Goal: Task Accomplishment & Management: Manage account settings

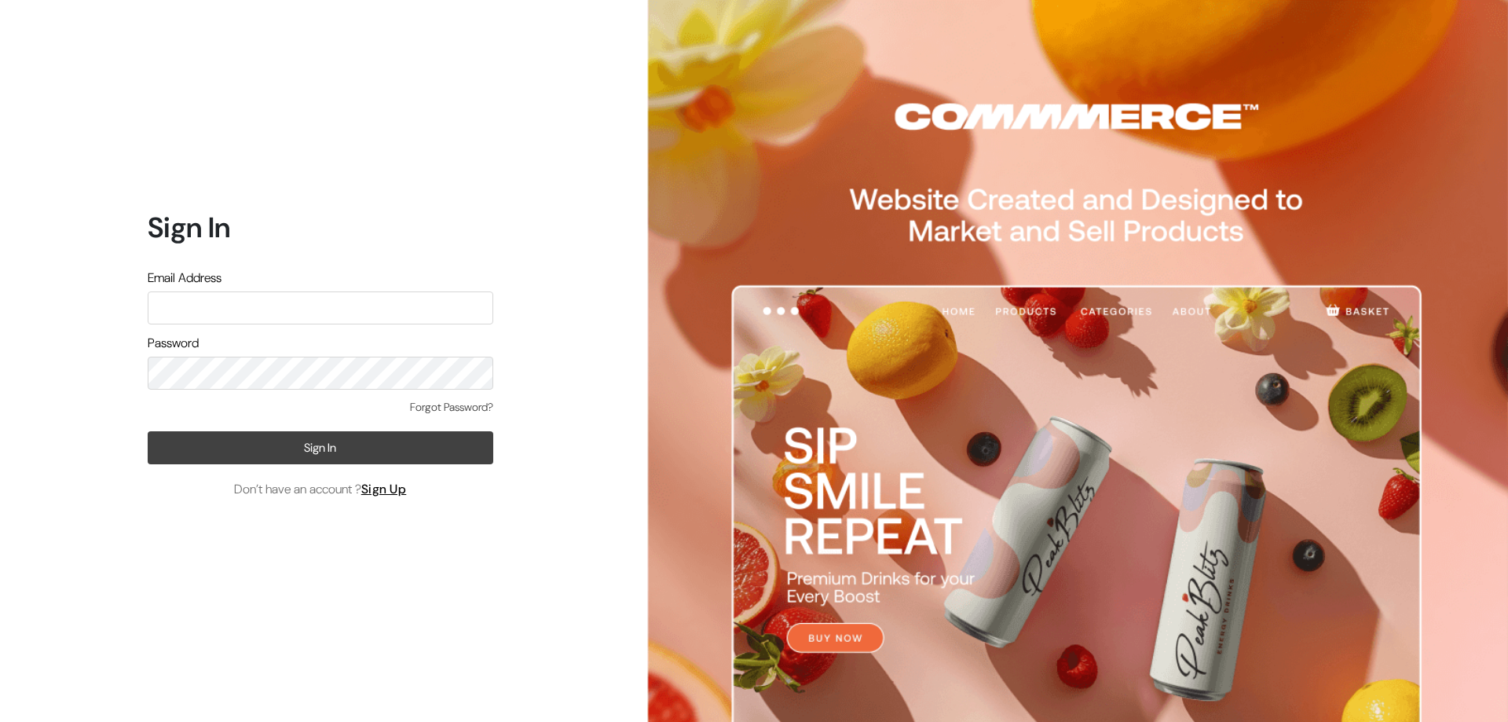
type input "ashapuracosmetic@gmail.com"
click at [287, 441] on button "Sign In" at bounding box center [321, 447] width 346 height 33
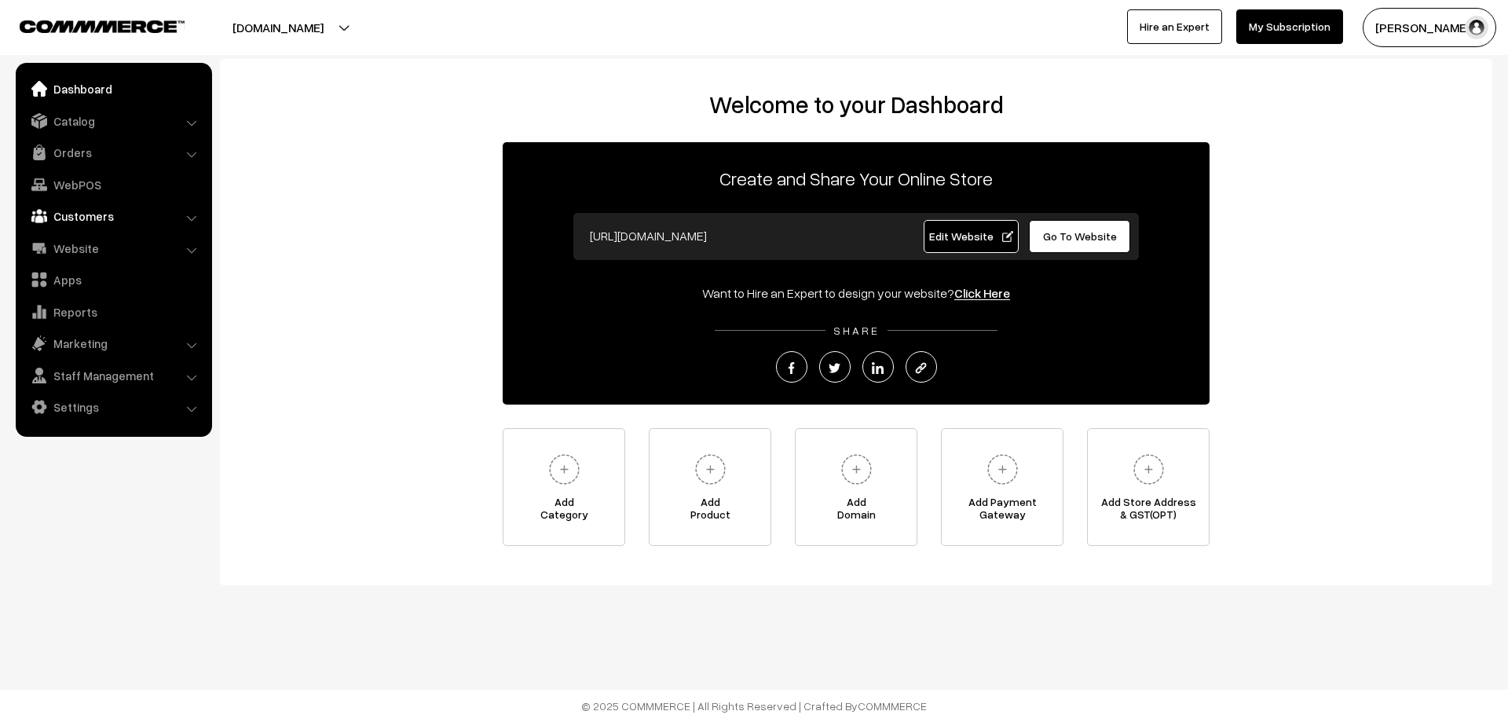
click at [64, 220] on link "Customers" at bounding box center [113, 216] width 187 height 28
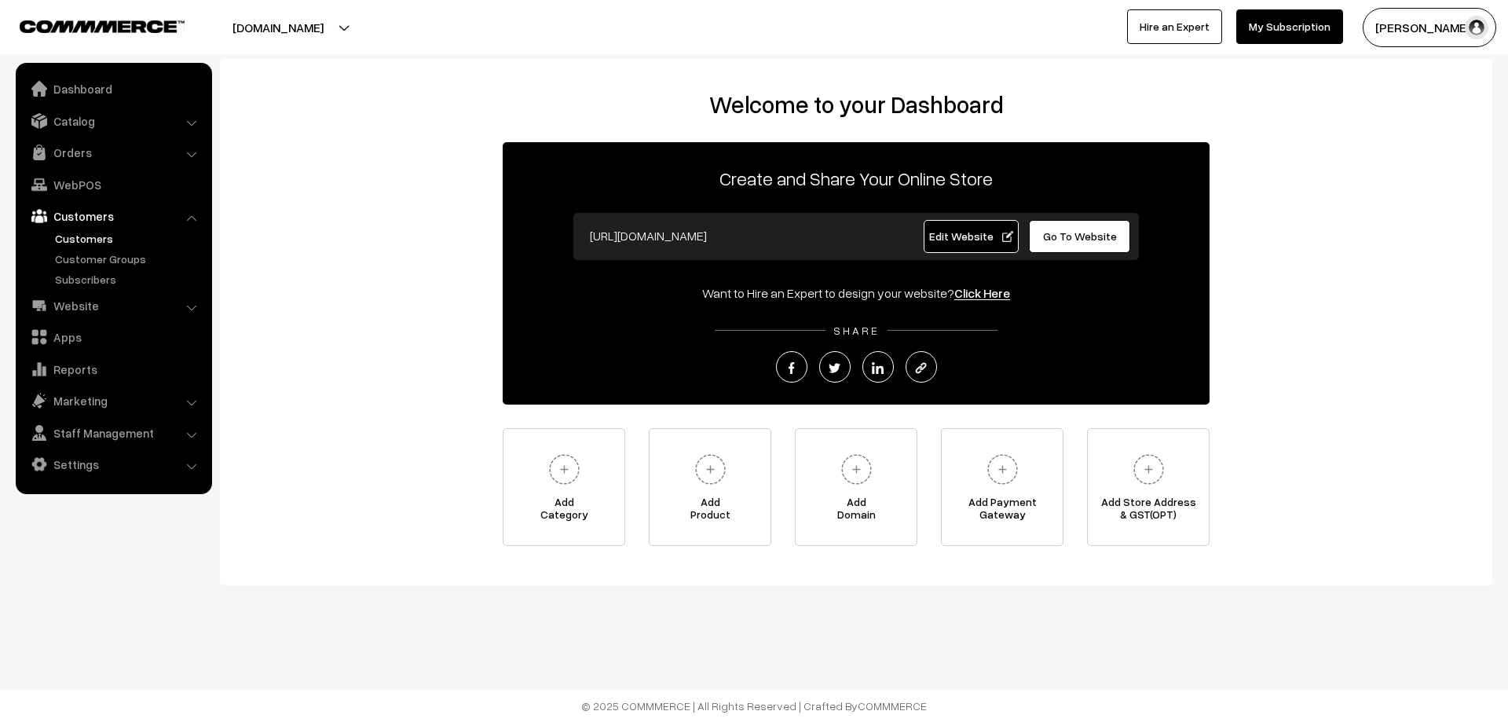
click at [109, 235] on link "Customers" at bounding box center [129, 238] width 156 height 16
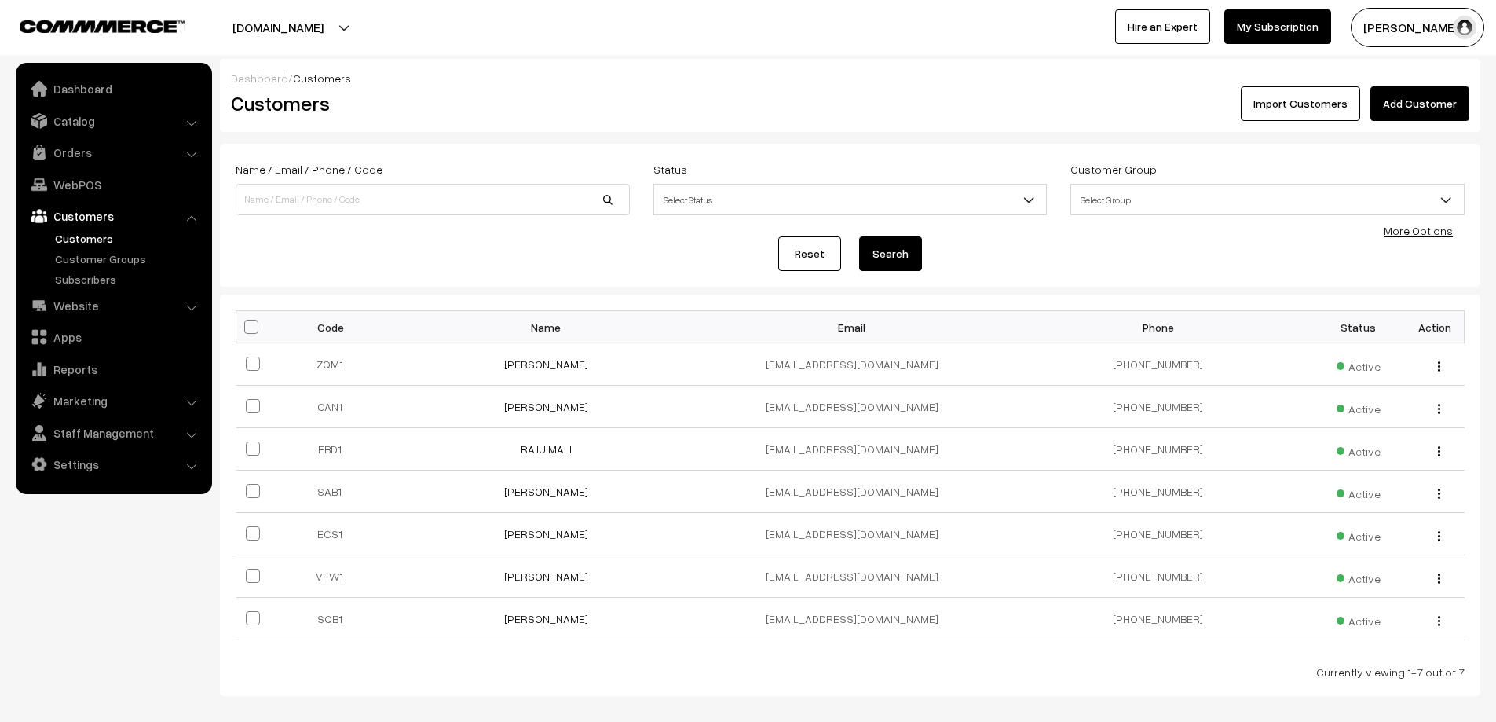
click at [89, 217] on link "Customers" at bounding box center [113, 216] width 187 height 28
click at [62, 336] on link "Apps" at bounding box center [113, 337] width 187 height 28
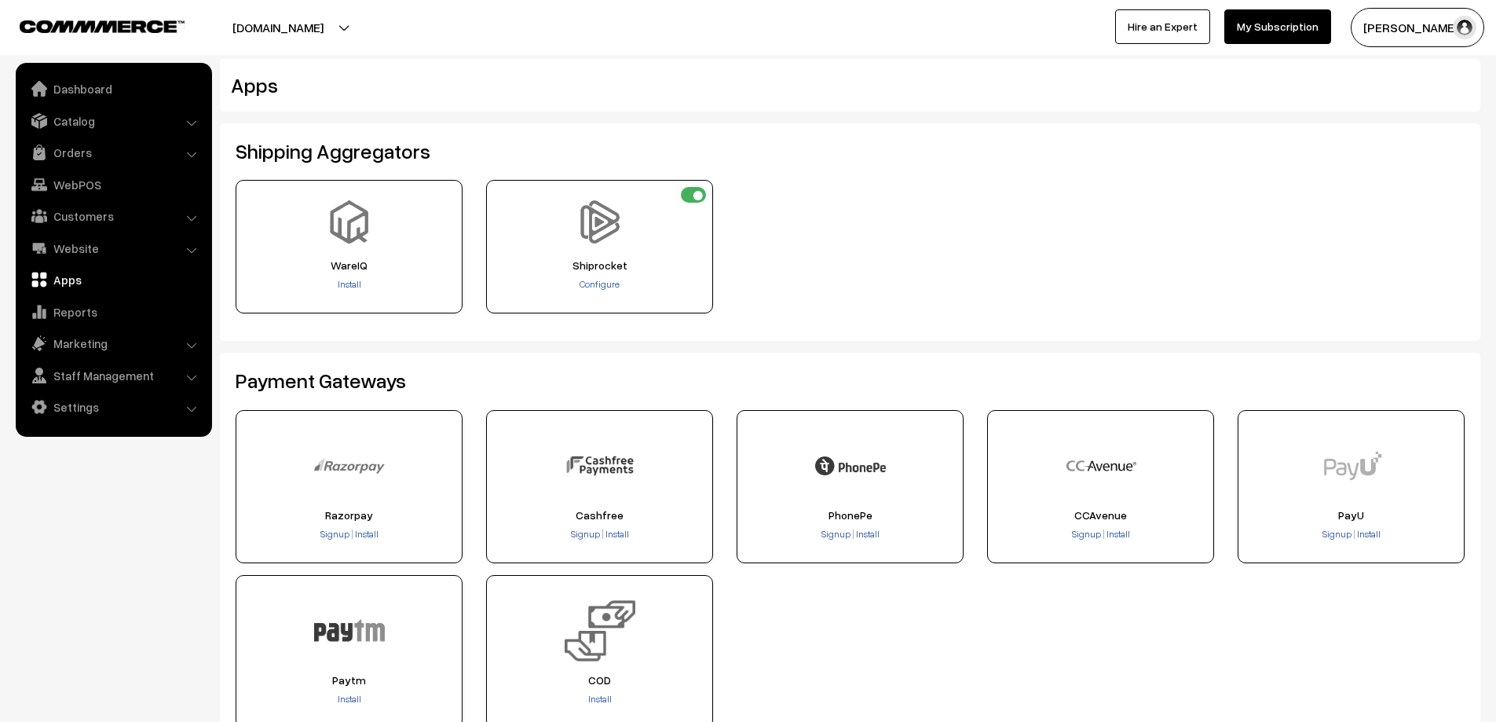
scroll to position [314, 0]
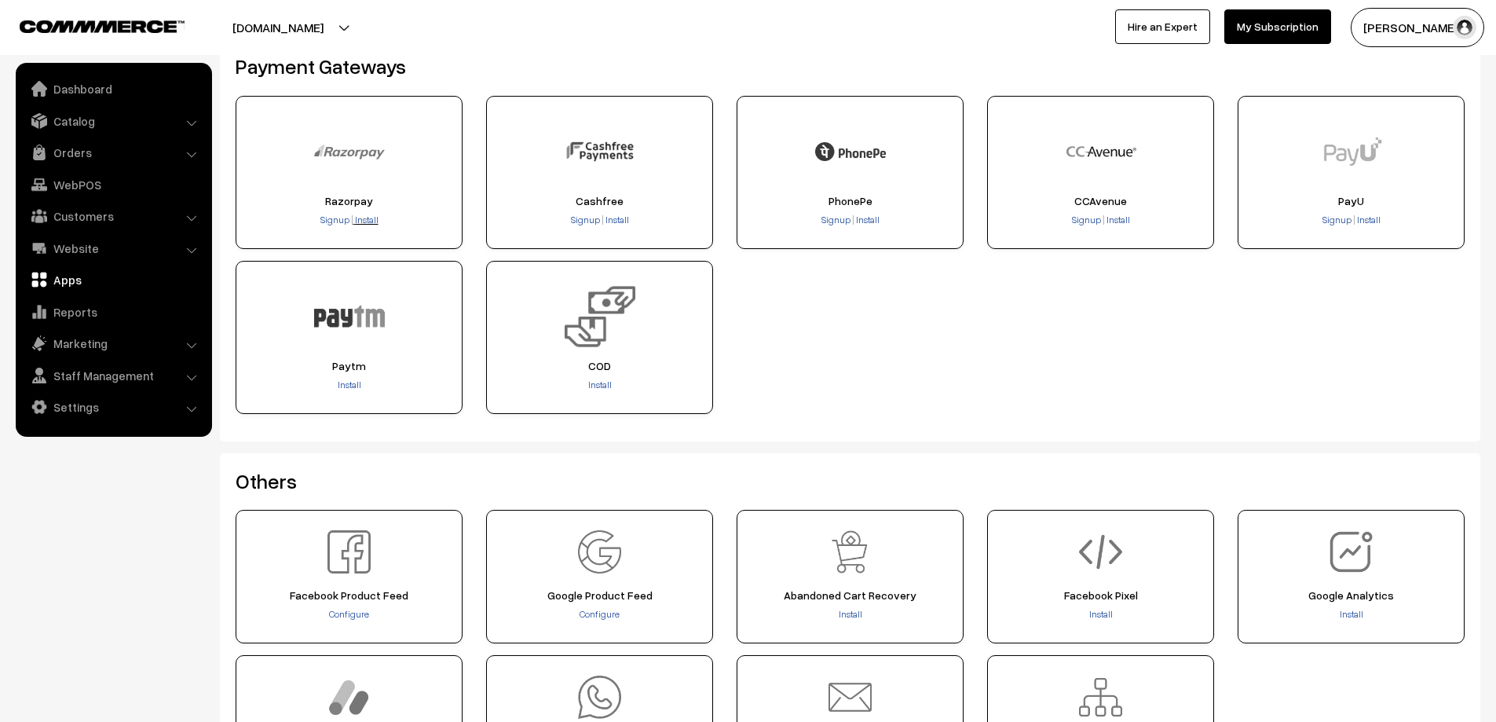
click at [367, 216] on span "Install" at bounding box center [367, 220] width 24 height 12
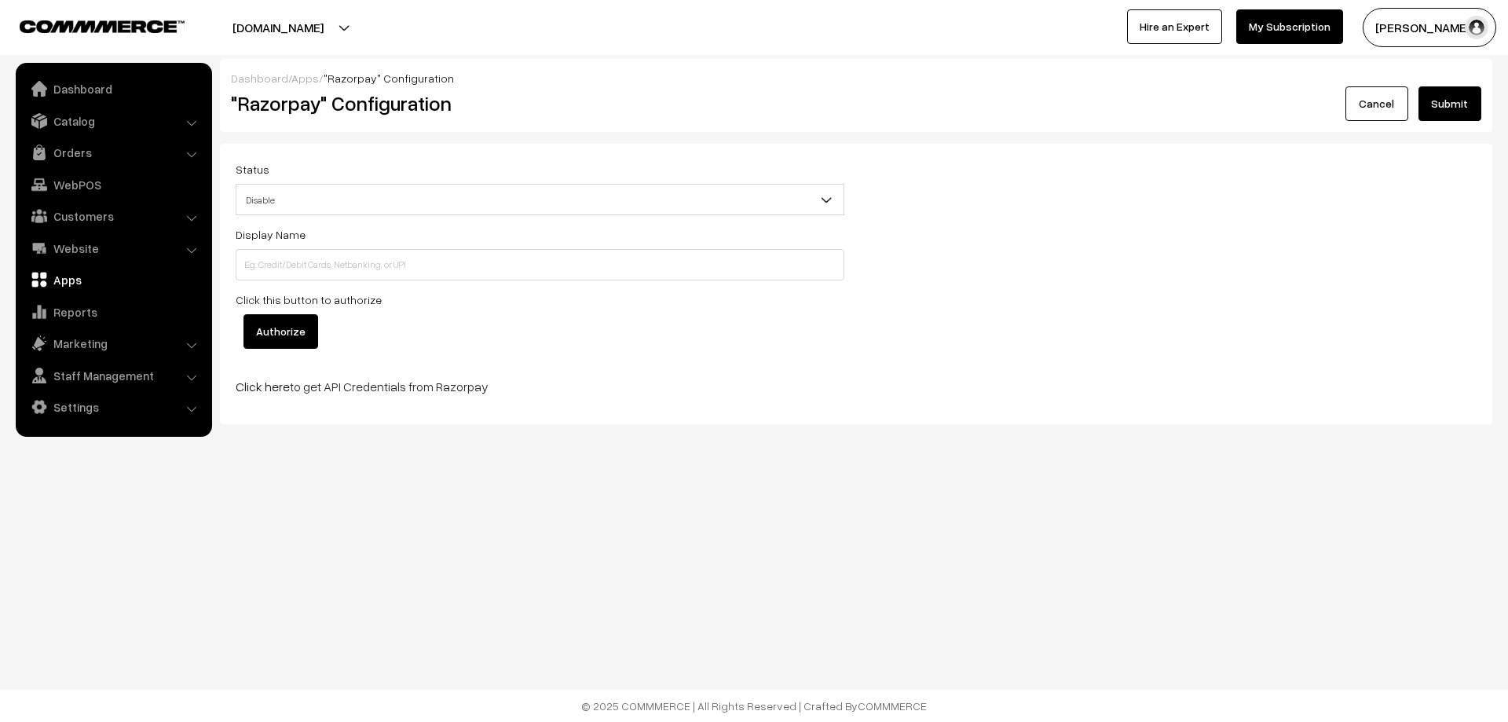
click at [304, 200] on span "Disable" at bounding box center [539, 199] width 607 height 27
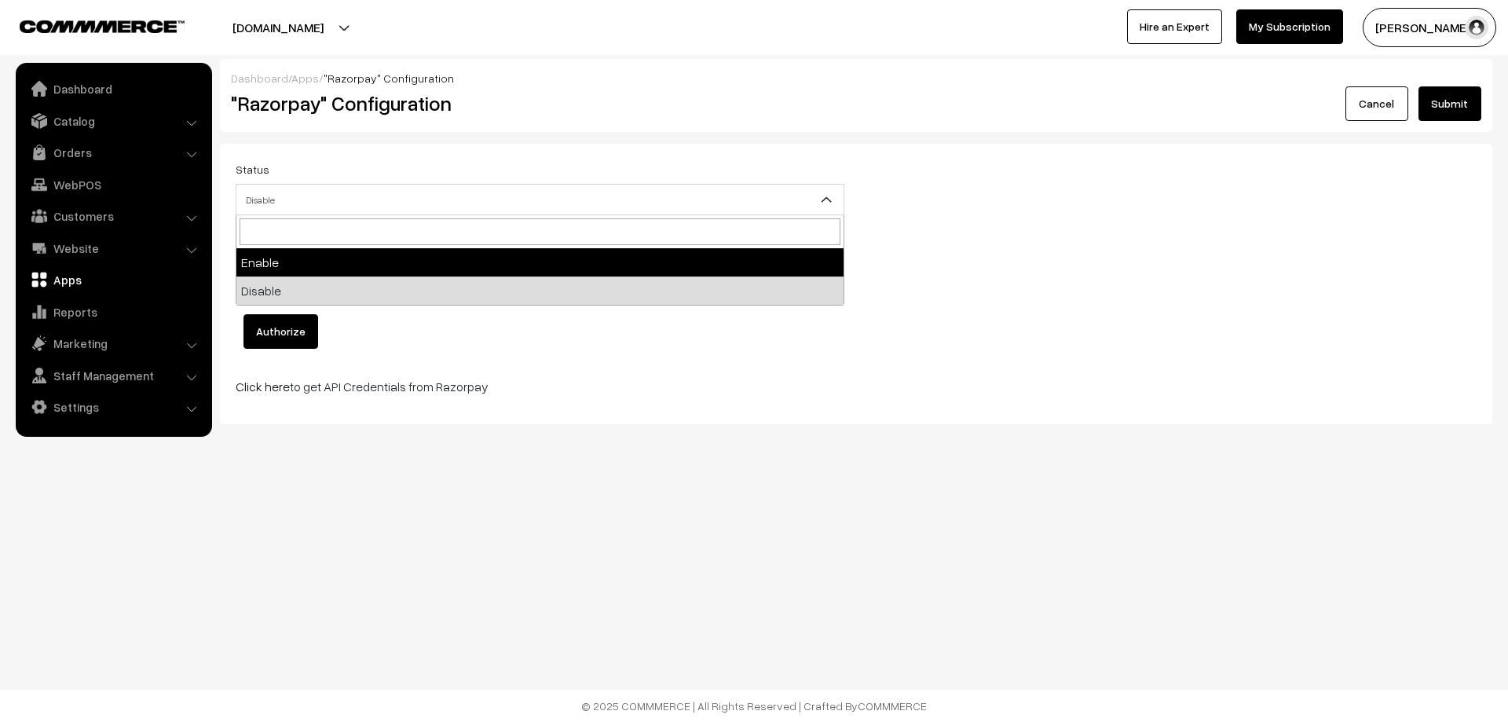
select select "1"
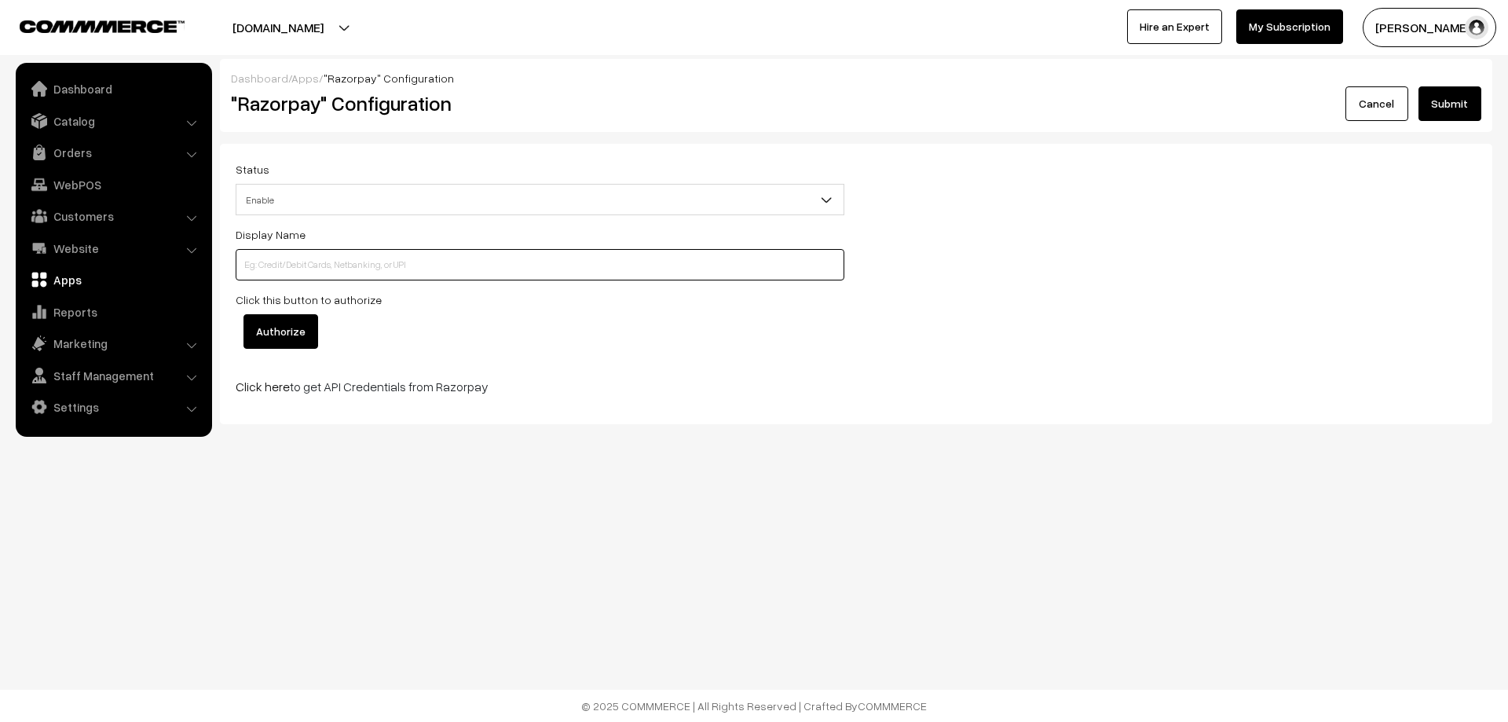
click at [290, 269] on input at bounding box center [540, 264] width 609 height 31
type input "Razorpay"
click at [288, 324] on input "Authorize" at bounding box center [280, 331] width 75 height 35
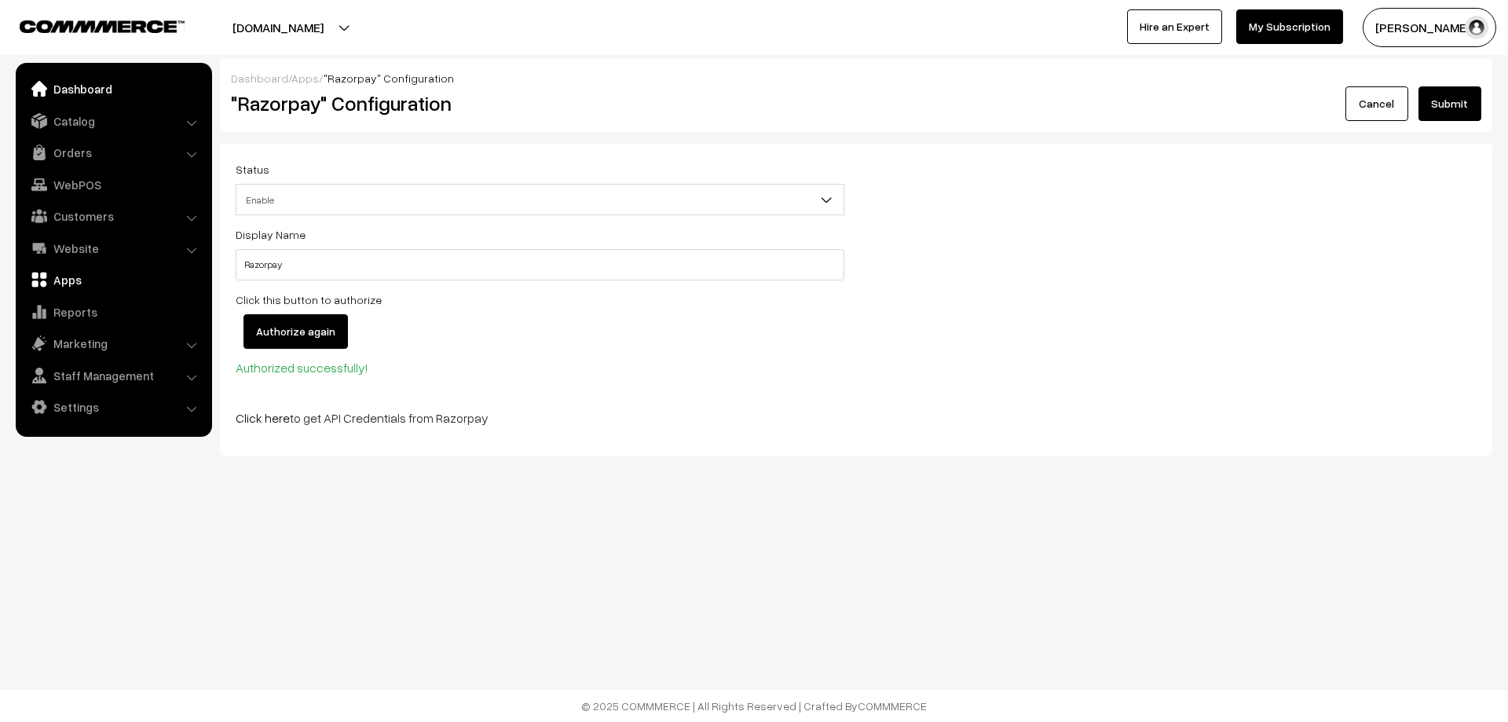
click at [73, 85] on link "Dashboard" at bounding box center [113, 89] width 187 height 28
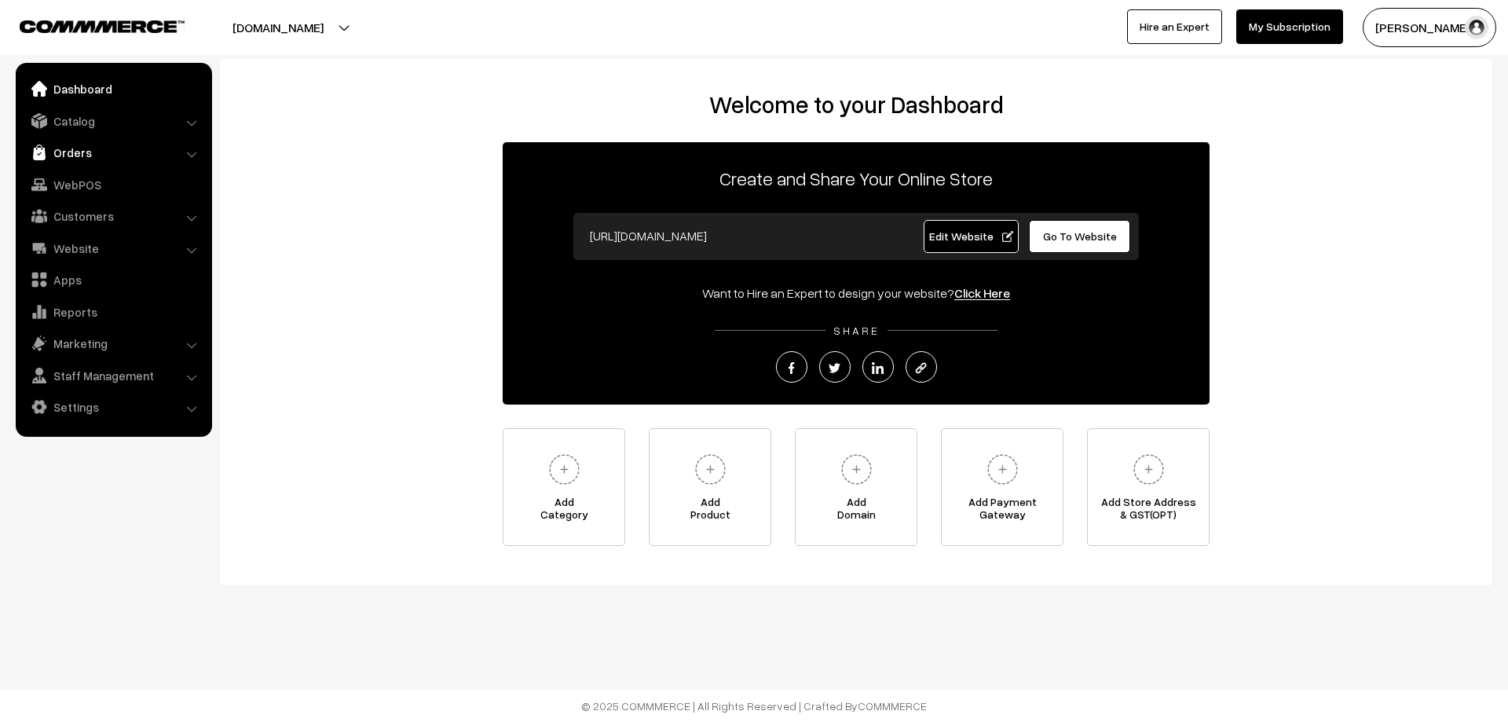
click at [71, 151] on link "Orders" at bounding box center [113, 152] width 187 height 28
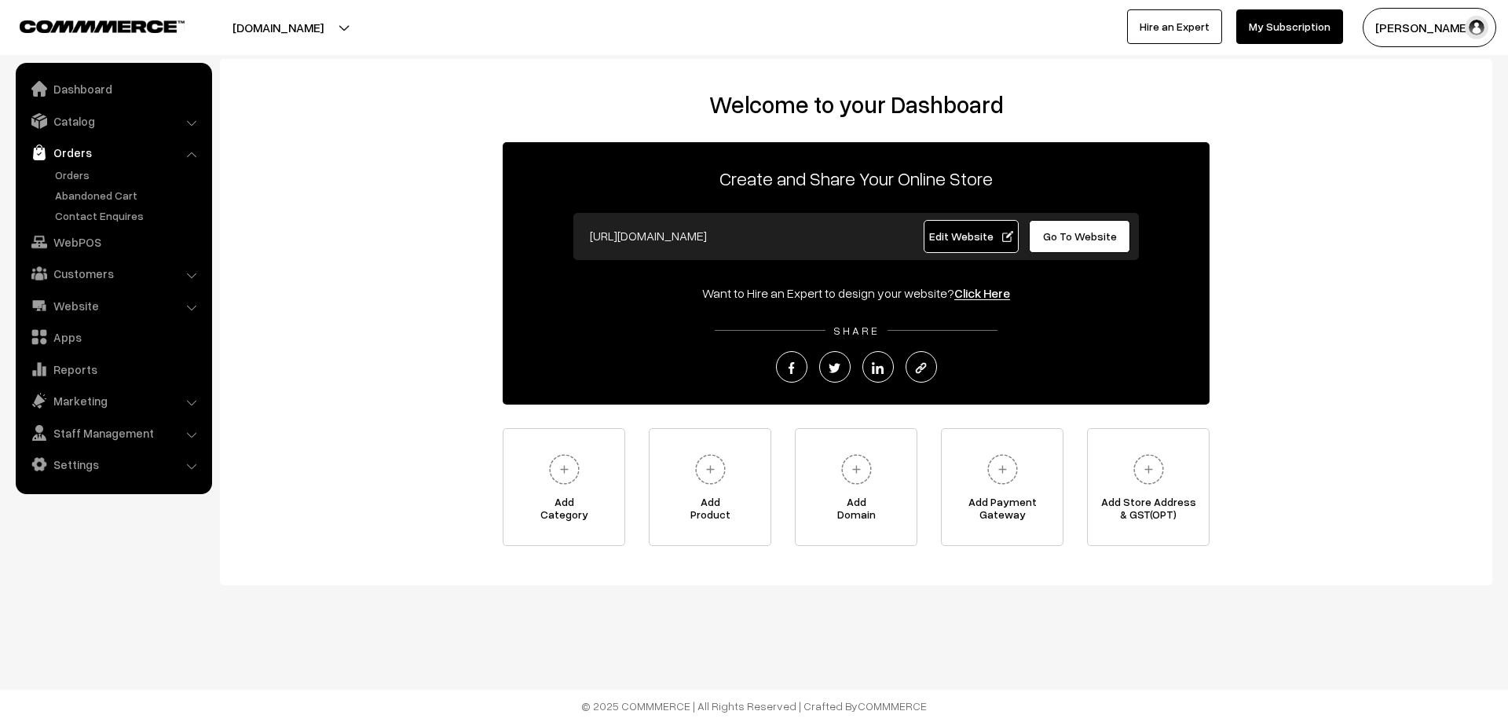
click at [71, 151] on link "Orders" at bounding box center [113, 152] width 187 height 28
click at [82, 176] on link "Orders" at bounding box center [129, 175] width 156 height 16
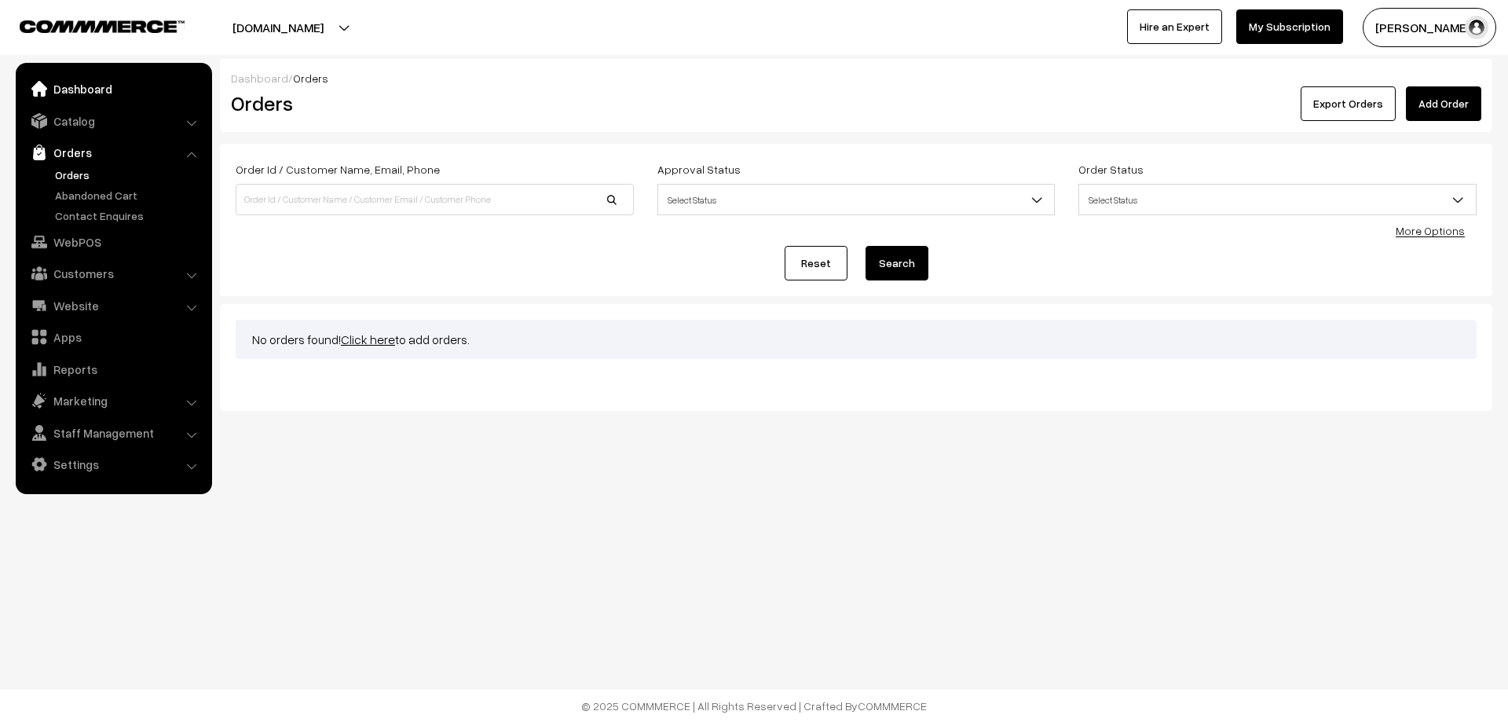
click at [69, 79] on link "Dashboard" at bounding box center [113, 89] width 187 height 28
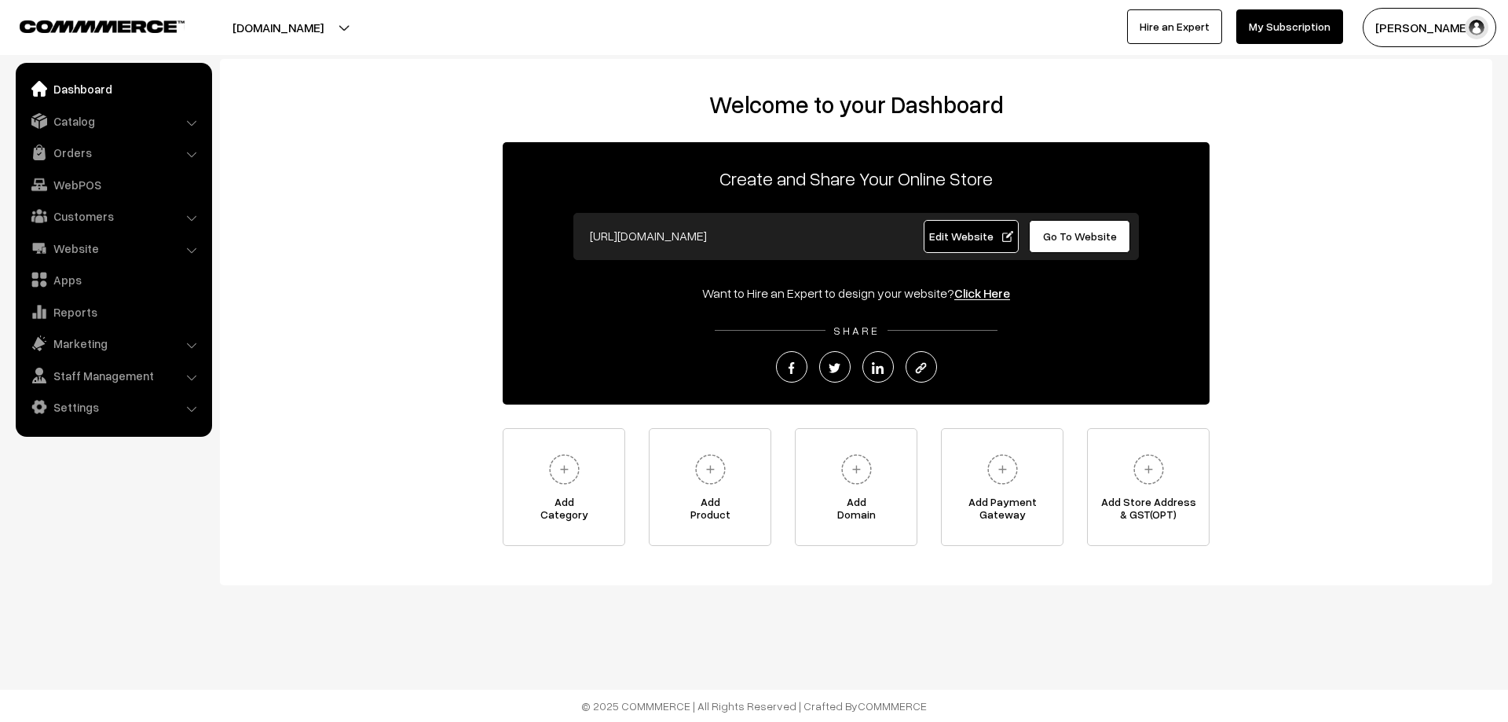
click at [93, 90] on link "Dashboard" at bounding box center [113, 89] width 187 height 28
click at [79, 145] on link "Orders" at bounding box center [113, 152] width 187 height 28
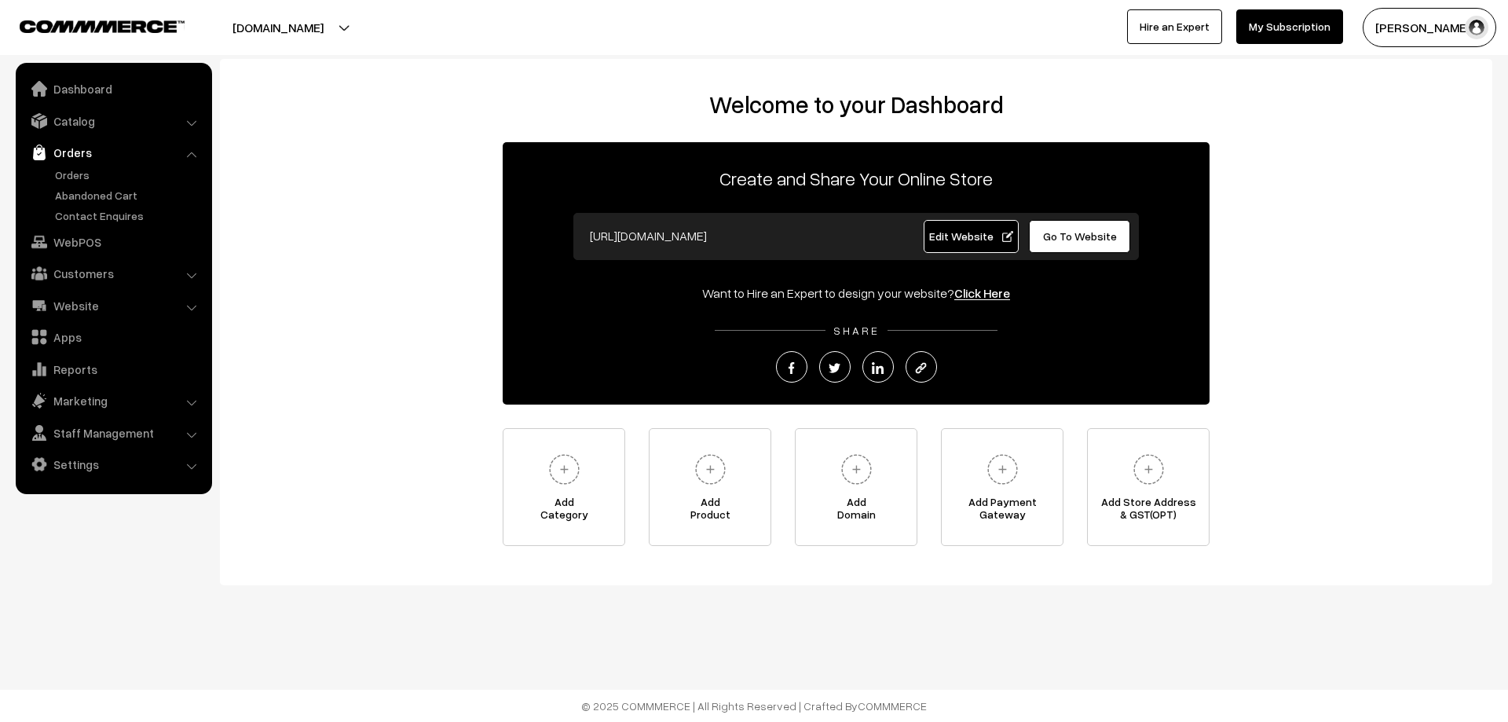
click at [60, 156] on link "Orders" at bounding box center [113, 152] width 187 height 28
click at [63, 178] on link "Orders" at bounding box center [129, 175] width 156 height 16
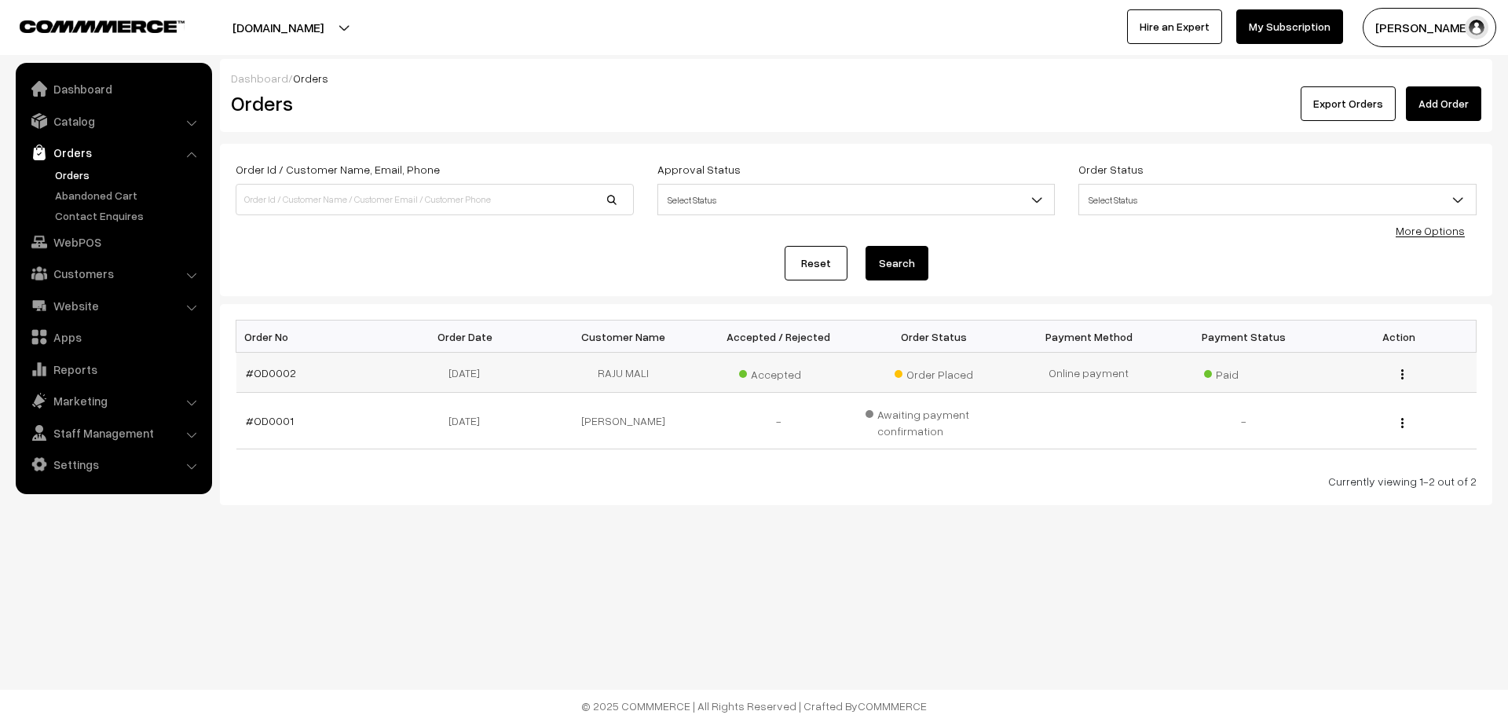
click at [1403, 376] on img "button" at bounding box center [1402, 374] width 2 height 10
click at [1301, 392] on link "View" at bounding box center [1332, 396] width 134 height 35
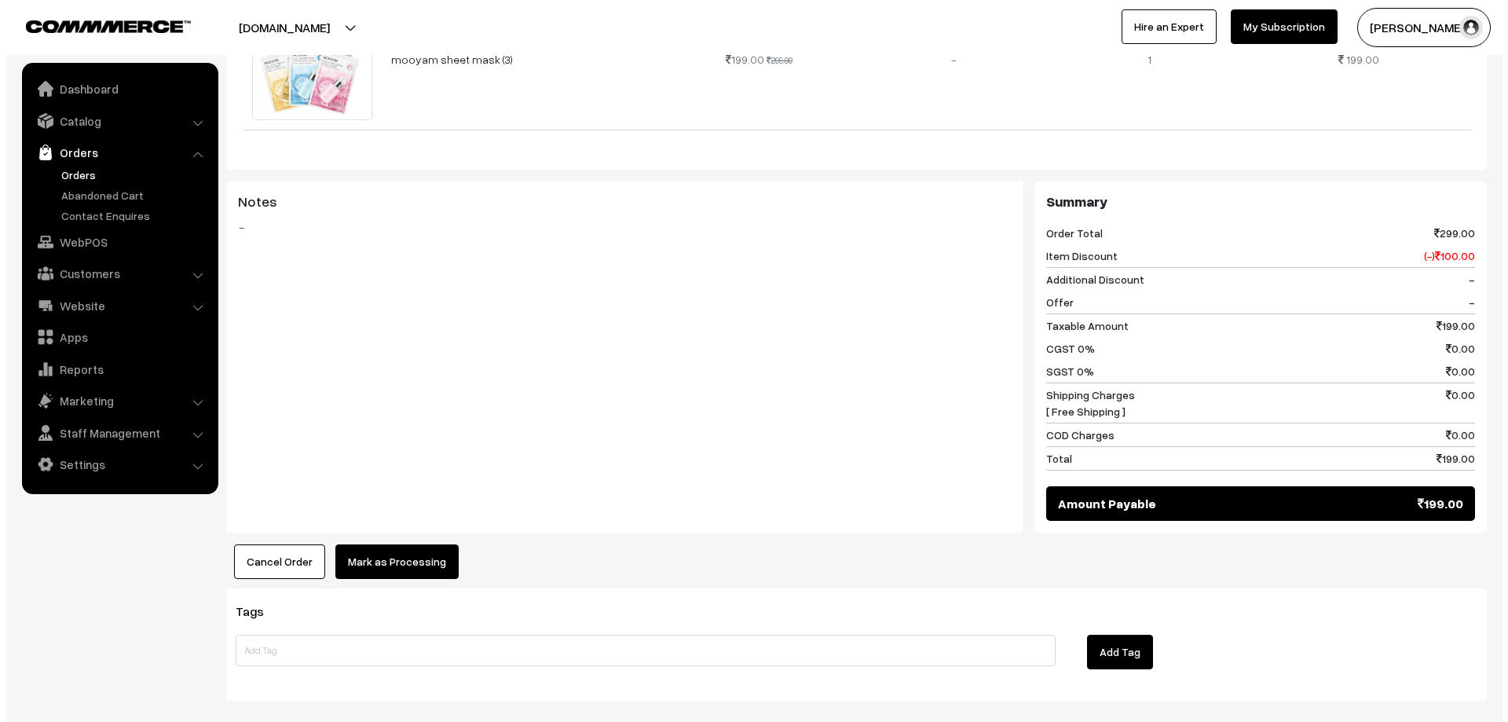
scroll to position [613, 0]
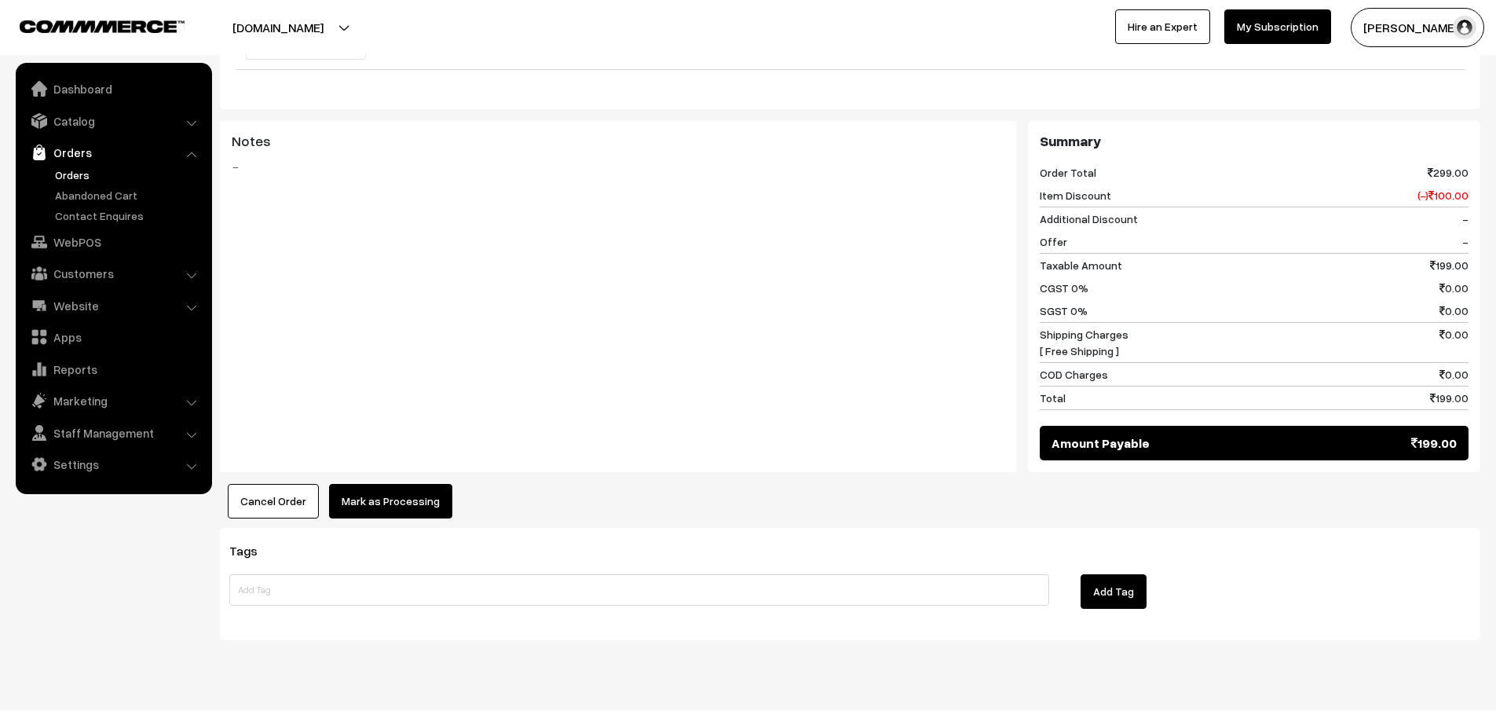
click at [373, 484] on button "Mark as Processing" at bounding box center [390, 501] width 123 height 35
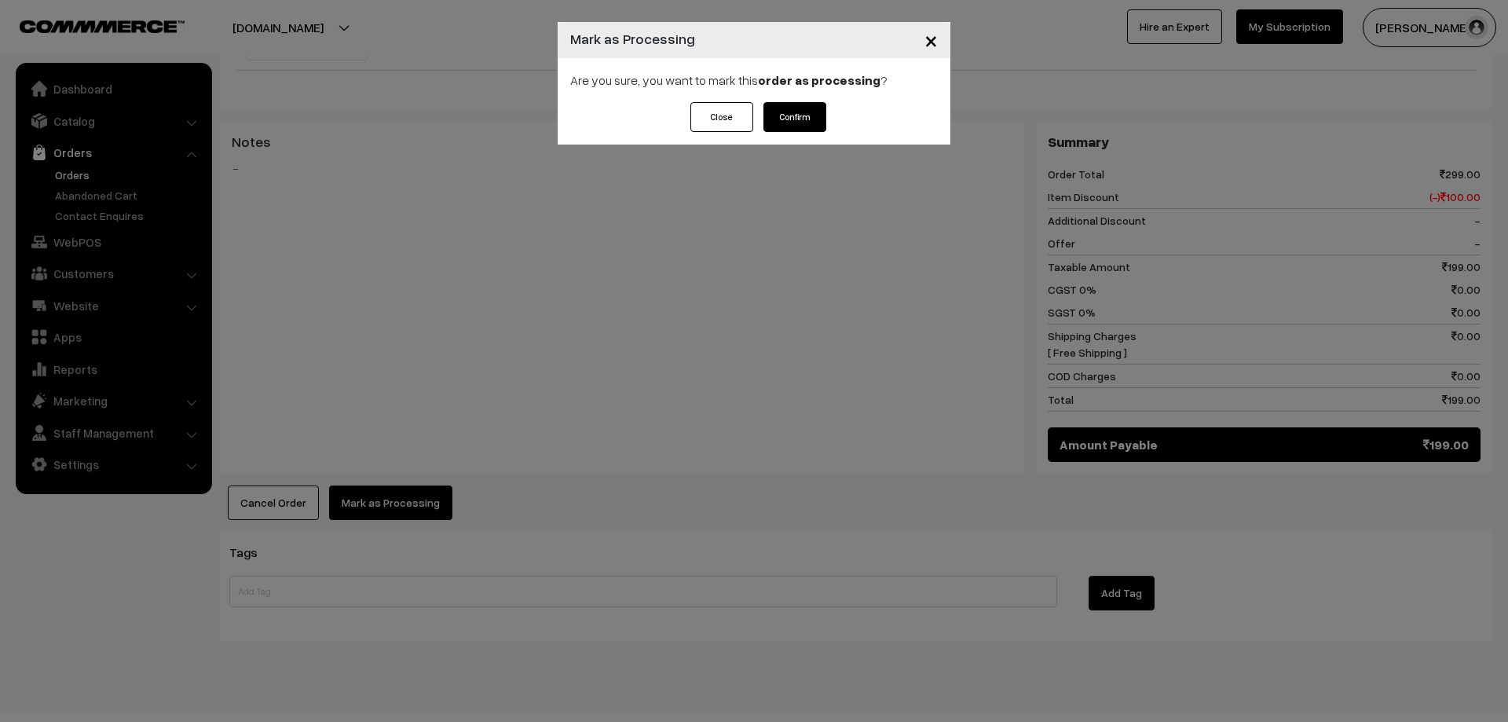
click at [804, 115] on button "Confirm" at bounding box center [794, 117] width 63 height 30
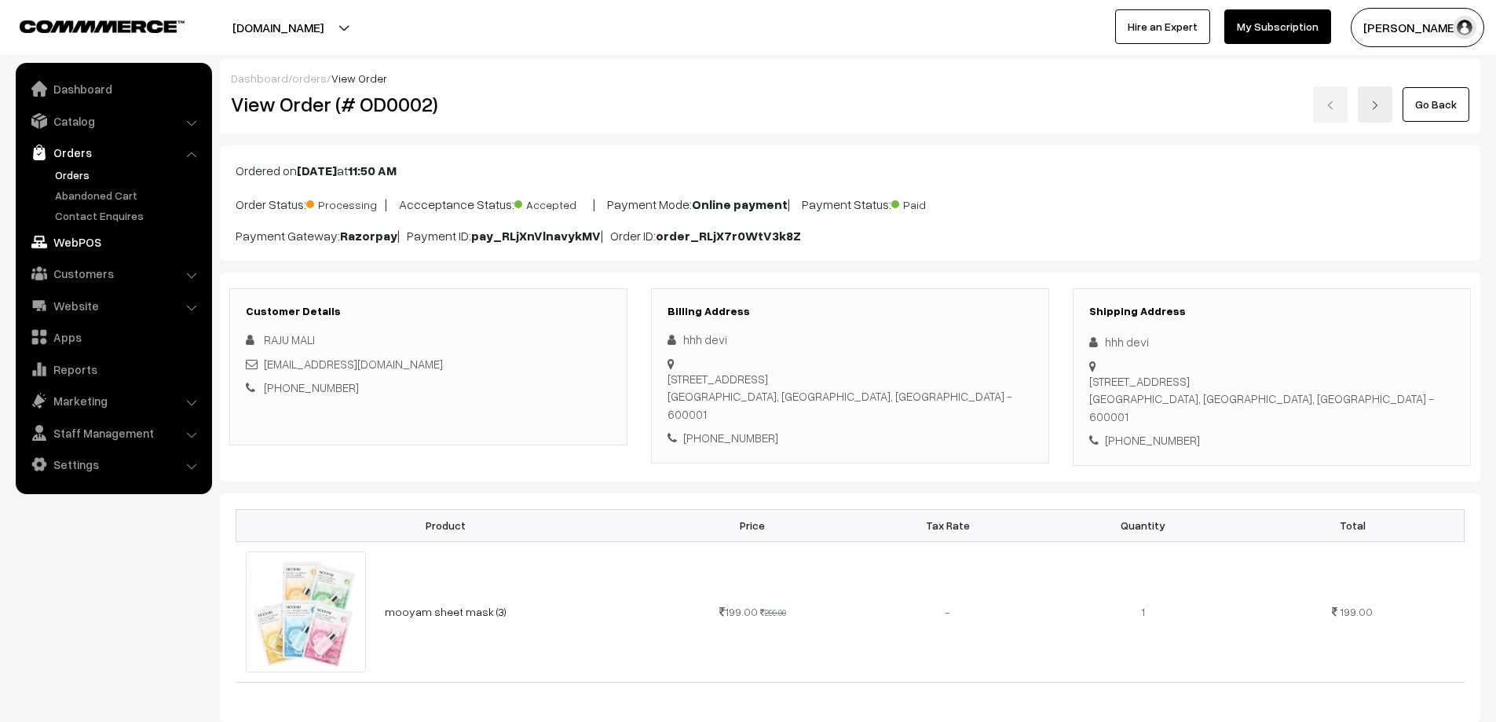
click at [64, 244] on link "WebPOS" at bounding box center [113, 242] width 187 height 28
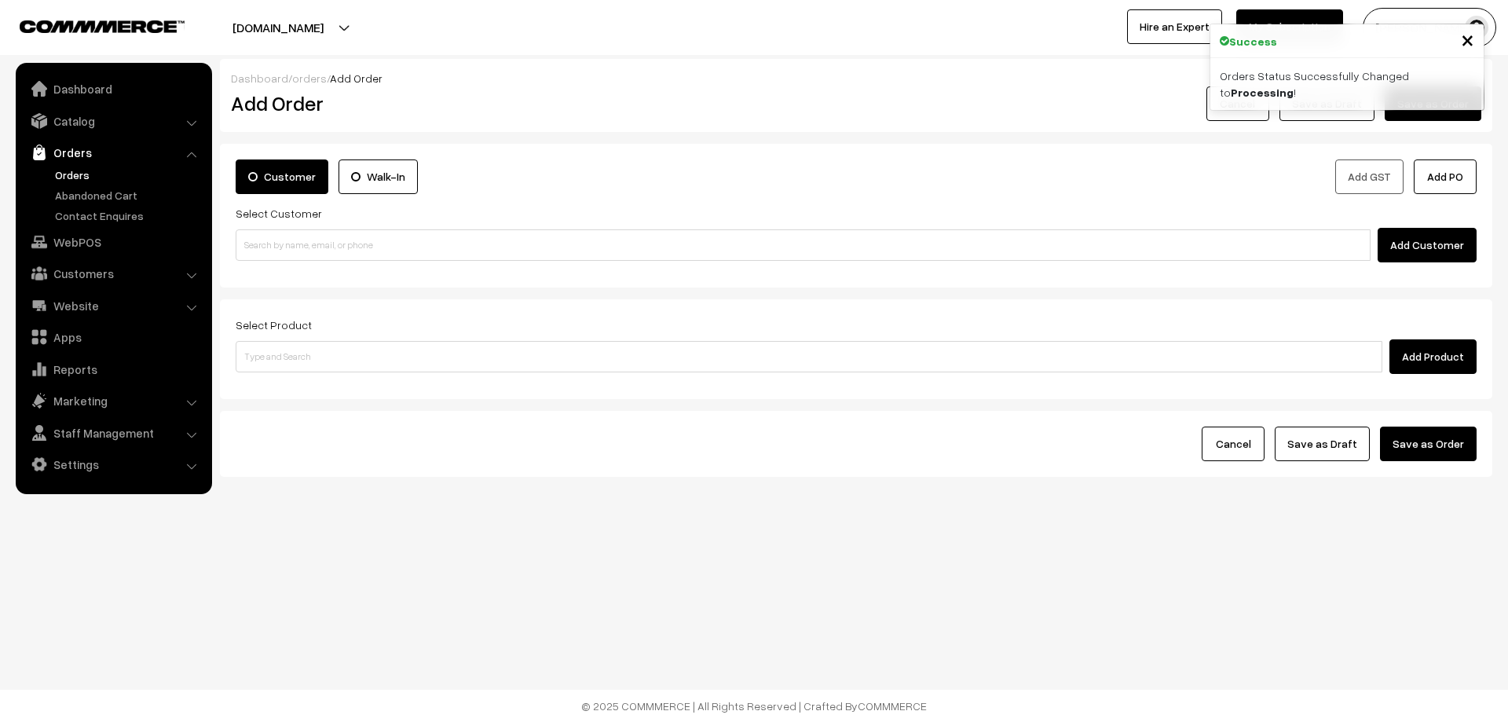
click at [86, 169] on link "Orders" at bounding box center [129, 175] width 156 height 16
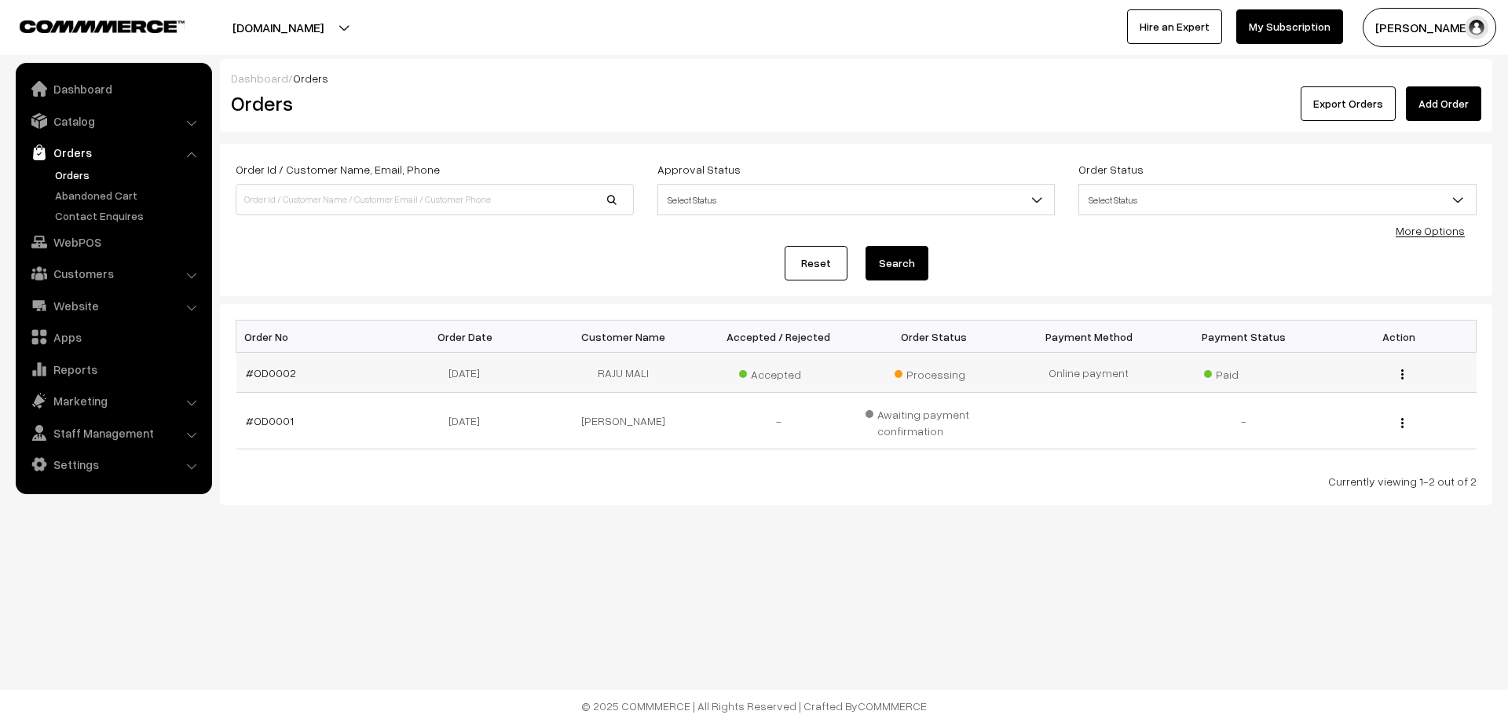
click at [1404, 375] on img "button" at bounding box center [1402, 374] width 2 height 10
click at [1341, 399] on link "View" at bounding box center [1332, 396] width 134 height 35
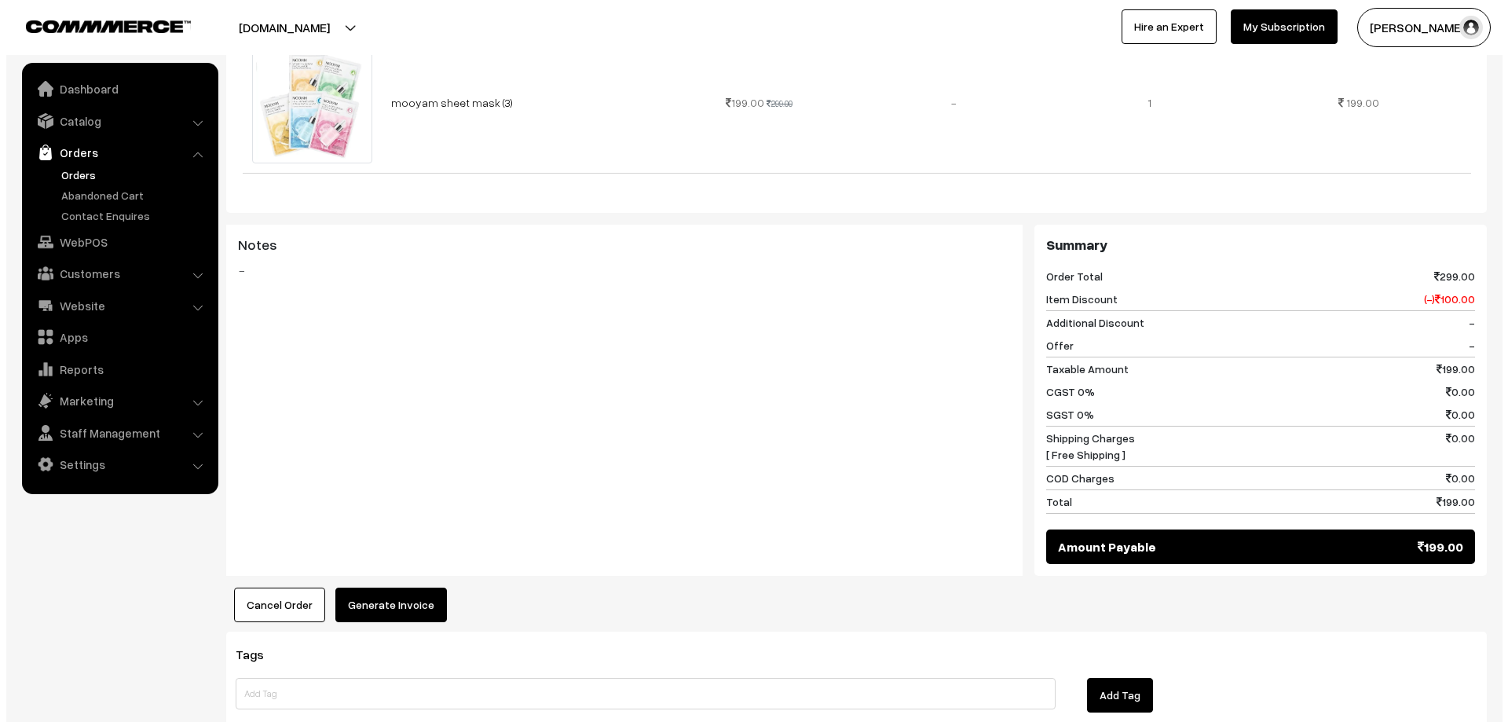
scroll to position [613, 0]
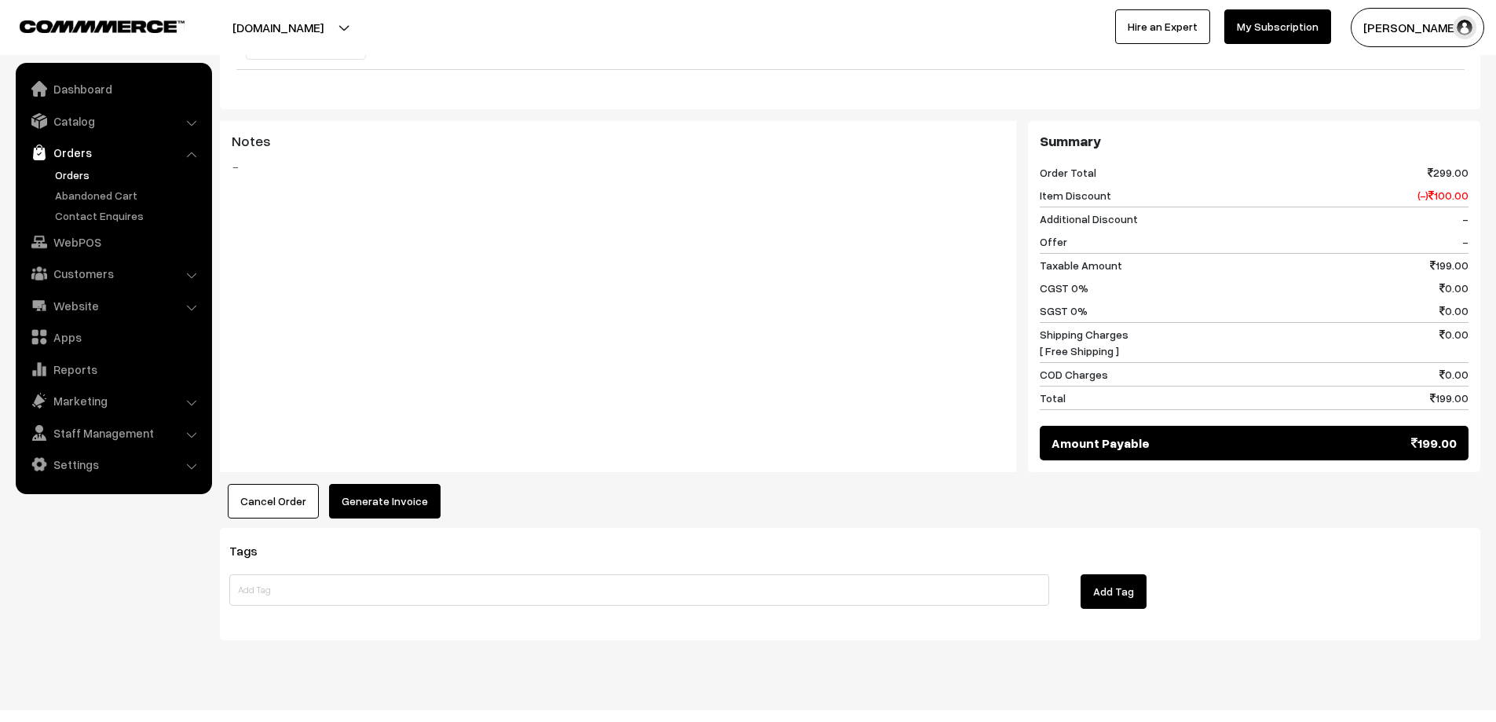
click at [364, 490] on button "Generate Invoice" at bounding box center [385, 501] width 112 height 35
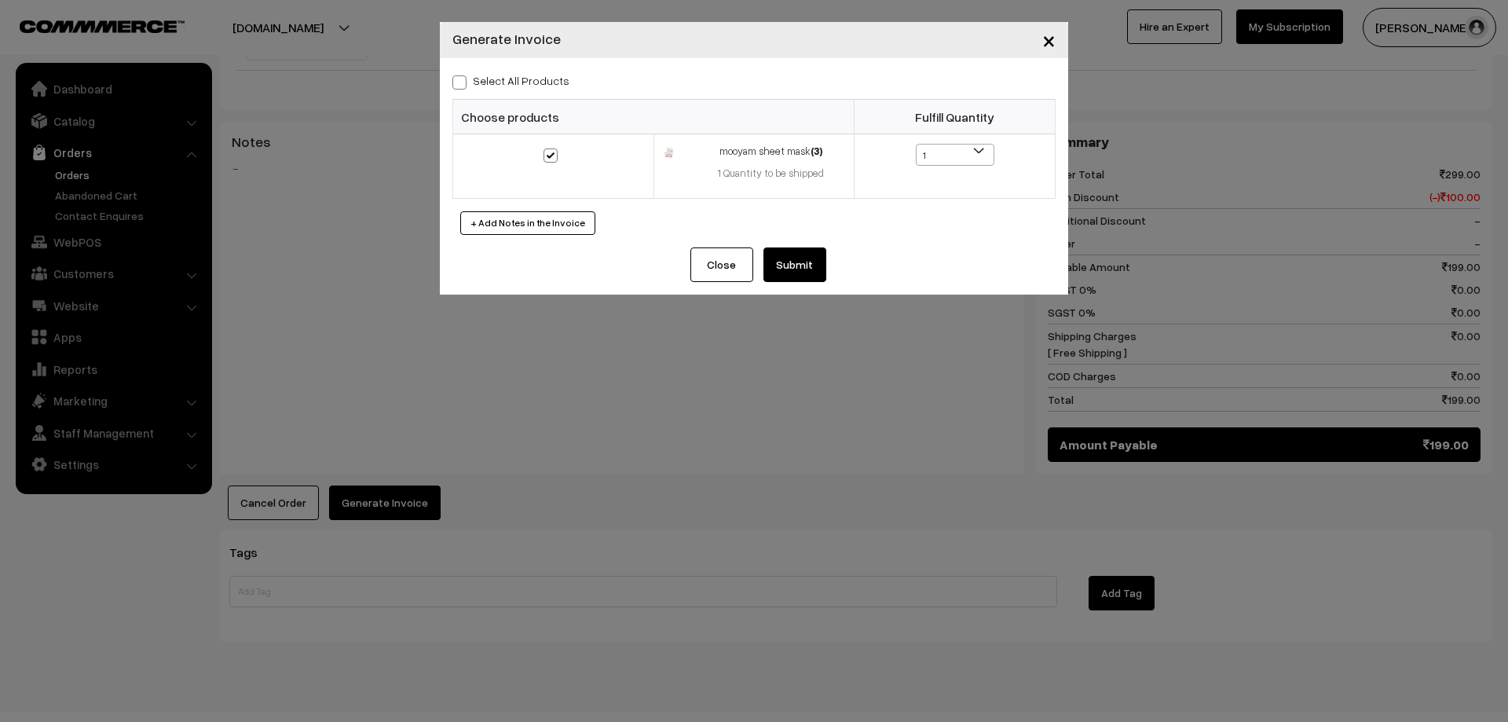
click at [782, 276] on button "Submit" at bounding box center [794, 264] width 63 height 35
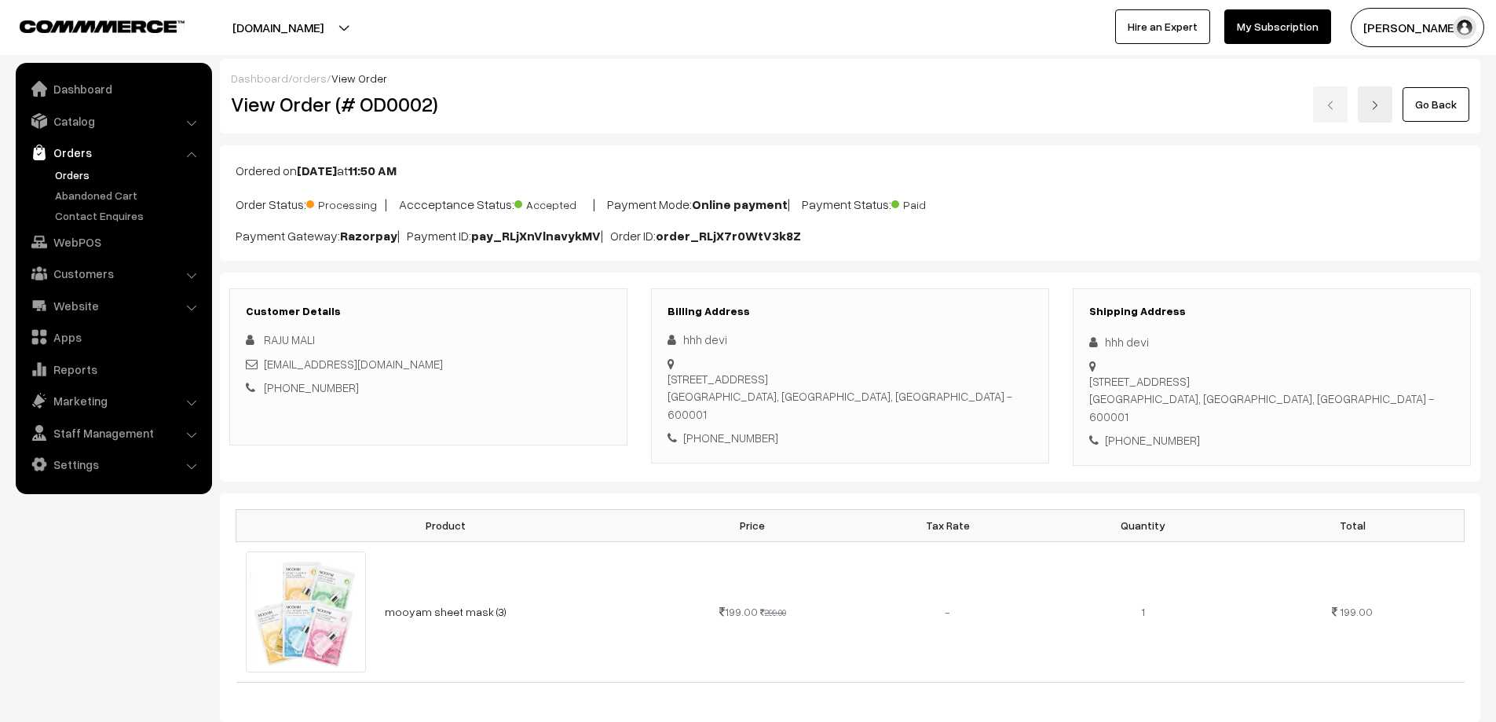
scroll to position [613, 0]
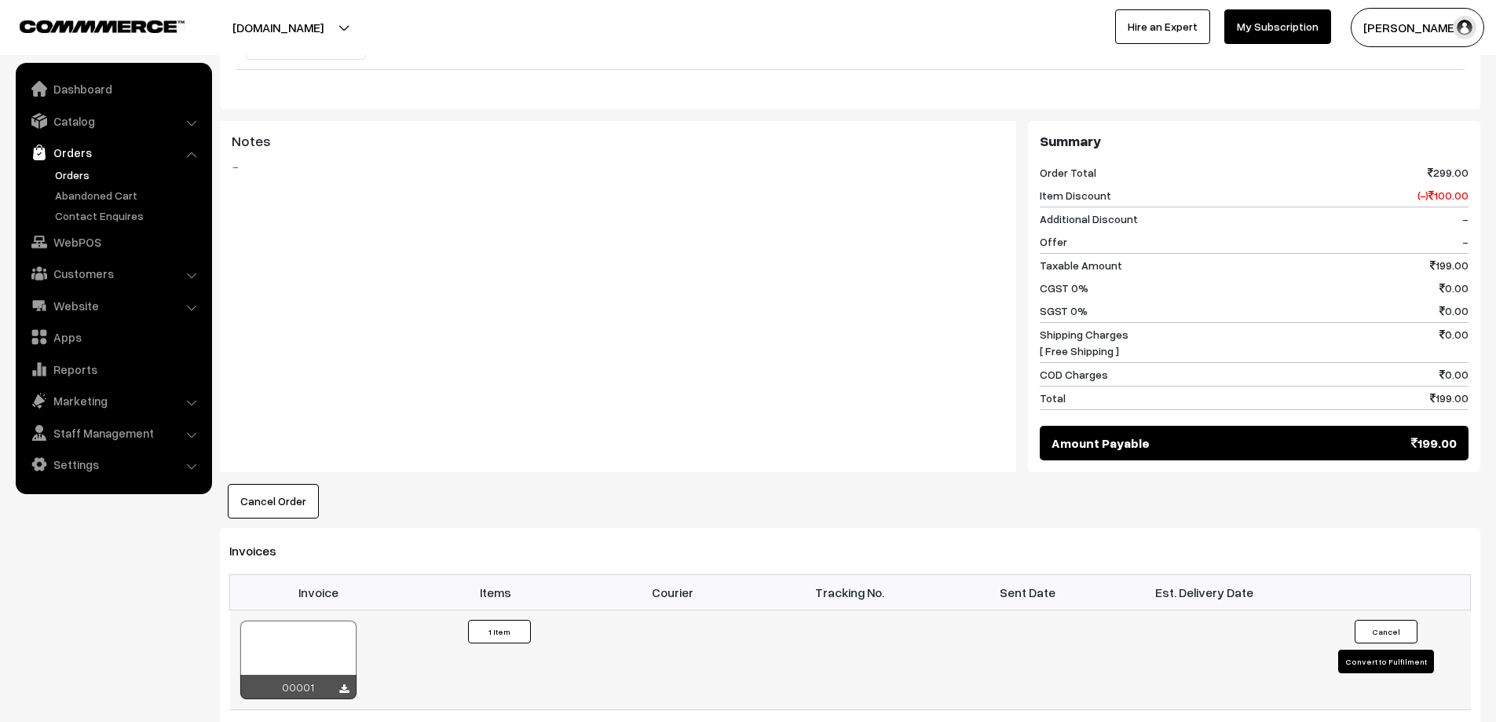
click at [322, 635] on div at bounding box center [298, 659] width 116 height 79
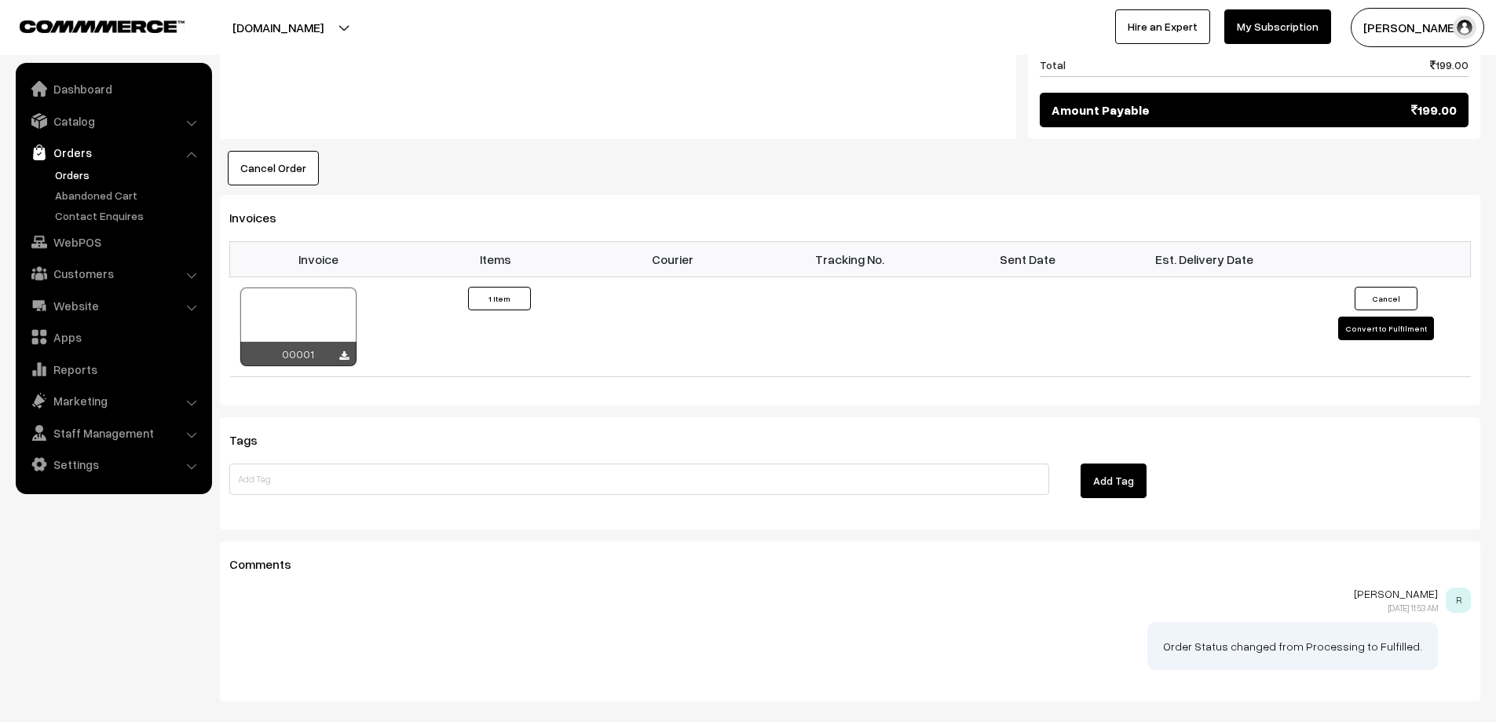
scroll to position [1007, 0]
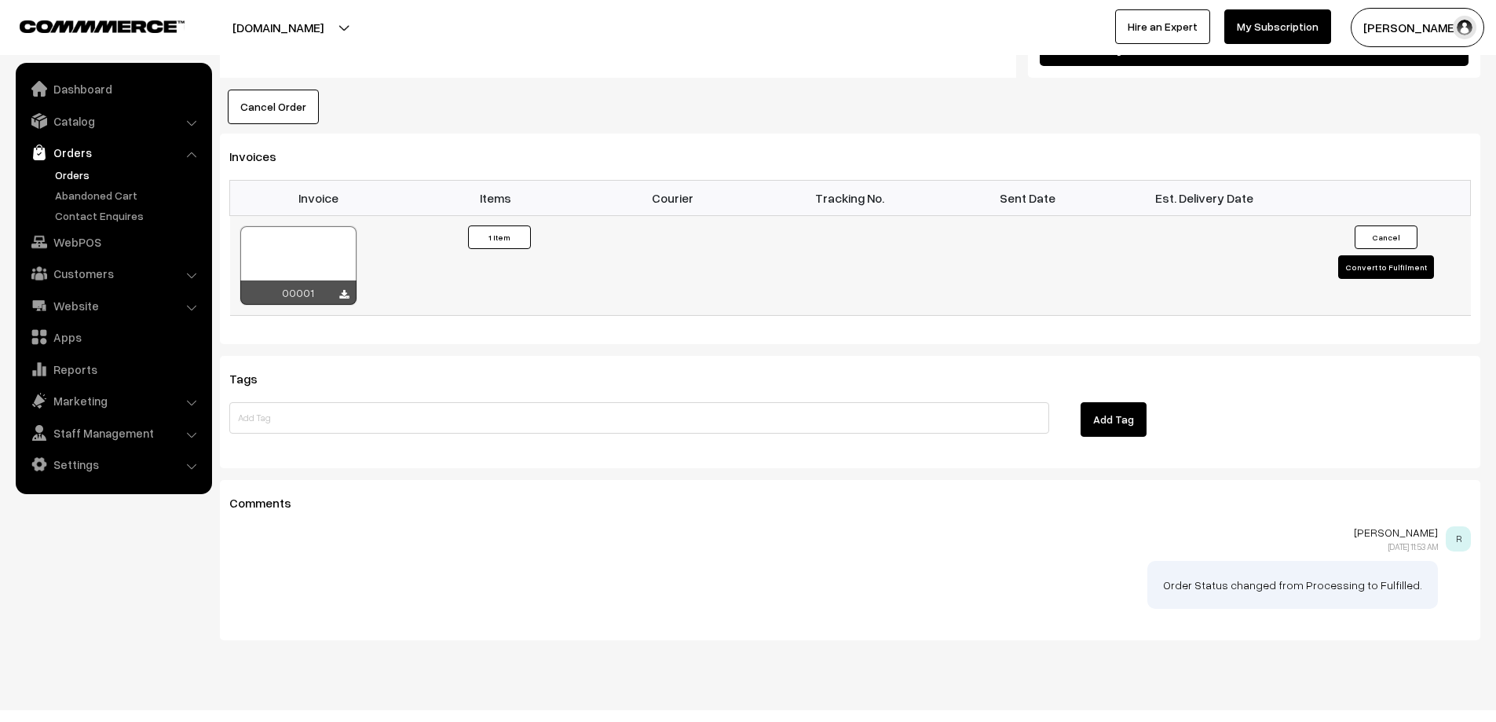
click at [1384, 255] on button "Convert to Fulfilment" at bounding box center [1386, 267] width 96 height 24
select select "0"
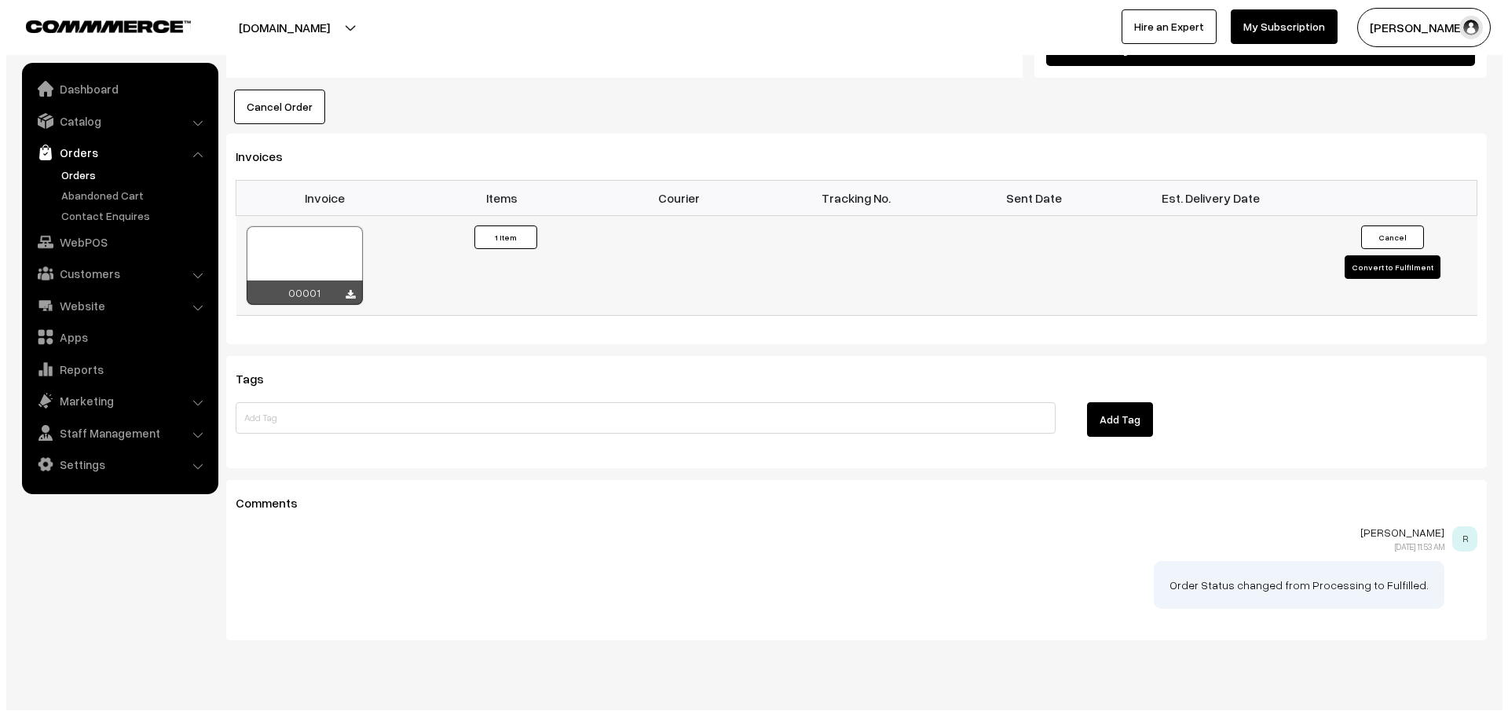
scroll to position [1008, 0]
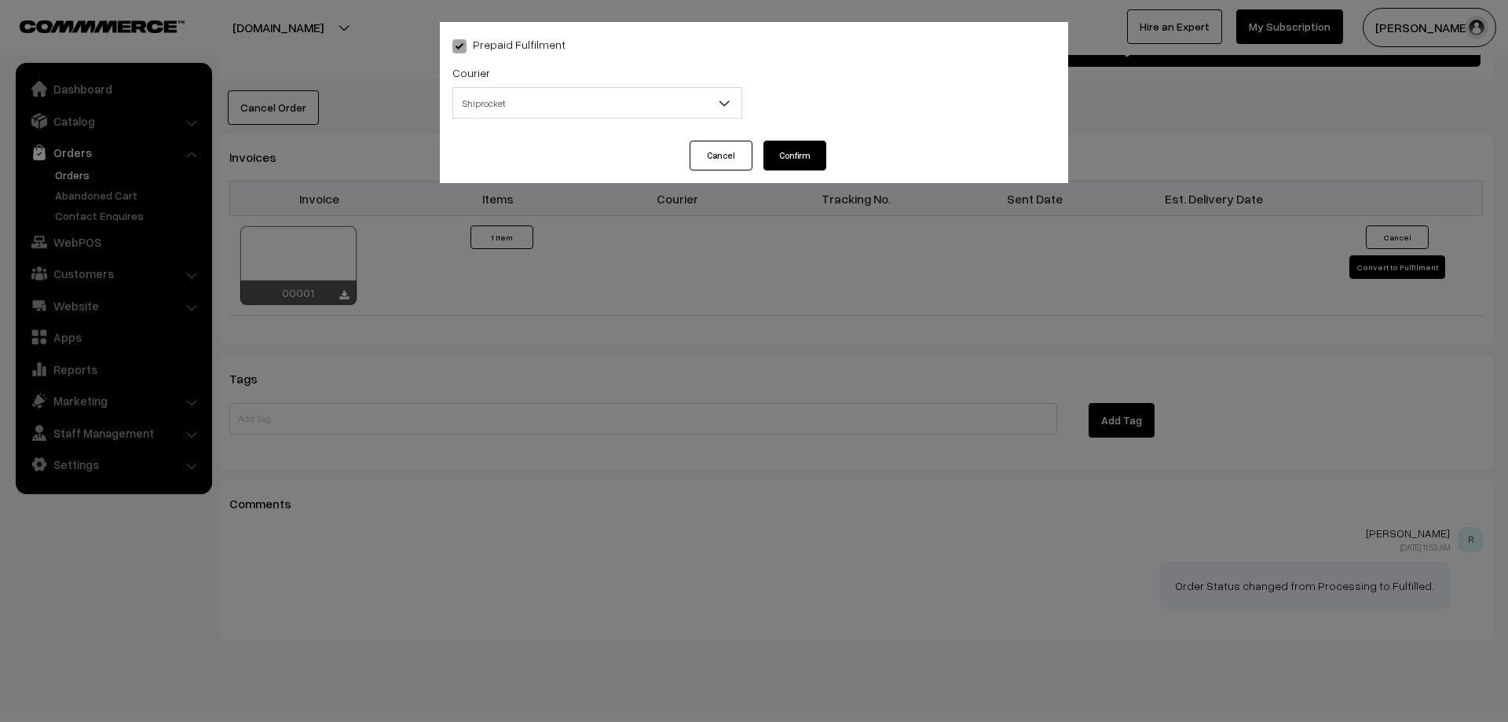
click at [489, 97] on span "Shiprocket" at bounding box center [597, 103] width 288 height 27
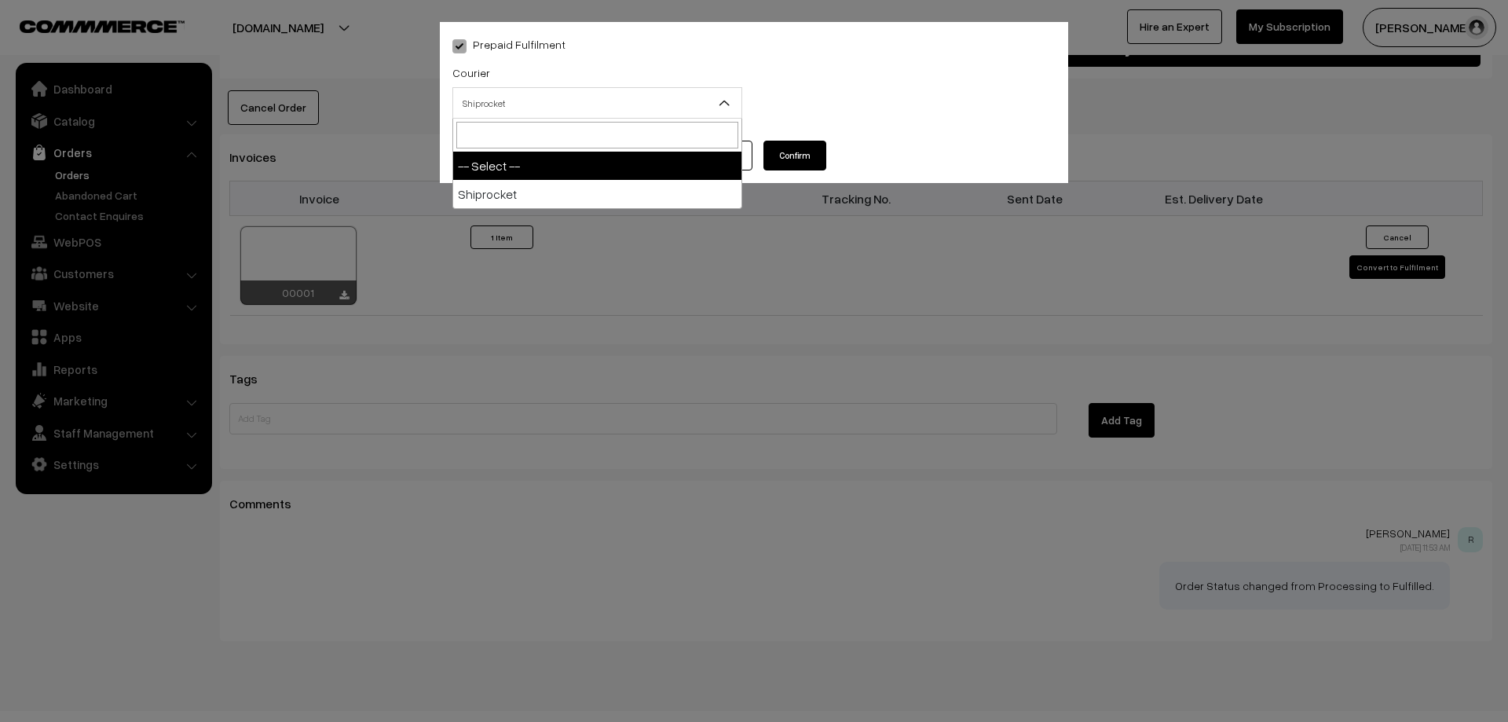
click at [829, 93] on div "Packing Material ( Add new ) -- Select -- -- Select --" at bounding box center [910, 95] width 313 height 65
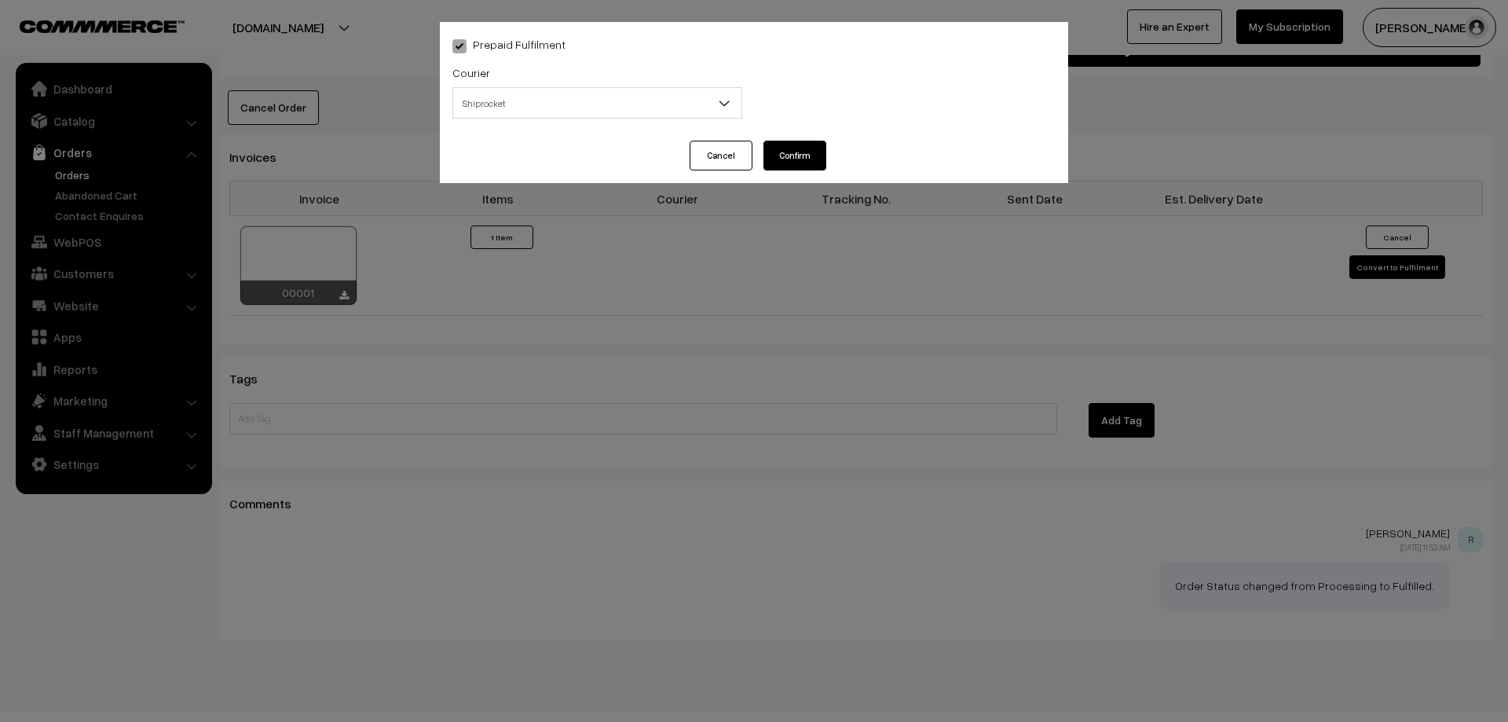
click at [650, 104] on span "Shiprocket" at bounding box center [597, 103] width 288 height 27
click at [878, 106] on div "Packing Material ( Add new ) -- Select -- -- Select --" at bounding box center [910, 95] width 313 height 65
click at [719, 151] on button "Cancel" at bounding box center [721, 156] width 63 height 30
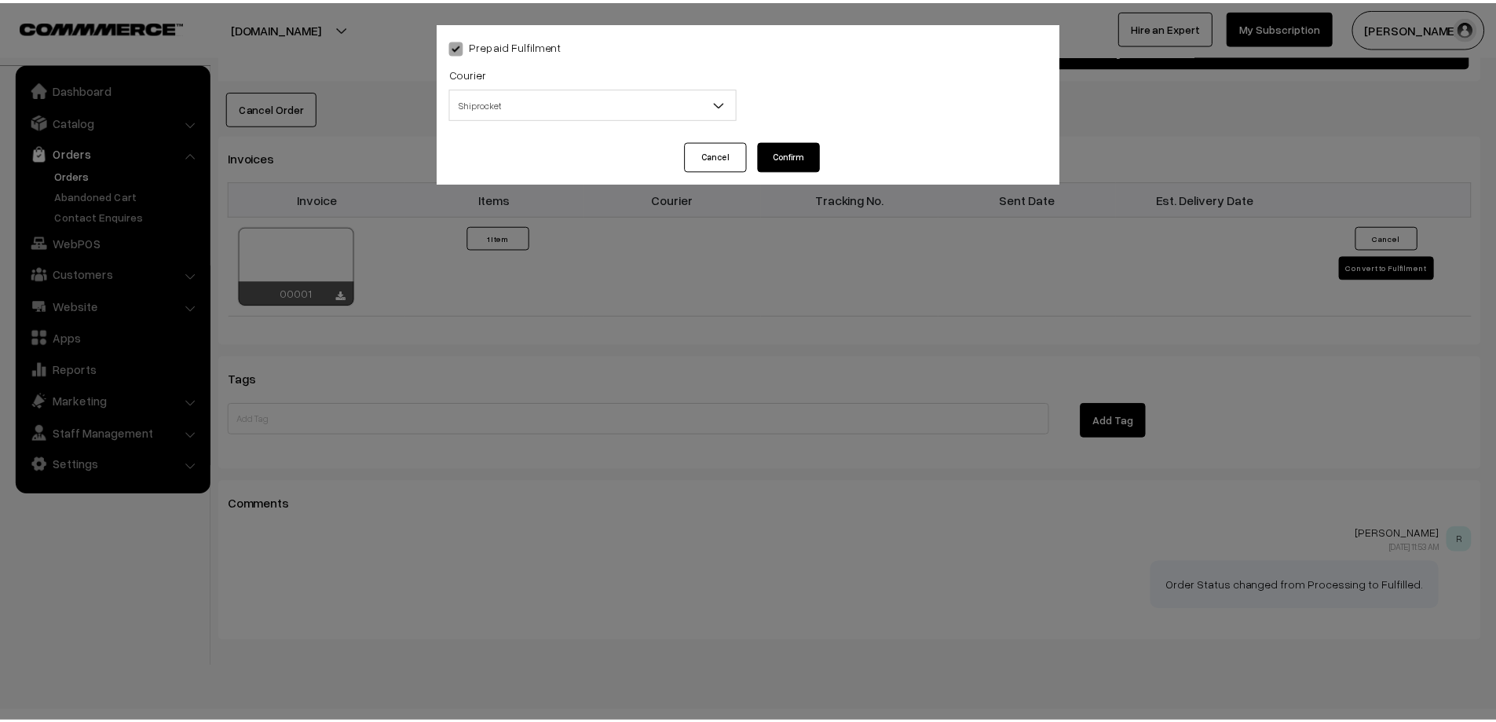
scroll to position [1006, 0]
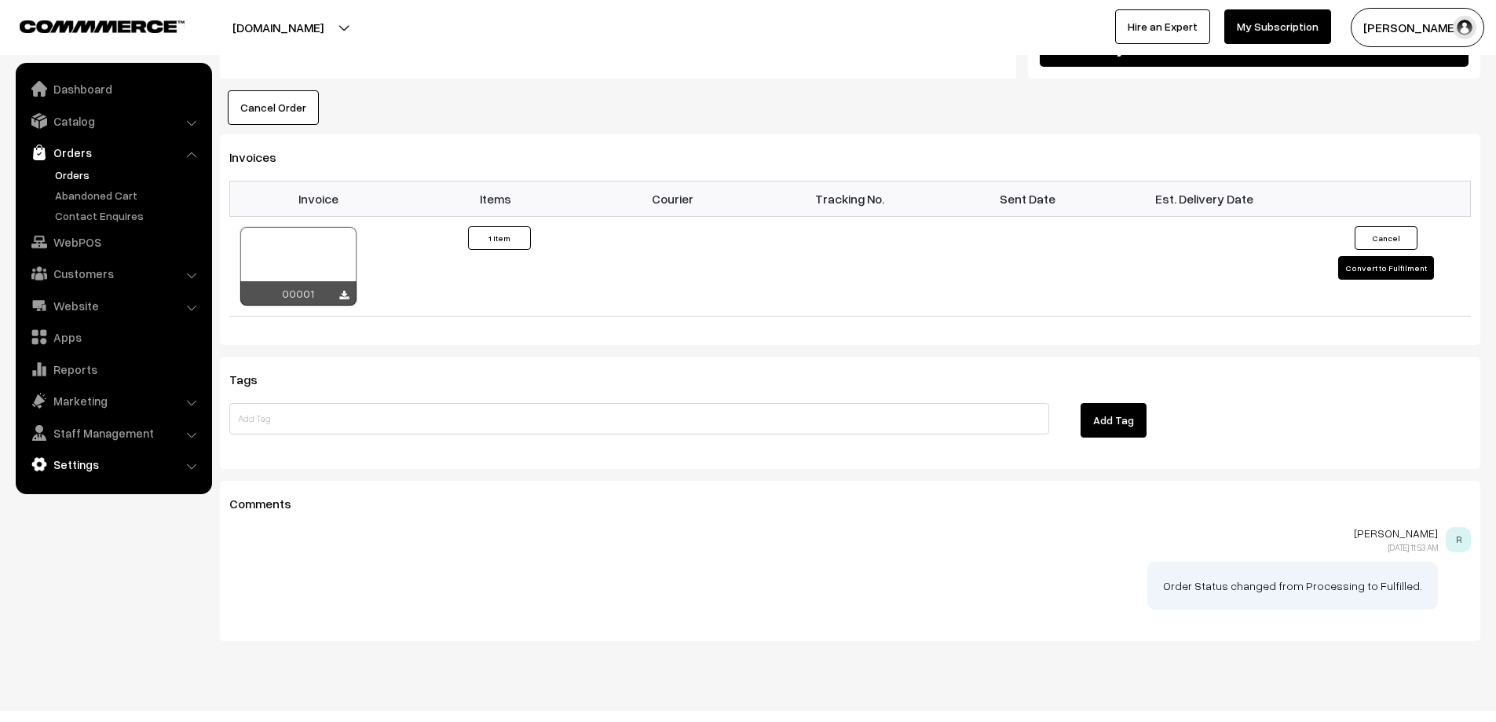
click at [71, 465] on link "Settings" at bounding box center [113, 464] width 187 height 28
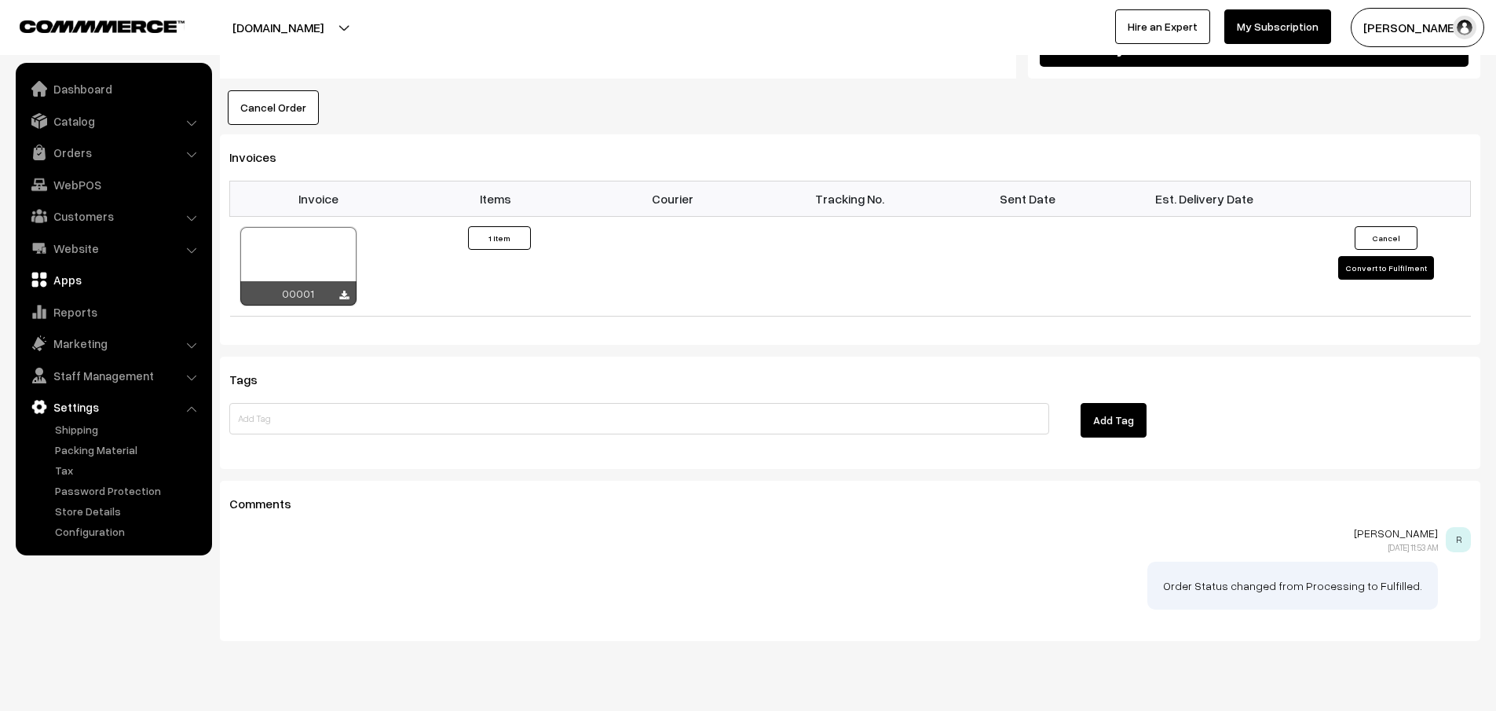
click at [68, 286] on link "Apps" at bounding box center [113, 279] width 187 height 28
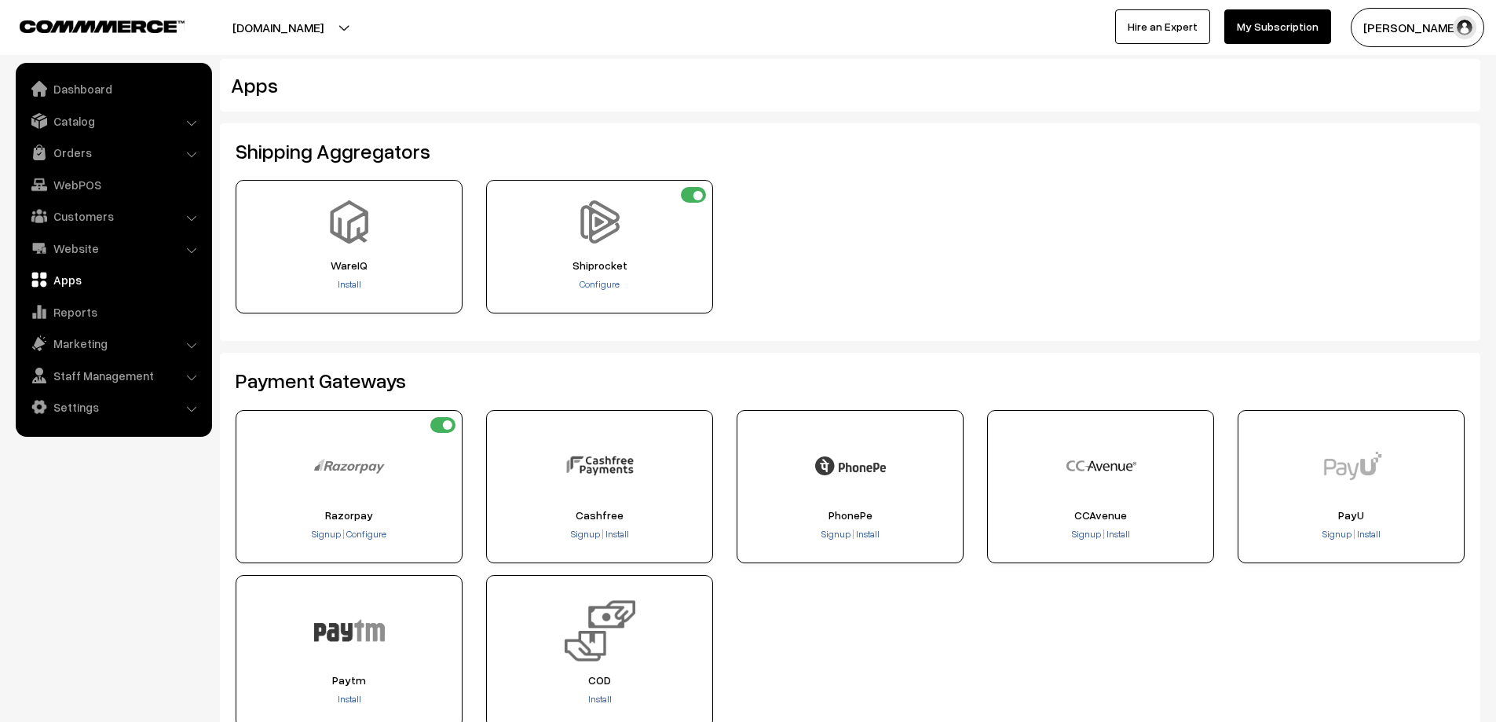
click at [868, 199] on div "WareIQ Install Configure" at bounding box center [850, 252] width 1253 height 145
click at [90, 408] on link "Settings" at bounding box center [113, 407] width 187 height 28
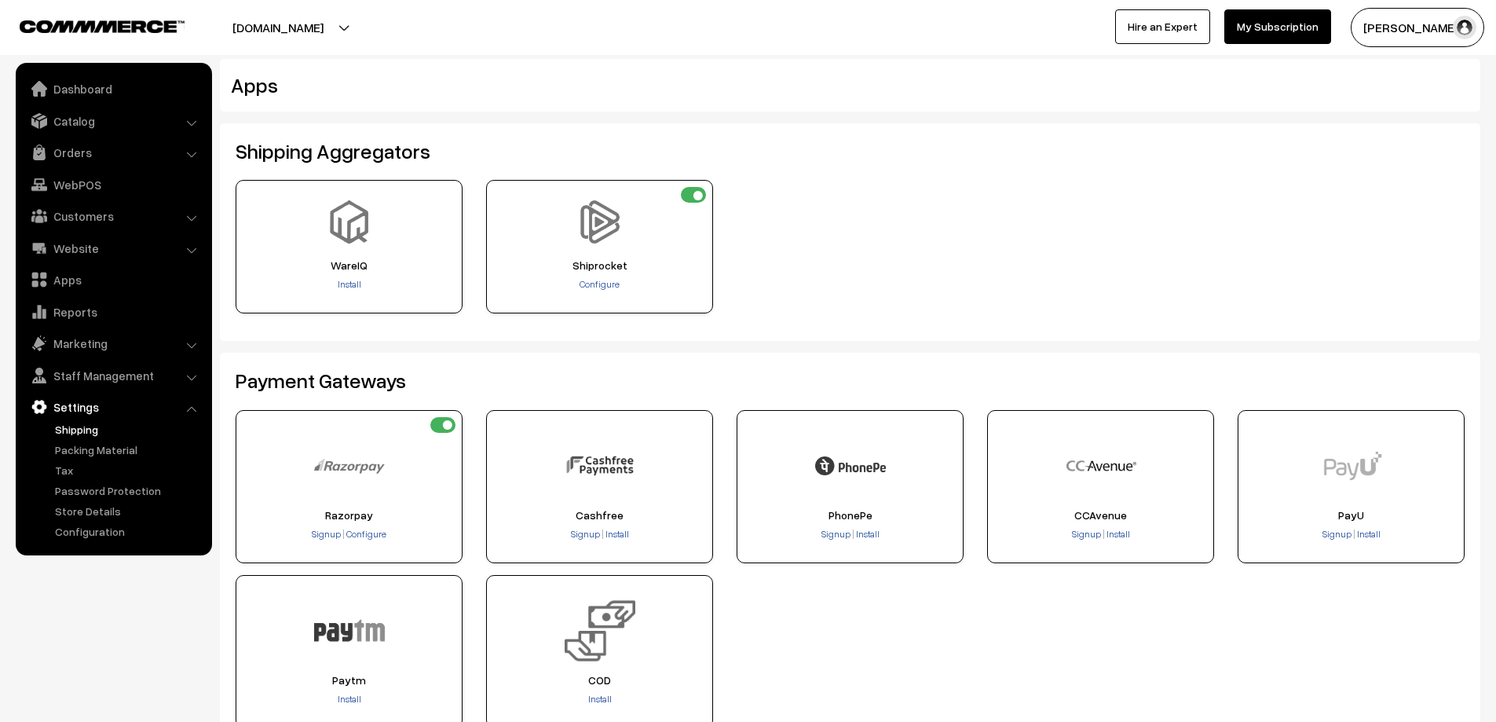
click at [88, 424] on link "Shipping" at bounding box center [129, 429] width 156 height 16
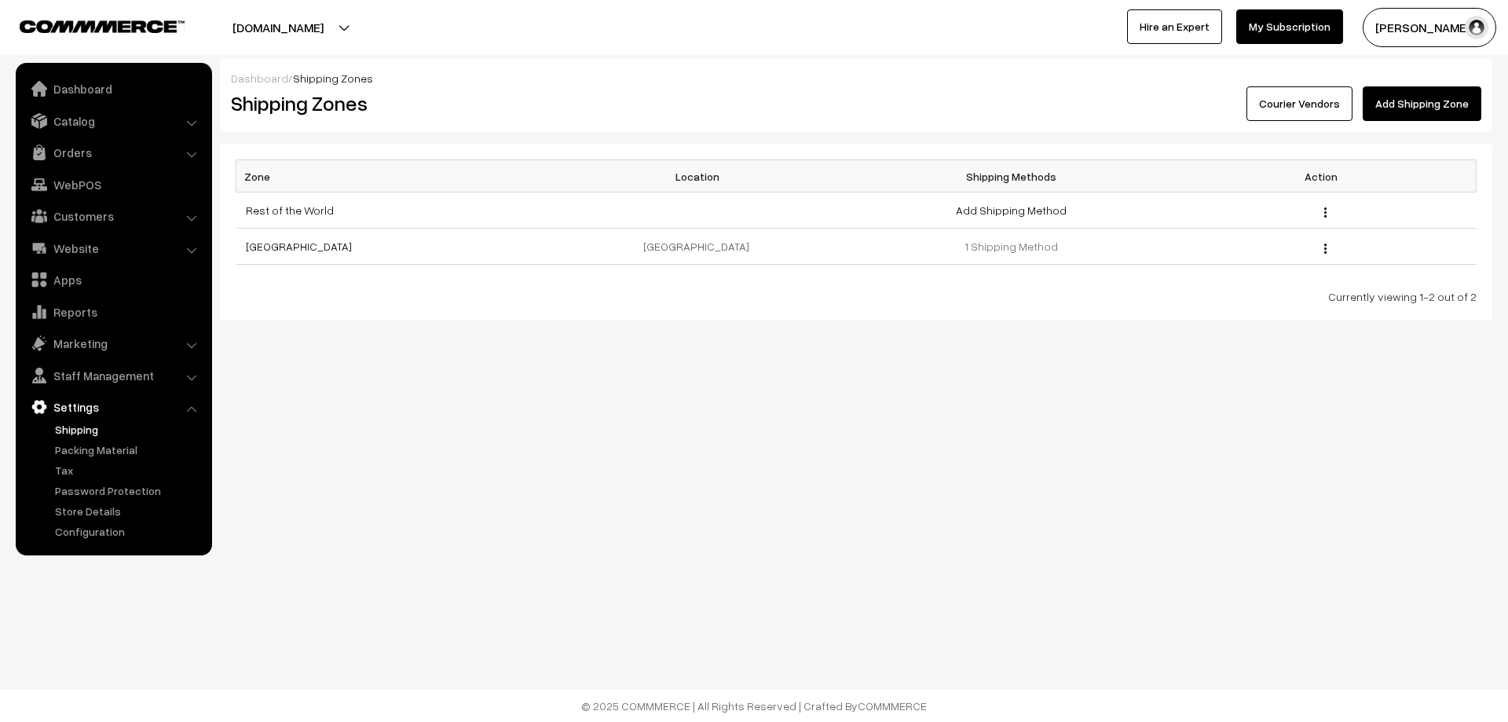
click at [1409, 106] on link "Add Shipping Zone" at bounding box center [1422, 103] width 119 height 35
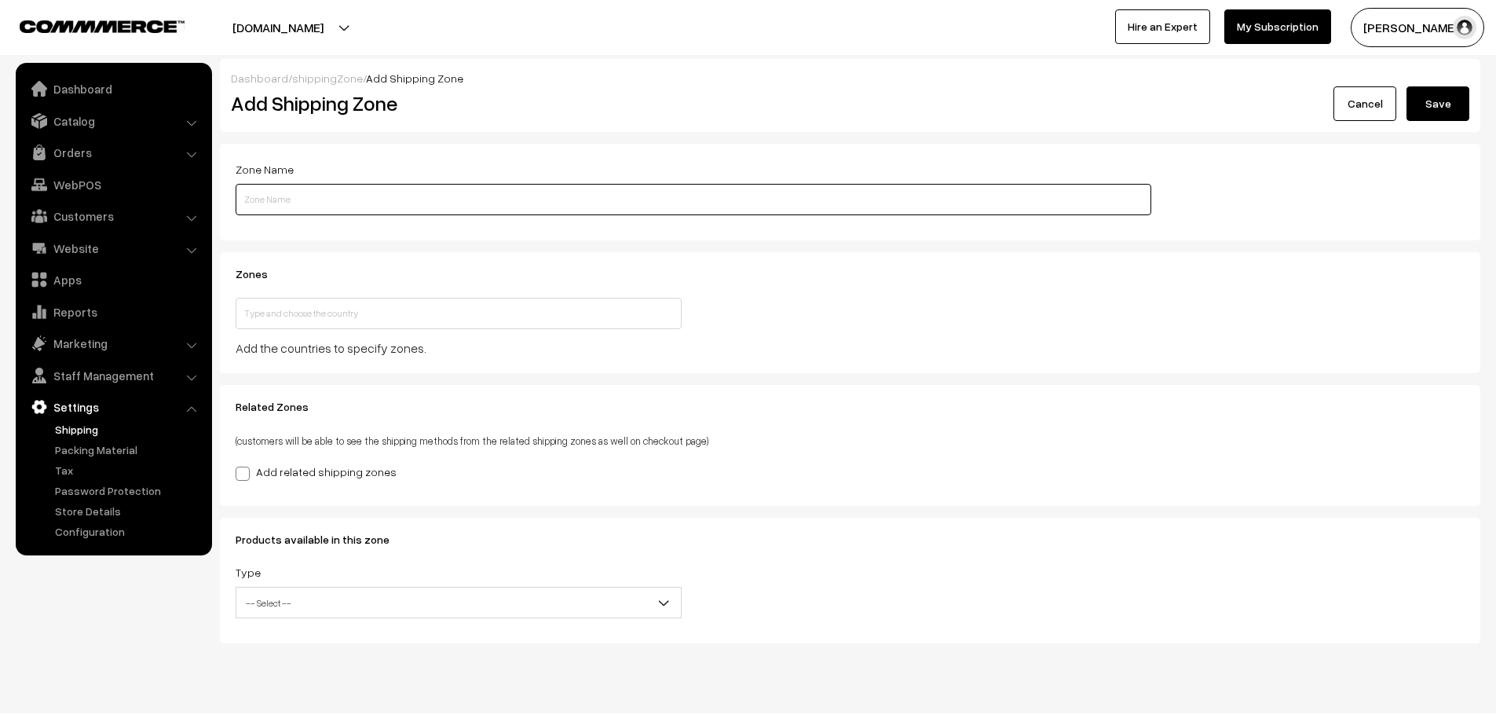
click at [412, 200] on input "text" at bounding box center [694, 199] width 916 height 31
click at [456, 168] on div "Zone Name" at bounding box center [694, 187] width 916 height 56
click at [96, 423] on link "Shipping" at bounding box center [129, 429] width 156 height 16
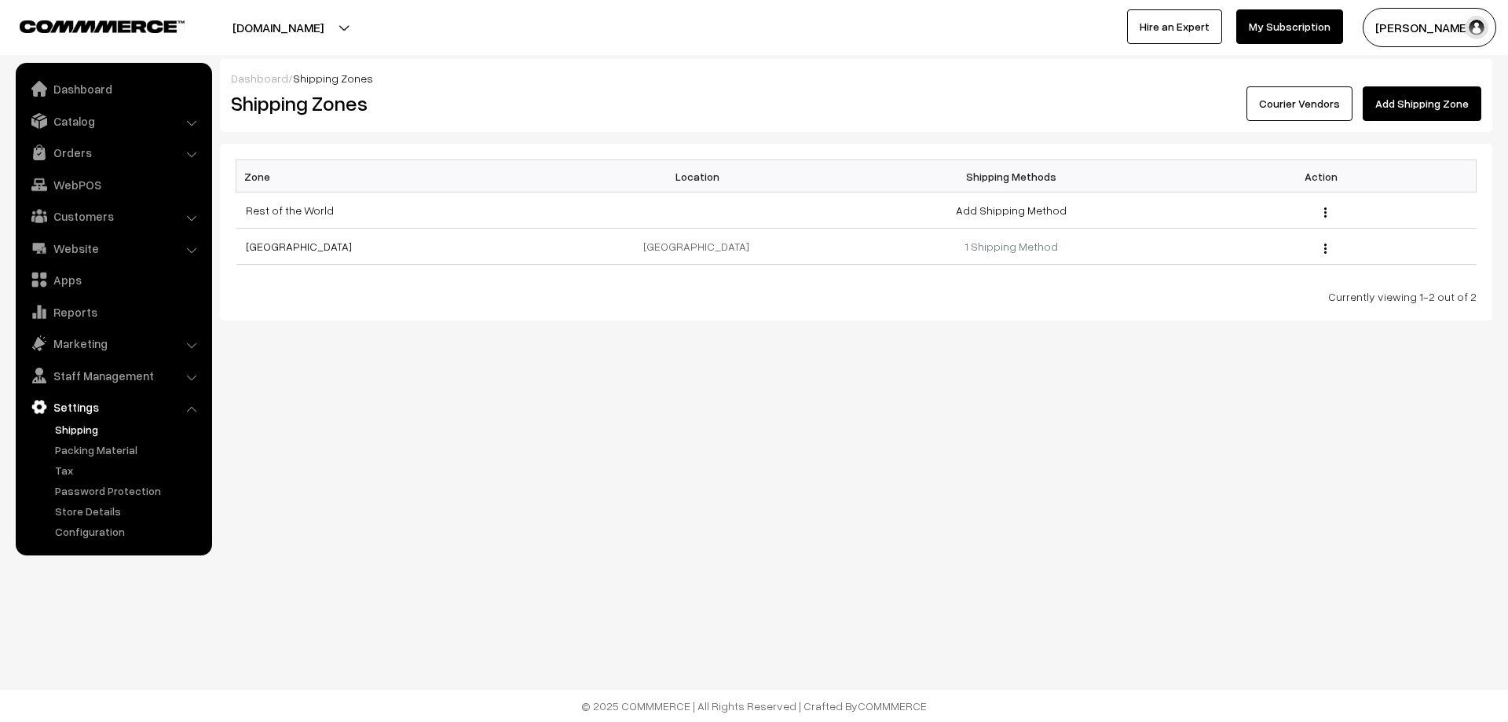
click at [1316, 108] on link "Courier Vendors" at bounding box center [1299, 103] width 106 height 35
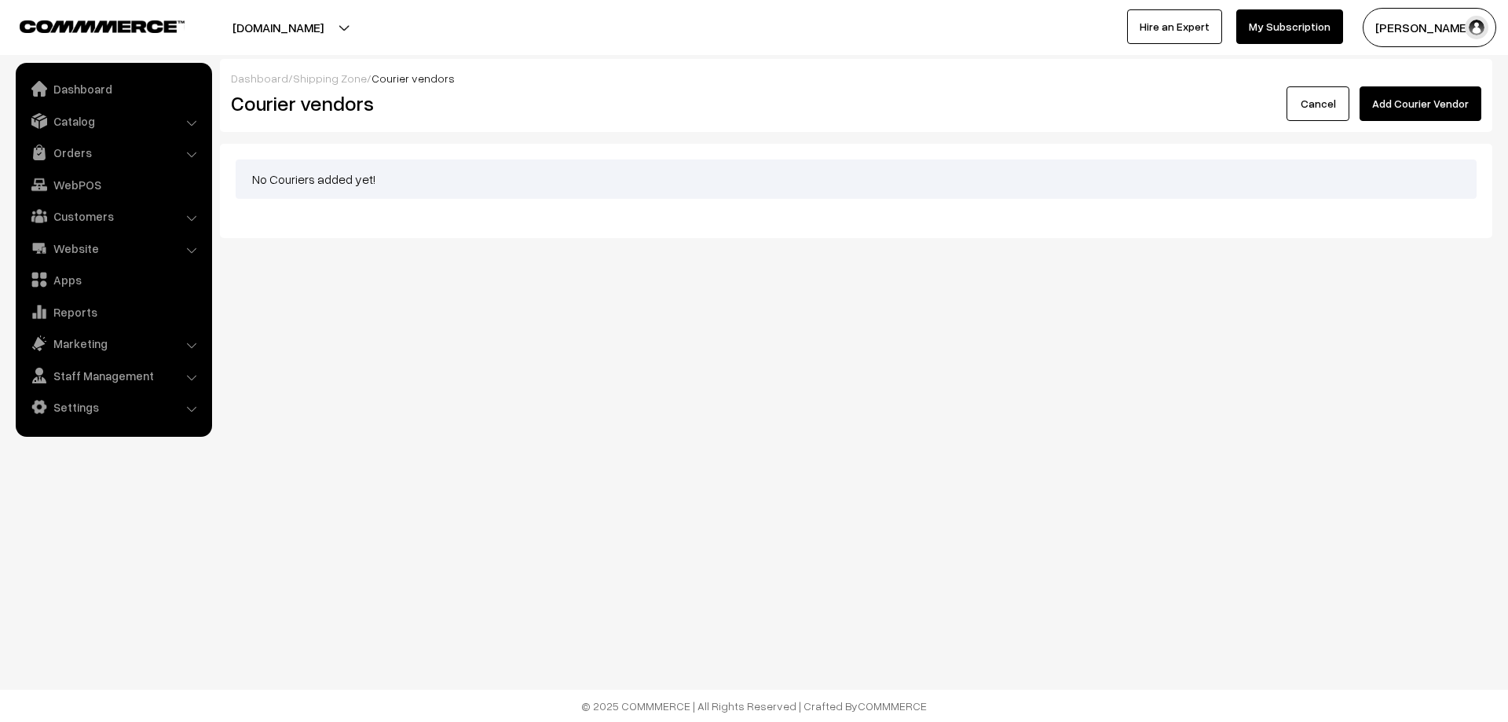
click at [1416, 101] on button "Add Courier Vendor" at bounding box center [1421, 103] width 122 height 35
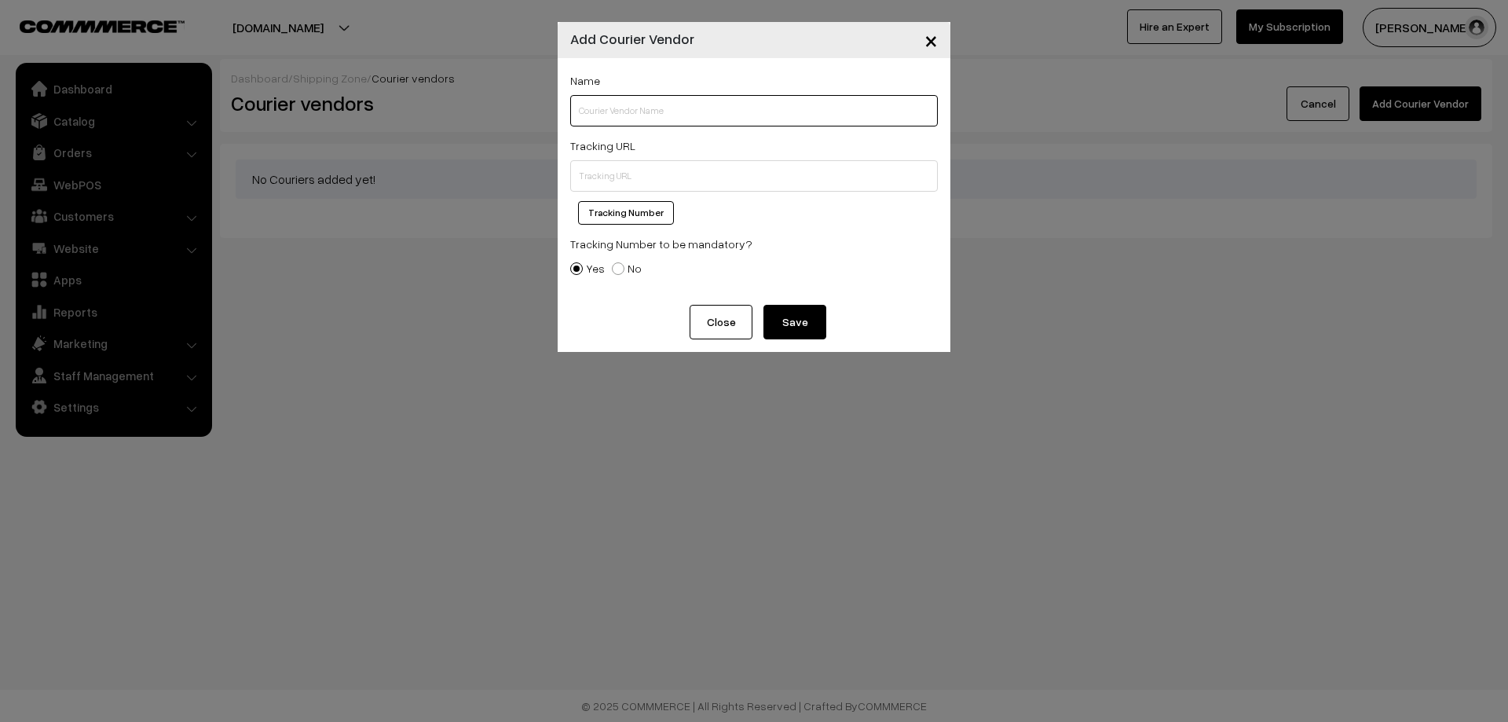
click at [678, 110] on input "text" at bounding box center [754, 110] width 368 height 31
click at [595, 173] on input "text" at bounding box center [754, 175] width 368 height 31
click at [661, 99] on input "dtdc" at bounding box center [754, 110] width 368 height 31
type input "d"
type input "ACBP"
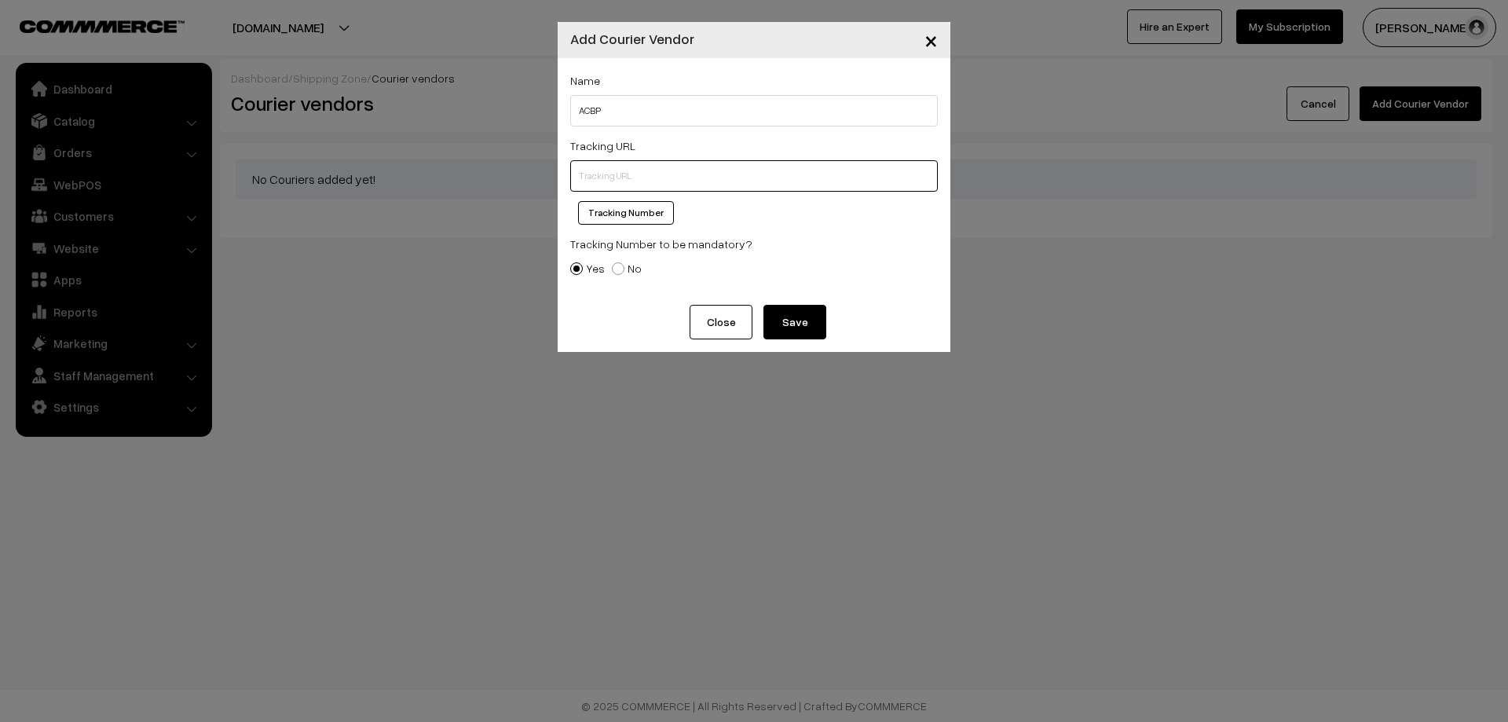
click at [590, 188] on input "text" at bounding box center [754, 175] width 368 height 31
click at [784, 332] on button "Save" at bounding box center [794, 322] width 63 height 35
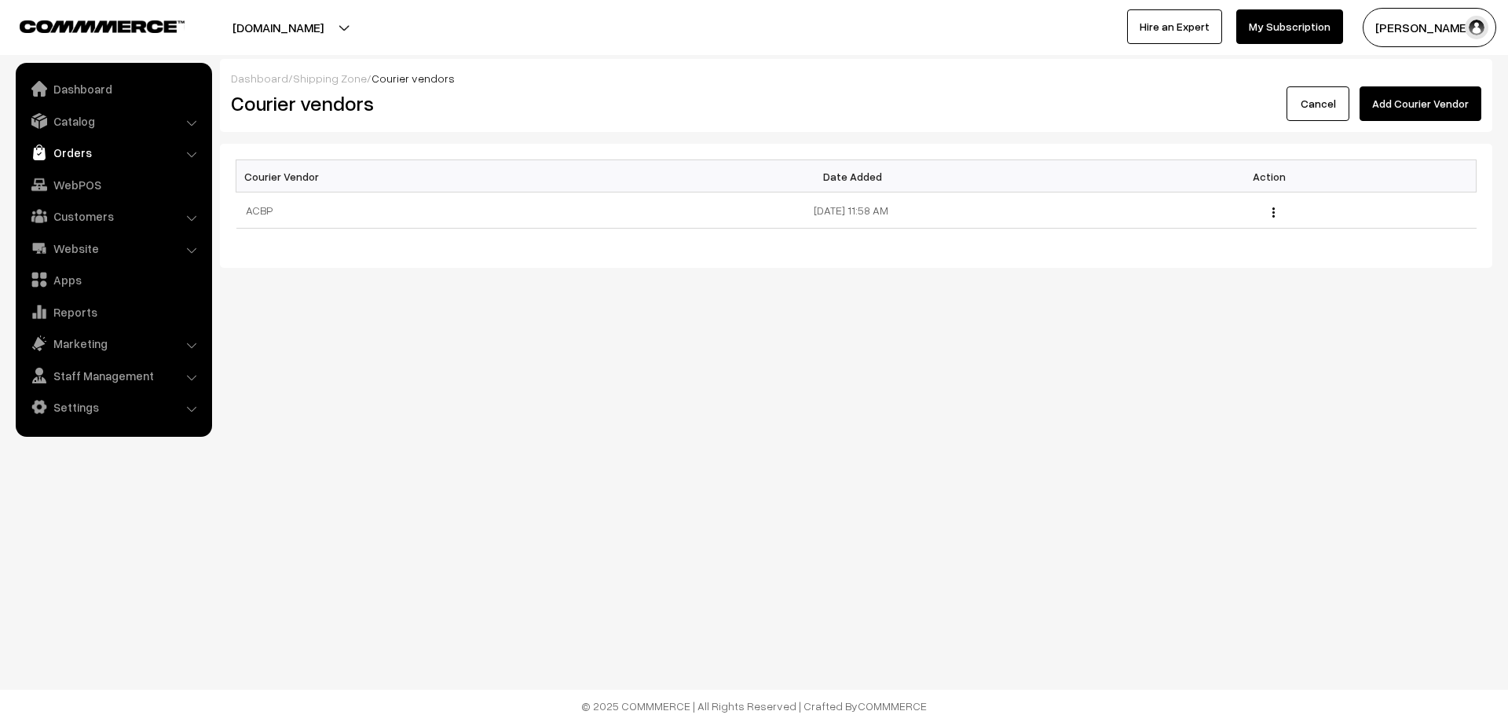
click at [104, 149] on link "Orders" at bounding box center [113, 152] width 187 height 28
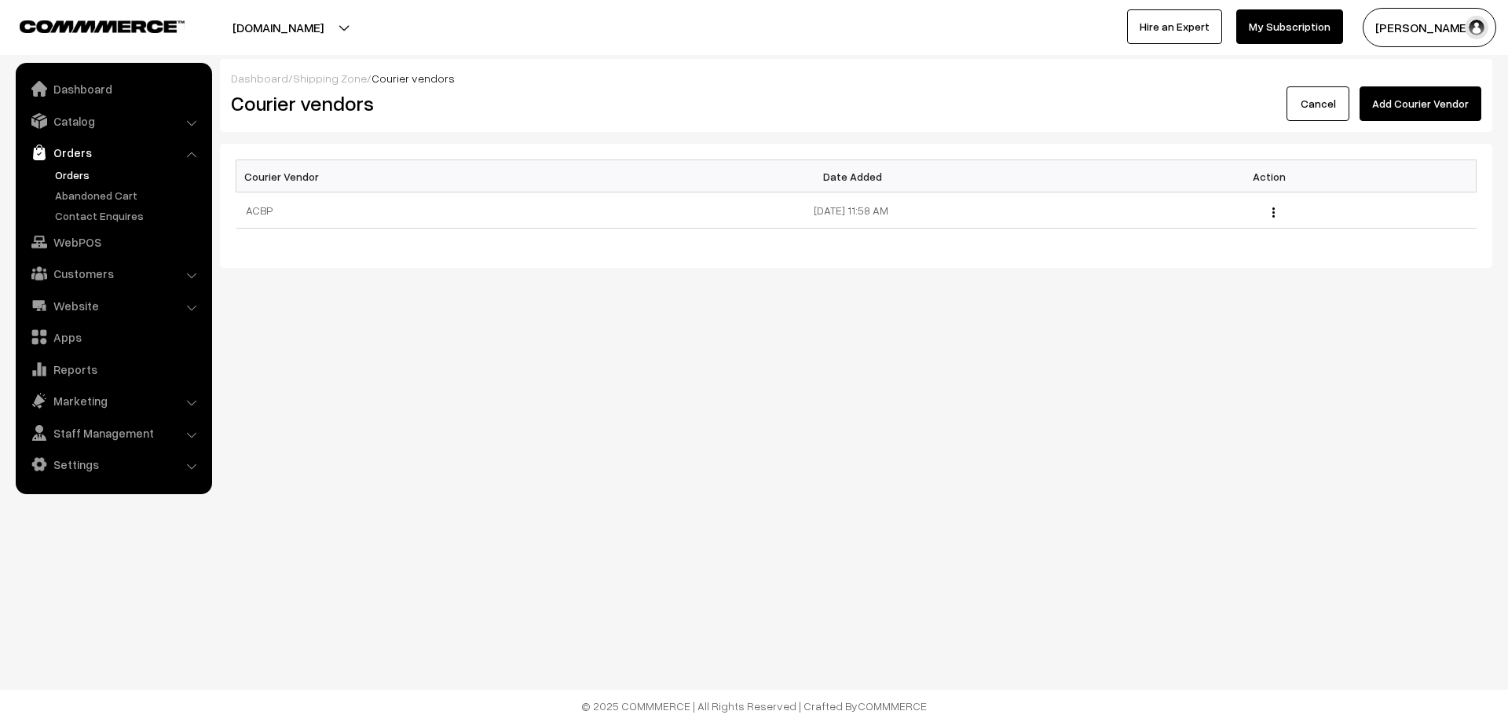
click at [107, 171] on link "Orders" at bounding box center [129, 175] width 156 height 16
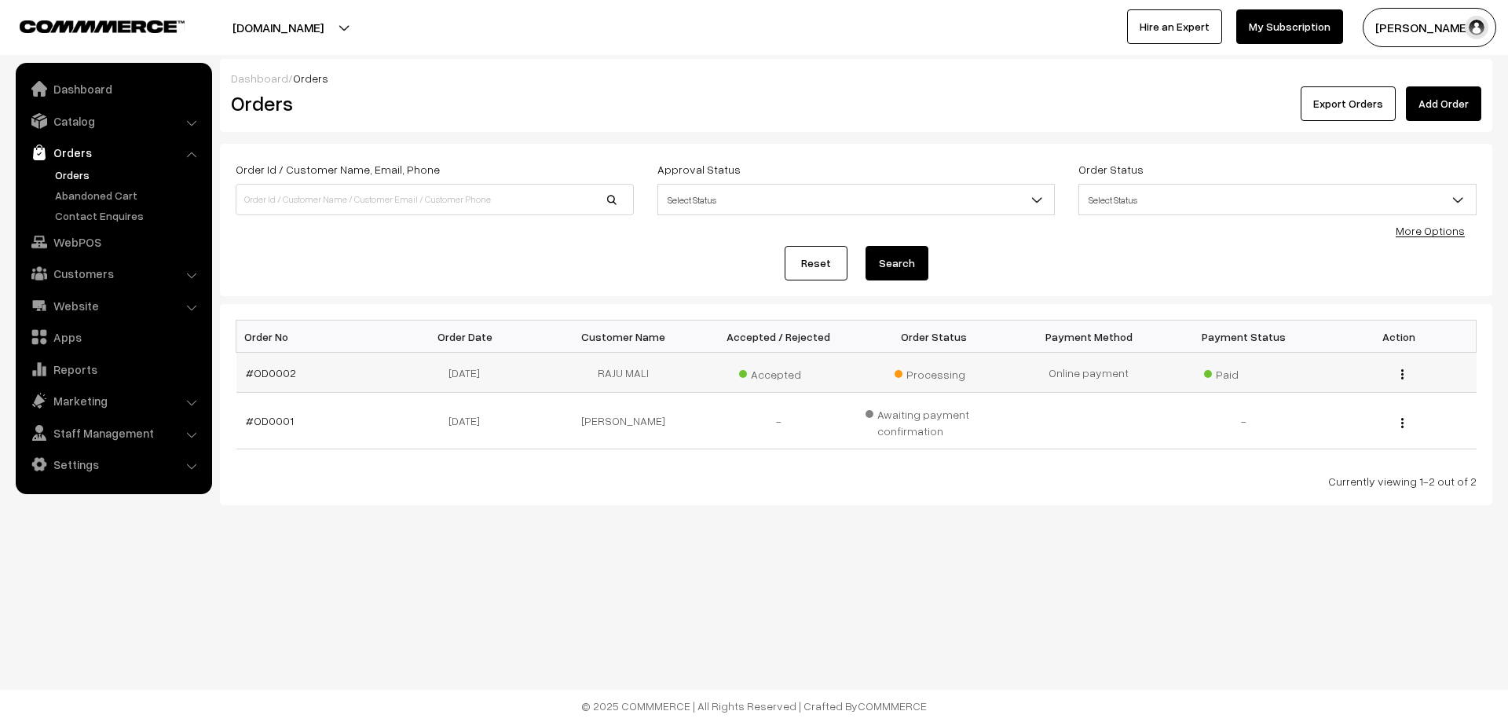
click at [1400, 372] on div "View" at bounding box center [1399, 372] width 136 height 16
click at [1403, 375] on img "button" at bounding box center [1402, 374] width 2 height 10
click at [1281, 395] on link "View" at bounding box center [1332, 396] width 134 height 35
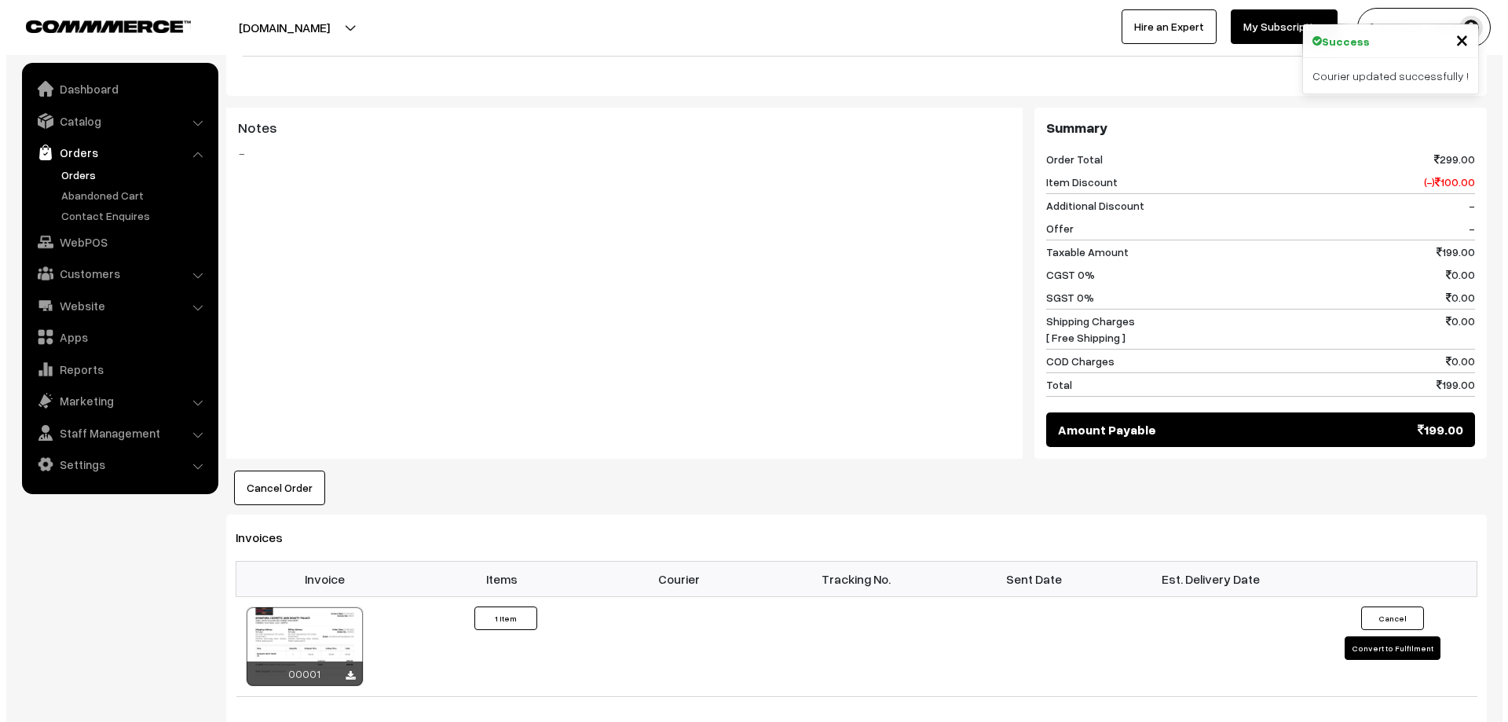
scroll to position [628, 0]
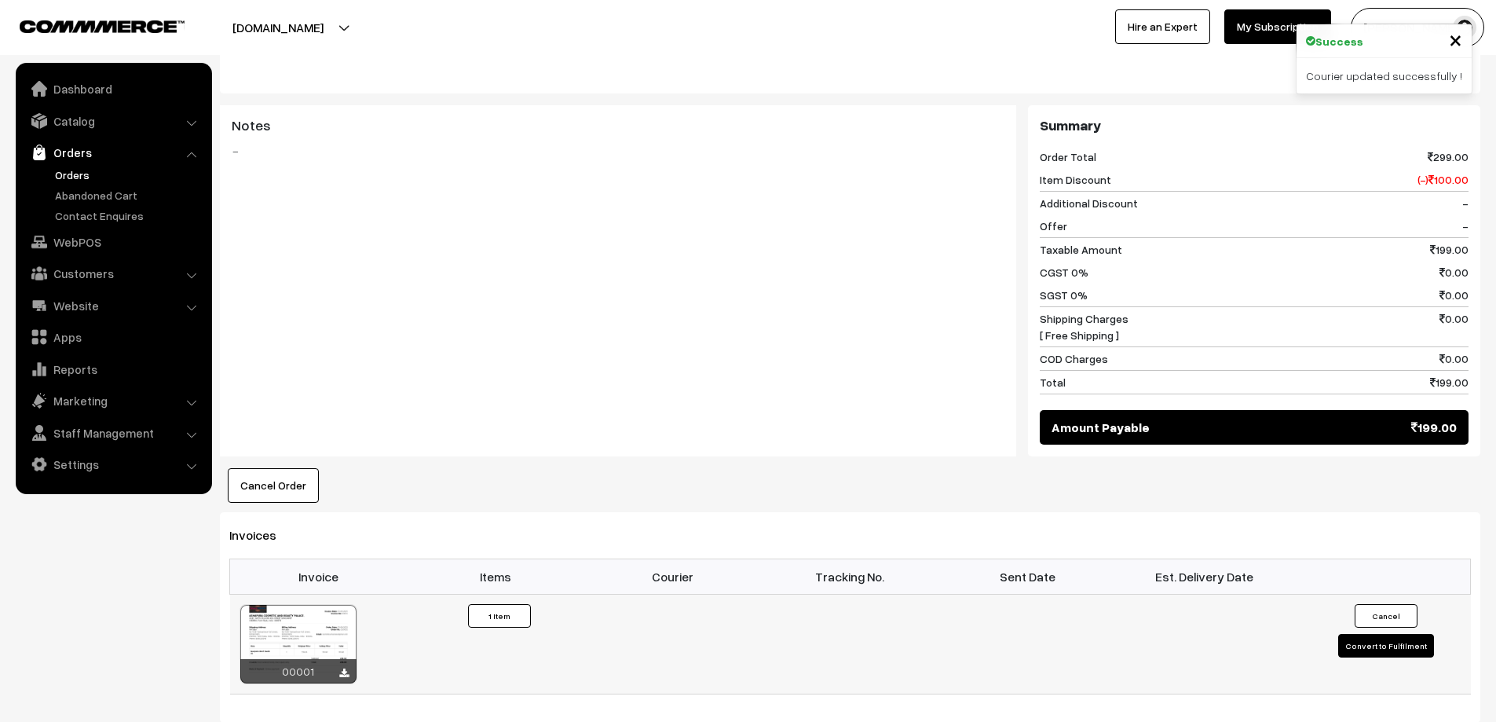
click at [1398, 634] on button "Convert to Fulfilment" at bounding box center [1386, 646] width 96 height 24
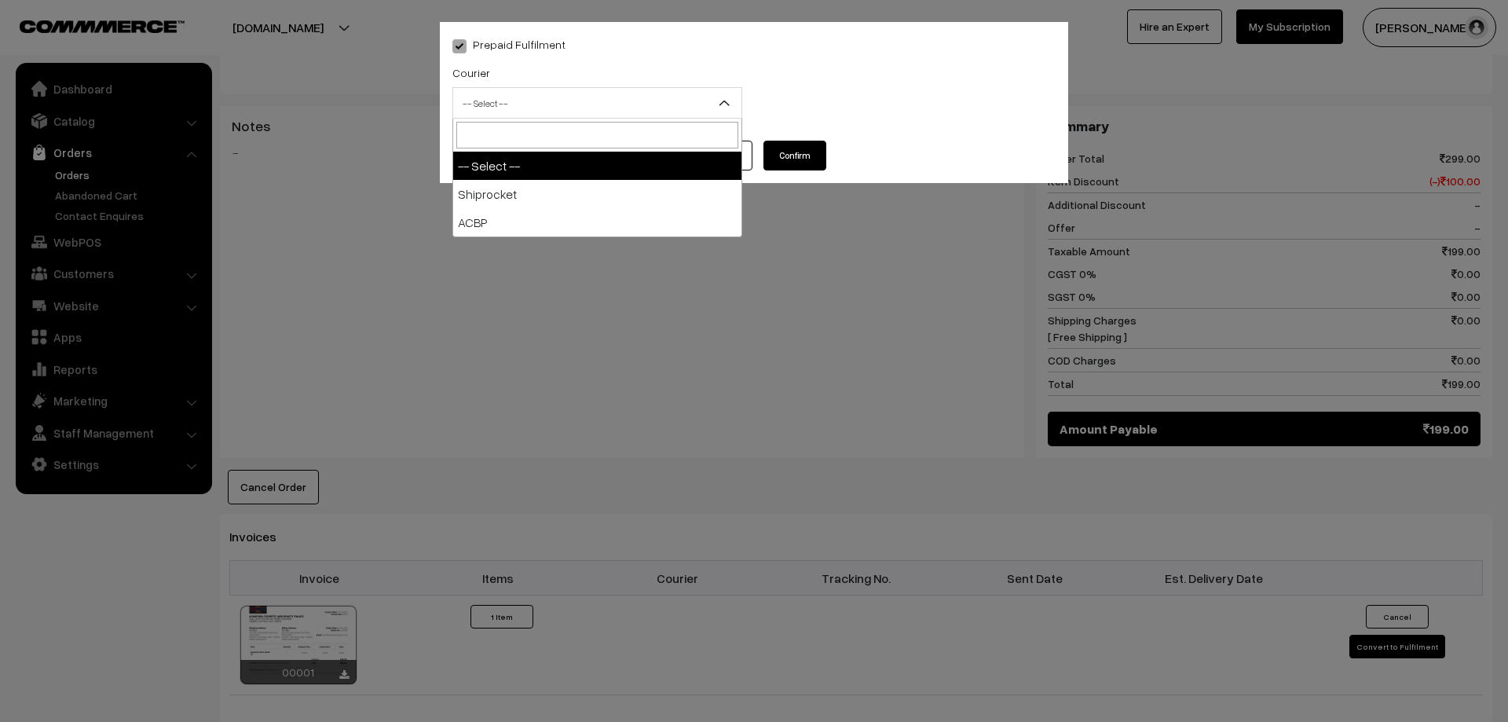
click at [593, 97] on span "-- Select --" at bounding box center [597, 103] width 288 height 27
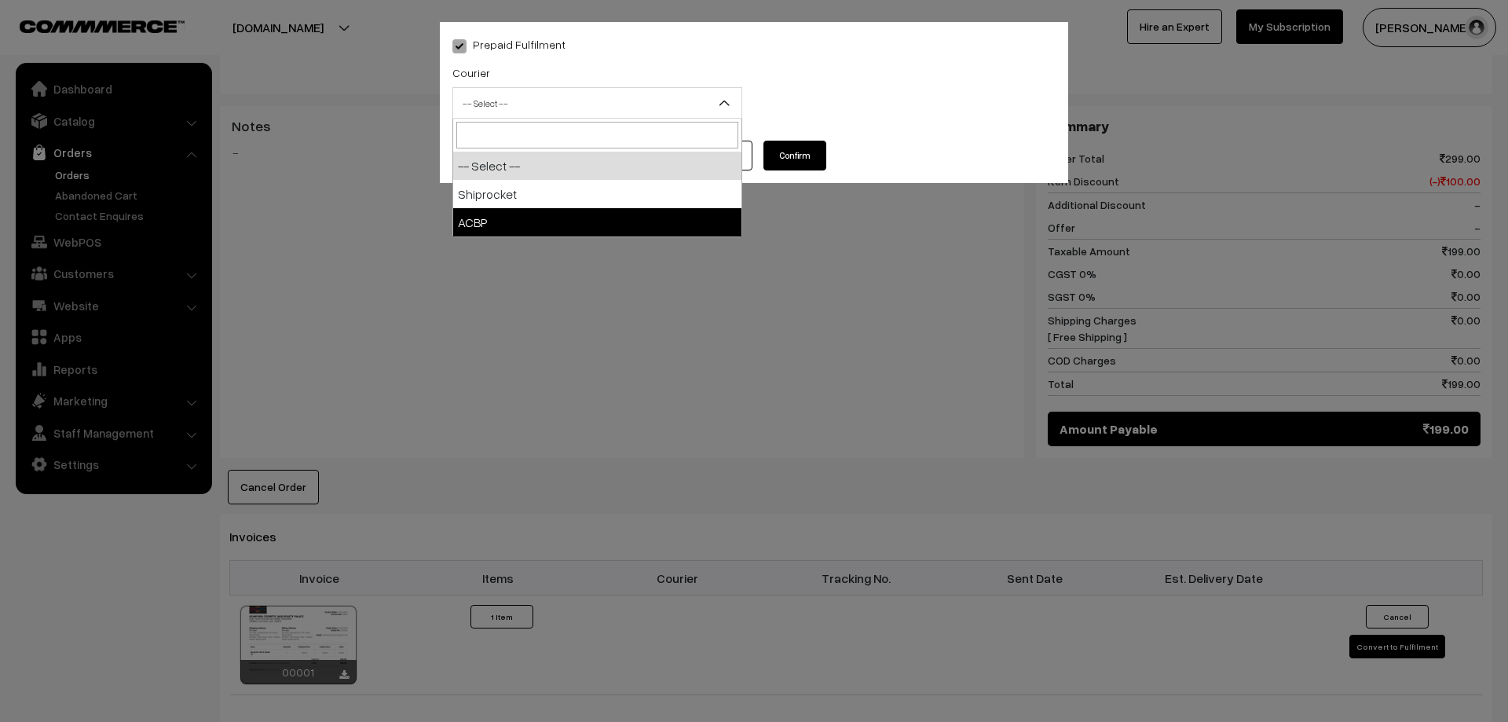
select select "2"
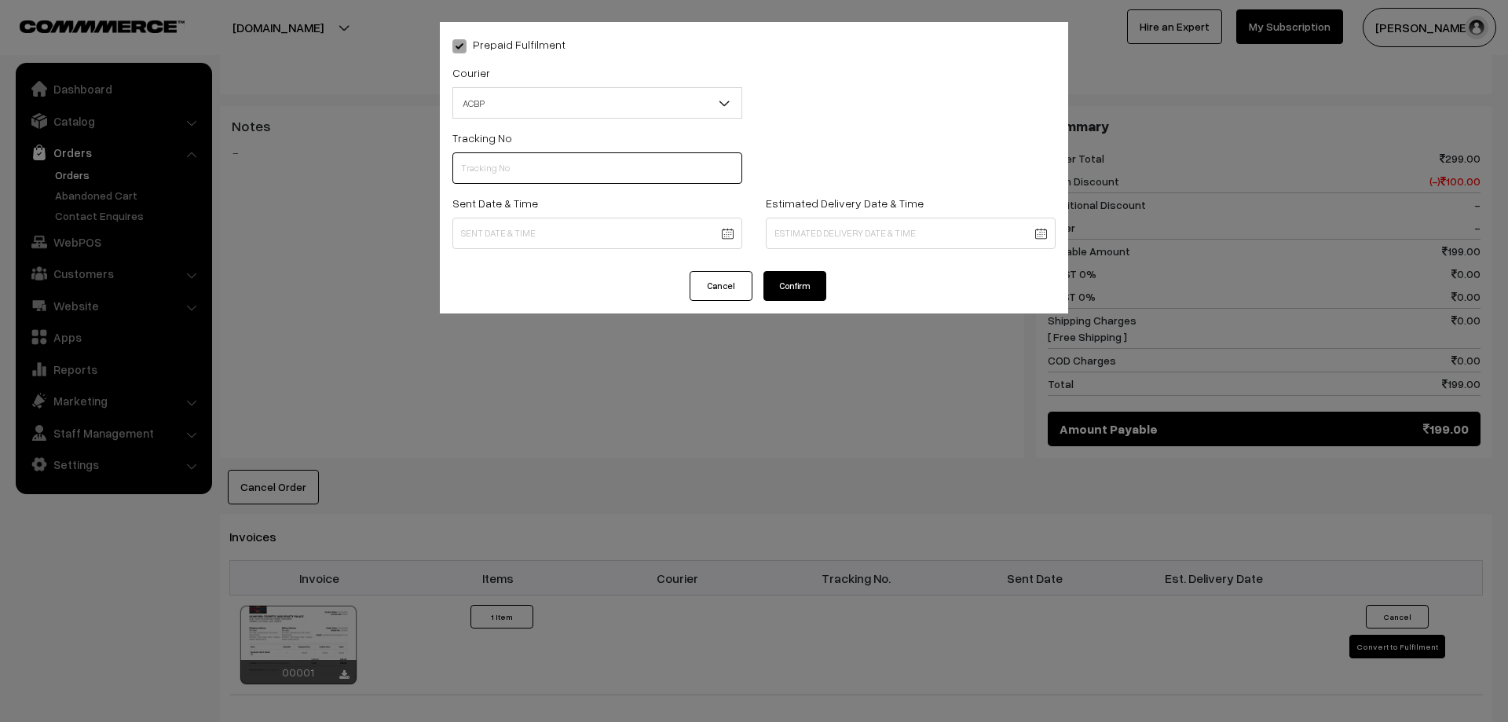
click at [540, 176] on input "text" at bounding box center [597, 167] width 290 height 31
type input "123456"
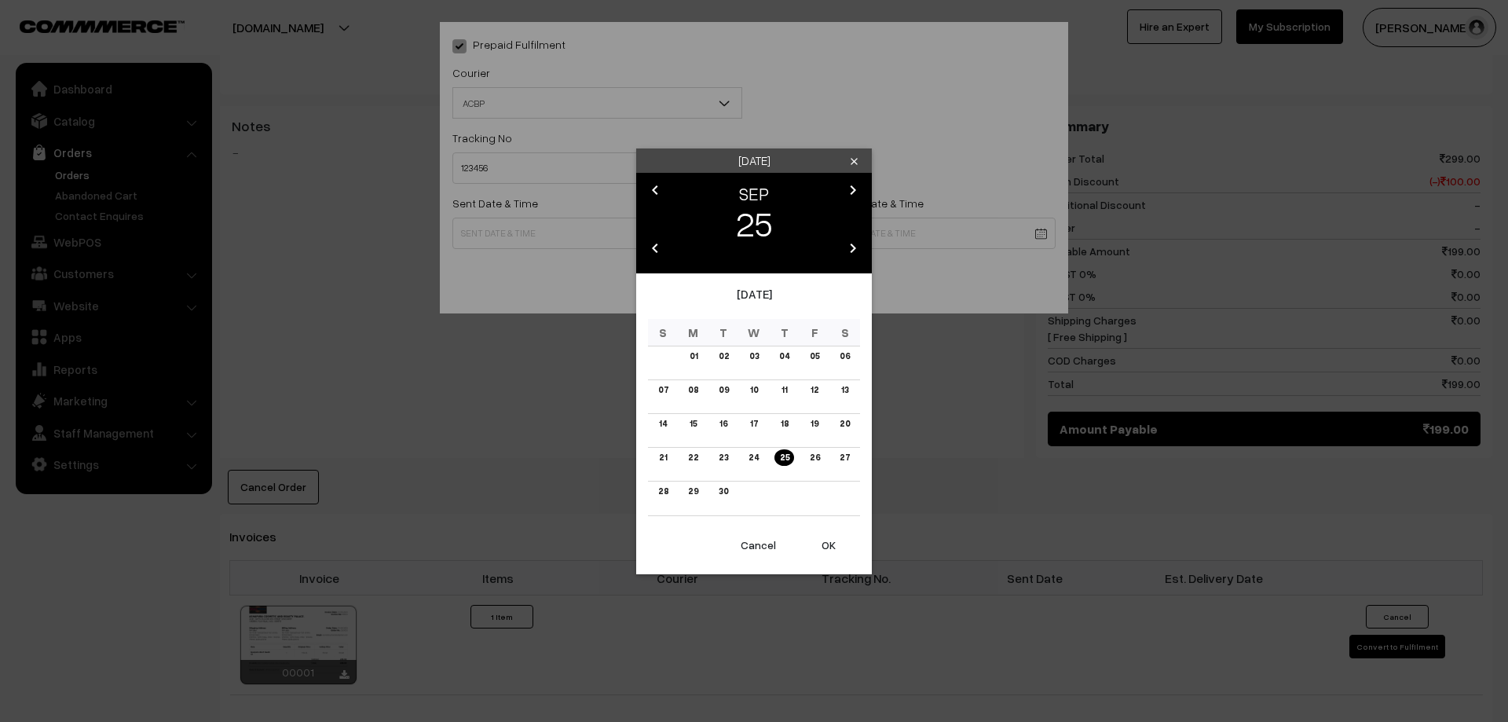
click at [558, 243] on body "Thank you for showing interest. Our team will call you shortly. Close ashapurac…" at bounding box center [754, 247] width 1508 height 1751
click at [780, 459] on link "25" at bounding box center [783, 457] width 19 height 16
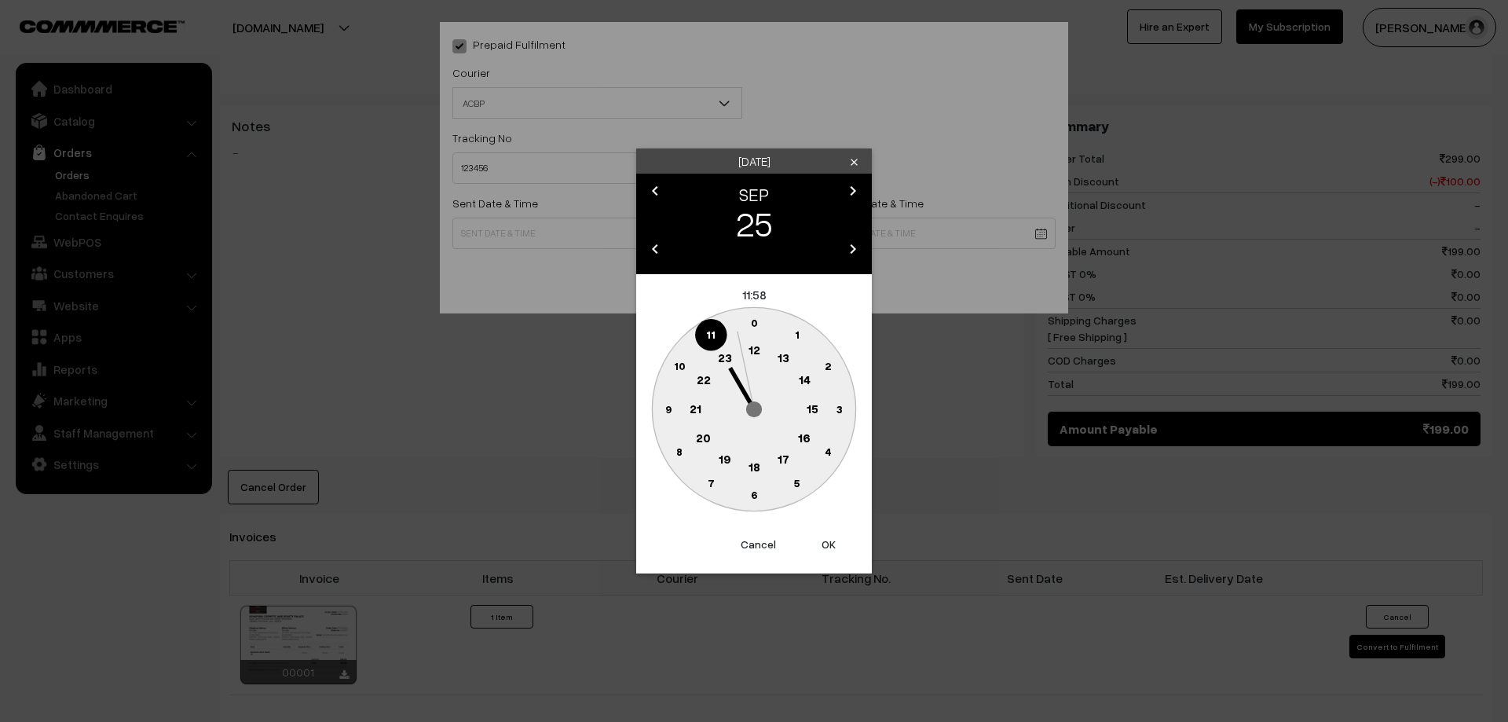
click at [820, 540] on button "OK" at bounding box center [828, 544] width 63 height 35
click at [825, 537] on button "OK" at bounding box center [828, 544] width 63 height 35
type input "25-09-2025 11:58"
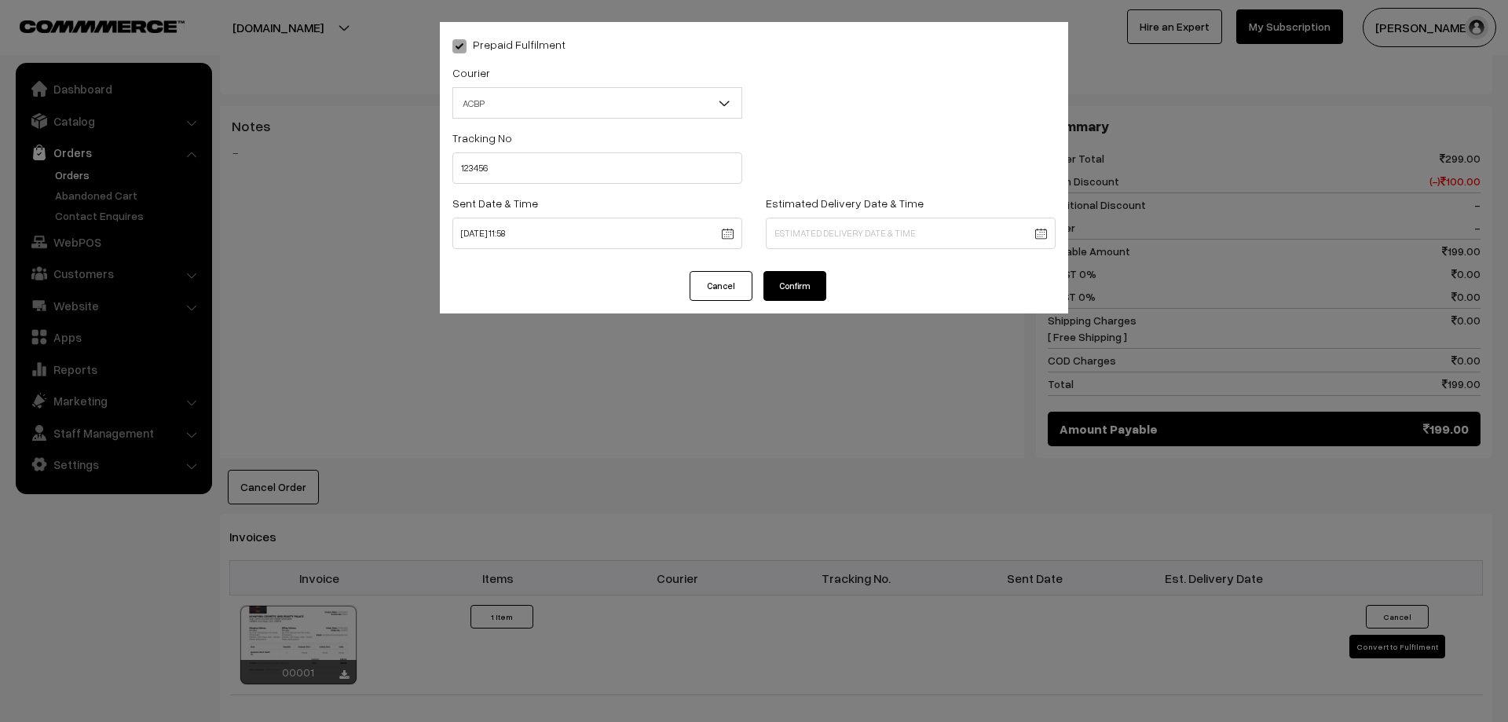
click at [822, 236] on body "Thank you for showing interest. Our team will call you shortly. Close ashapurac…" at bounding box center [754, 247] width 1508 height 1751
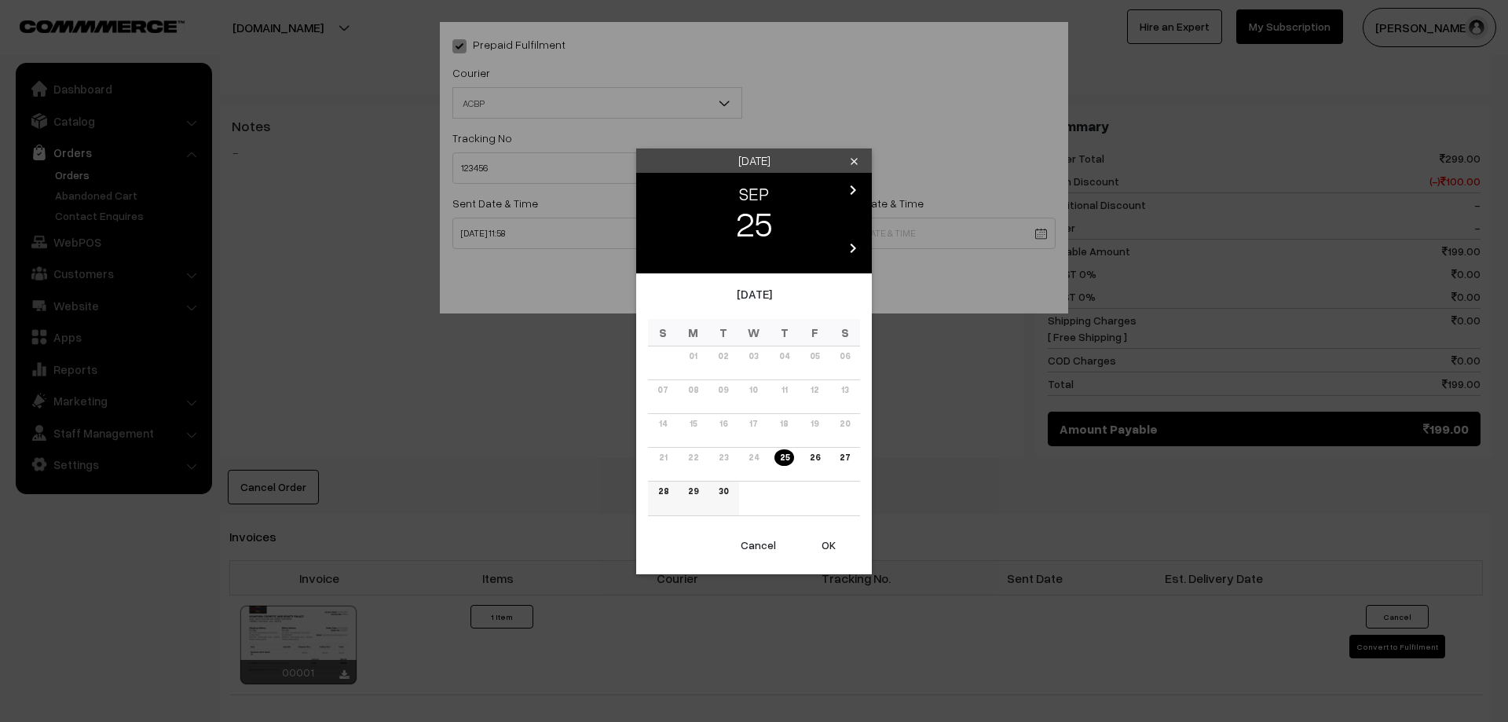
click at [661, 489] on link "28" at bounding box center [663, 491] width 20 height 16
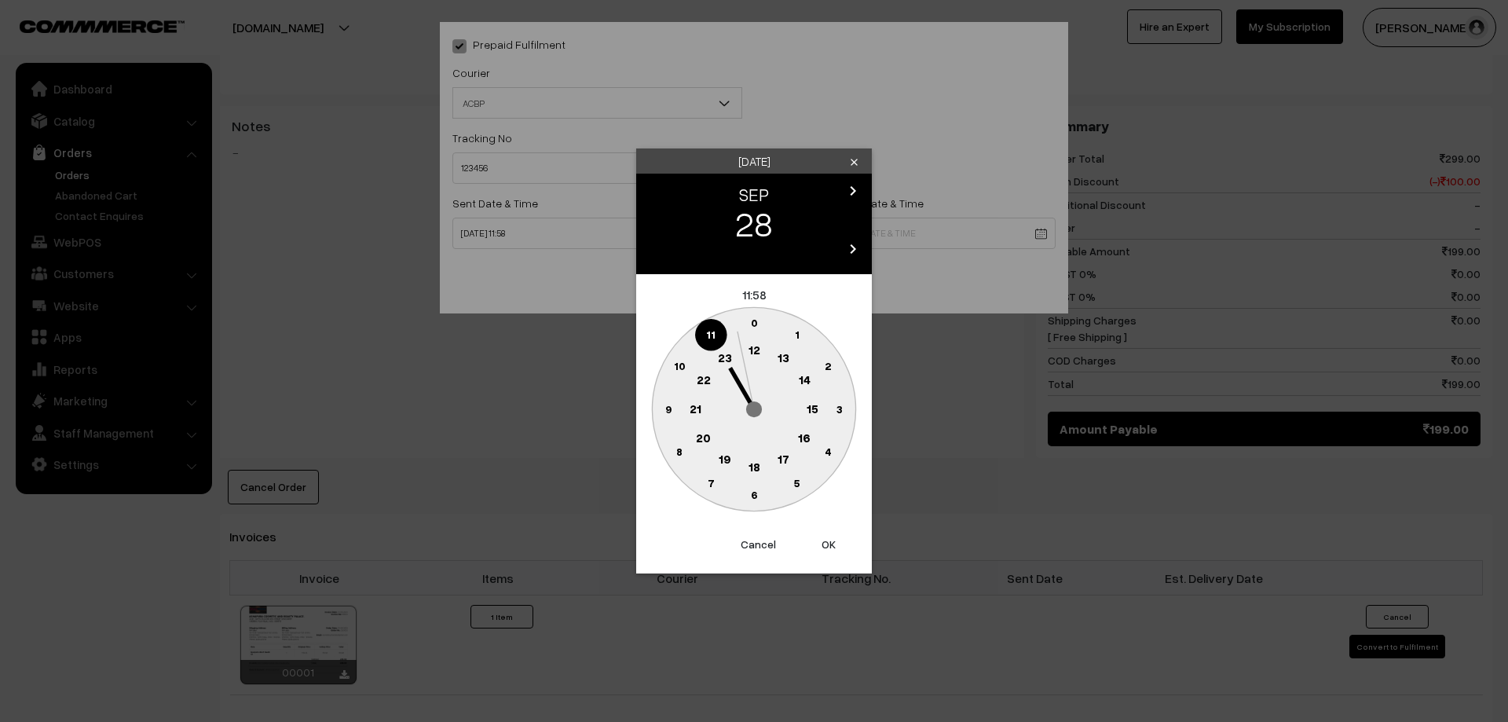
click at [833, 540] on button "OK" at bounding box center [828, 544] width 63 height 35
click at [829, 542] on button "OK" at bounding box center [828, 544] width 63 height 35
type input "28-09-2025 11:58"
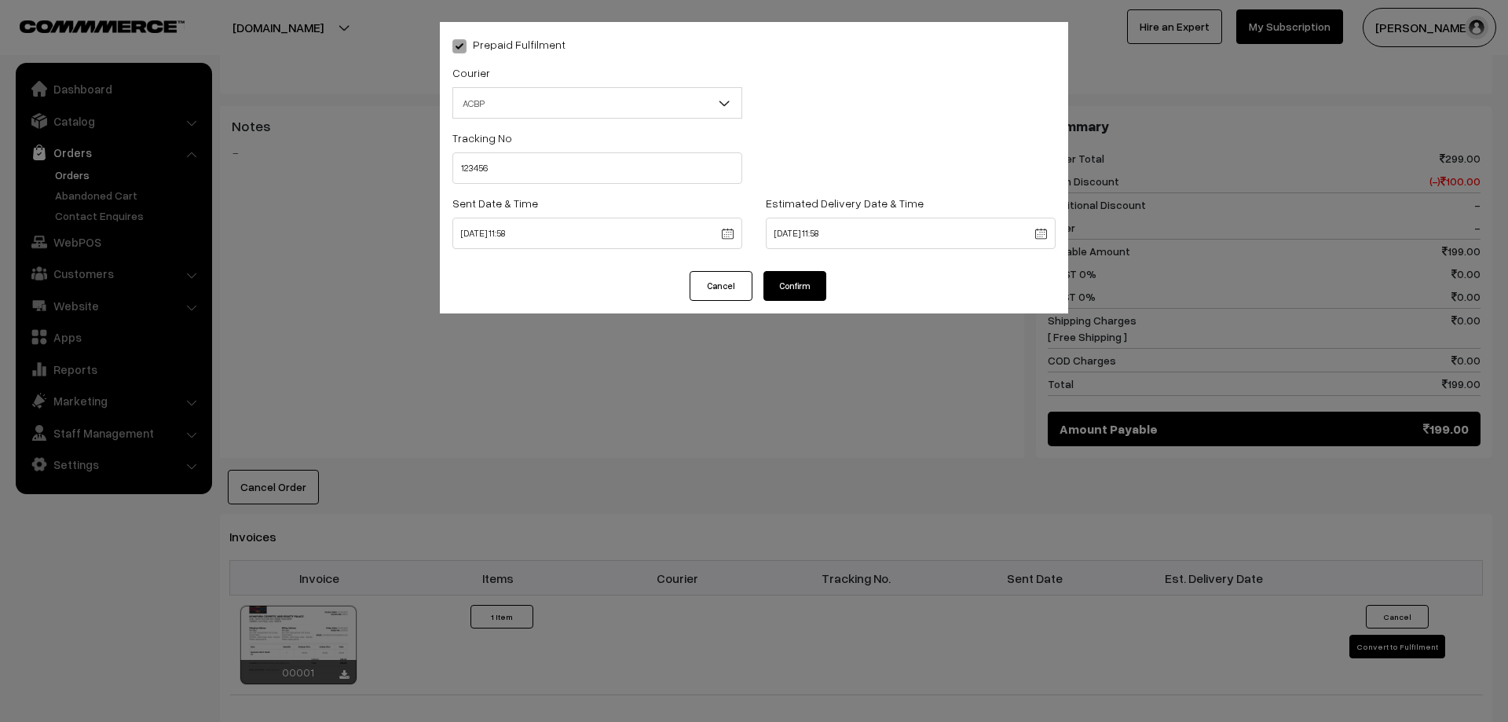
click at [814, 282] on button "Confirm" at bounding box center [794, 286] width 63 height 30
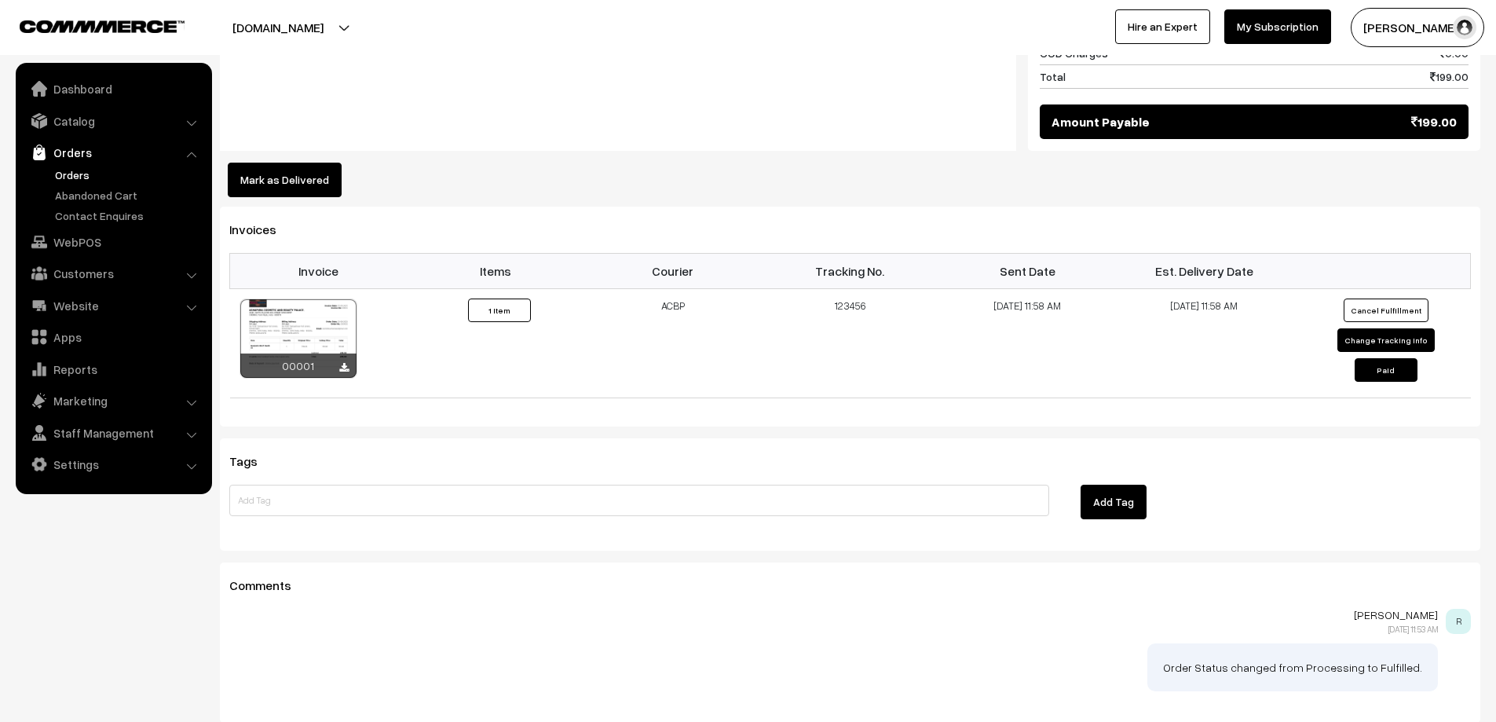
scroll to position [943, 0]
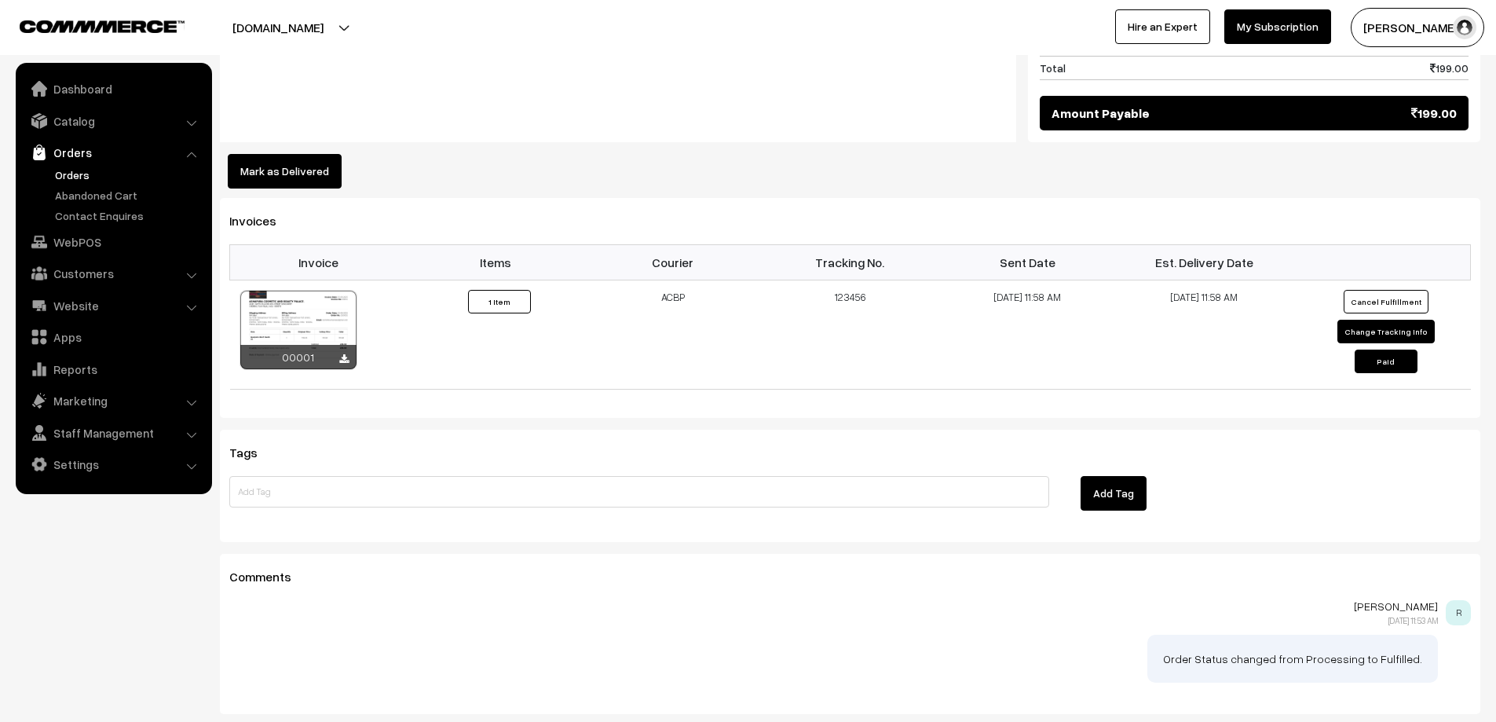
click at [283, 156] on button "Mark as Delivered" at bounding box center [285, 171] width 114 height 35
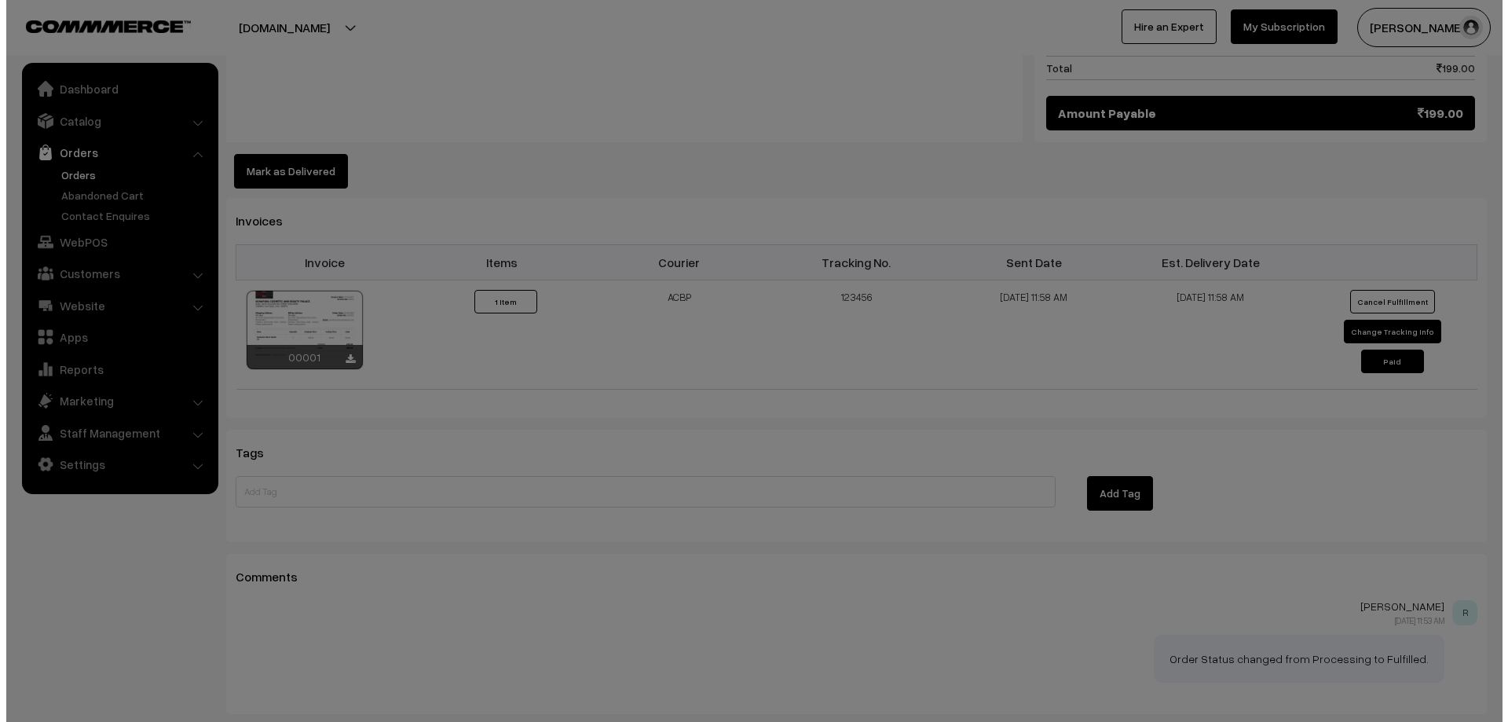
scroll to position [944, 0]
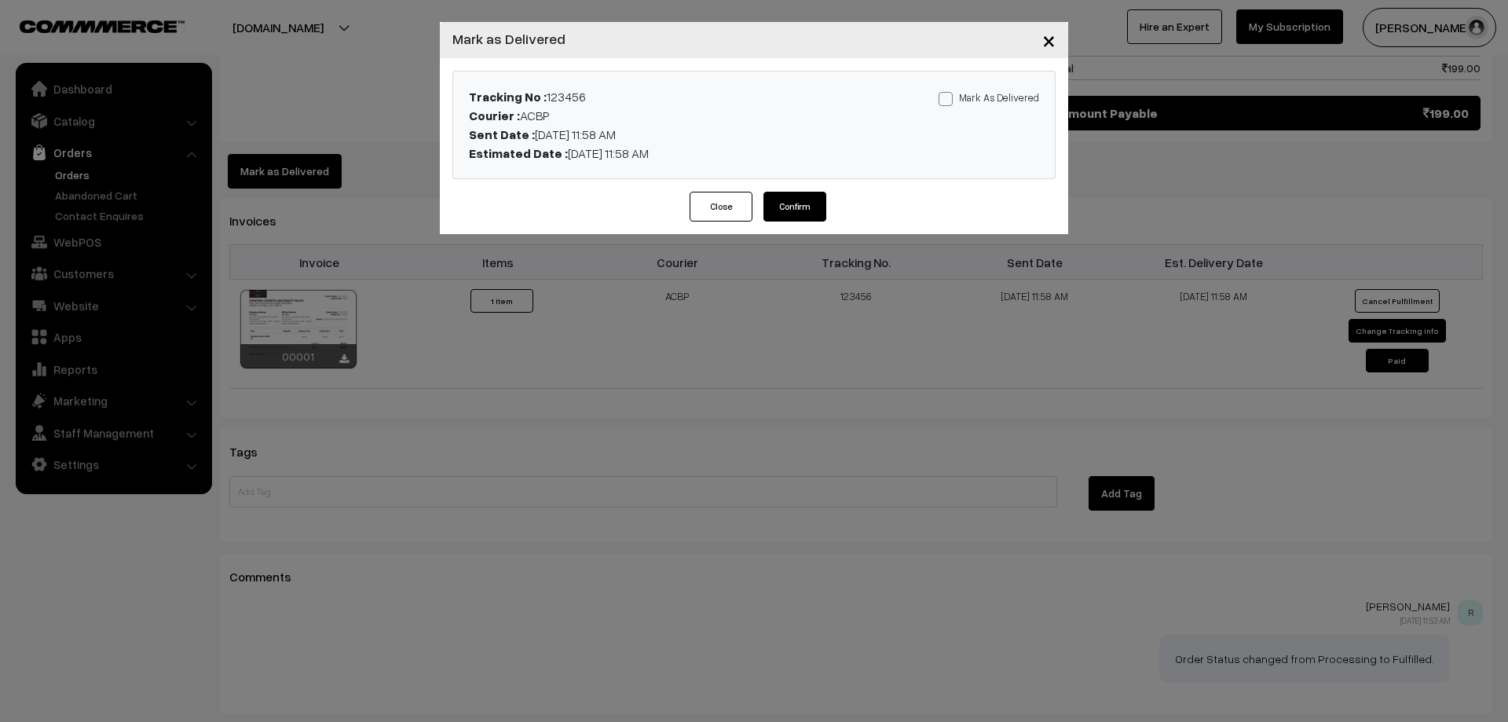
click at [956, 108] on div "Mark As Delivered Mark As Paid" at bounding box center [952, 124] width 198 height 75
click at [953, 99] on span at bounding box center [946, 99] width 14 height 14
click at [949, 99] on input "Mark As Delivered" at bounding box center [944, 96] width 10 height 10
checkbox input "true"
click at [773, 203] on button "Confirm" at bounding box center [794, 207] width 63 height 30
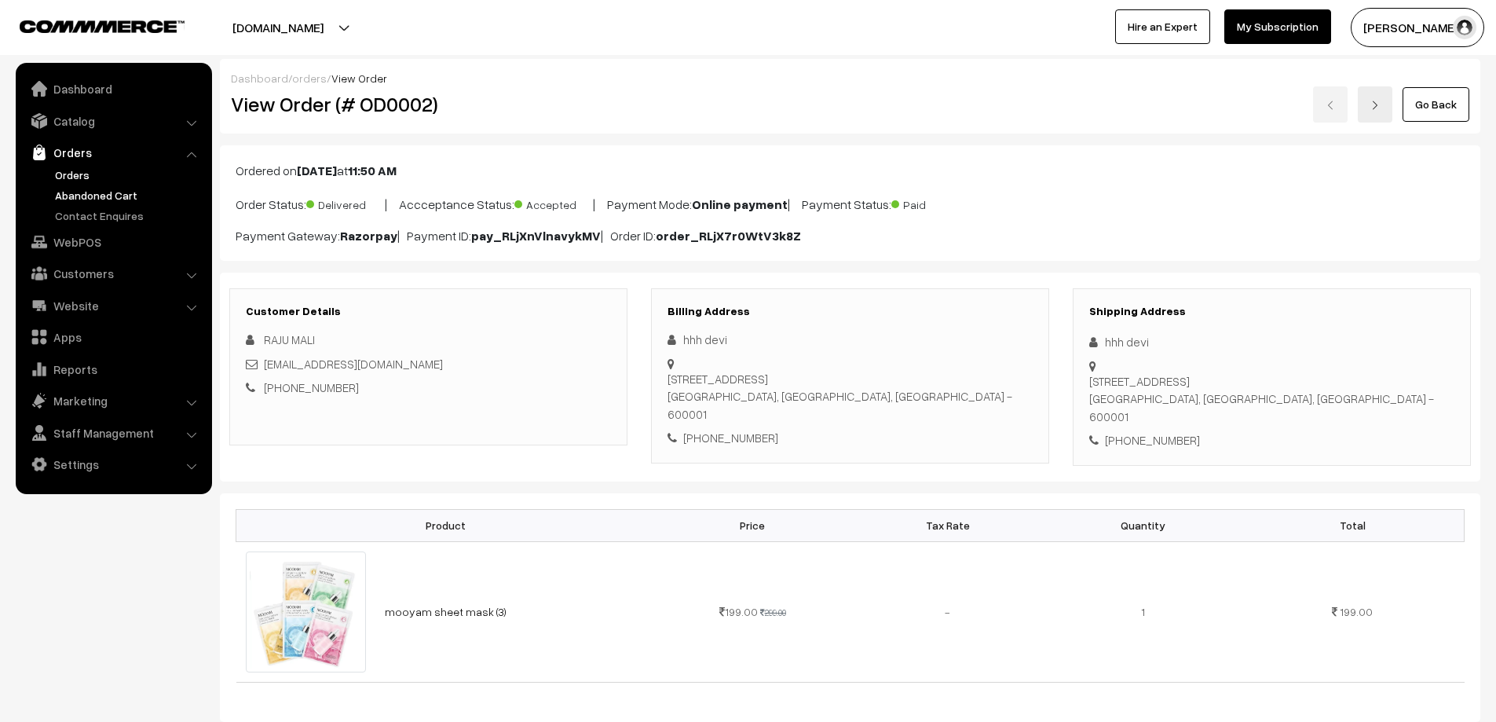
click at [99, 189] on link "Abandoned Cart" at bounding box center [129, 195] width 156 height 16
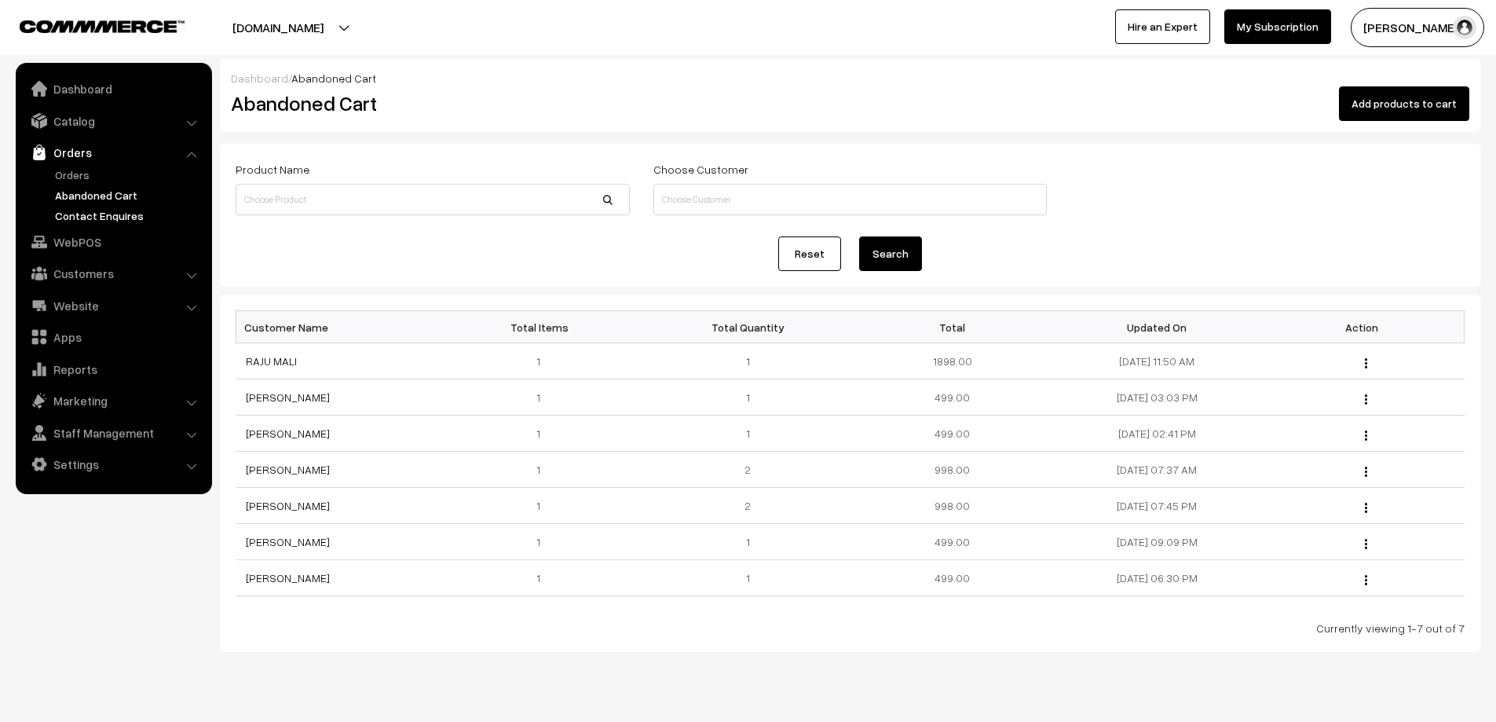
click at [99, 218] on link "Contact Enquires" at bounding box center [129, 215] width 156 height 16
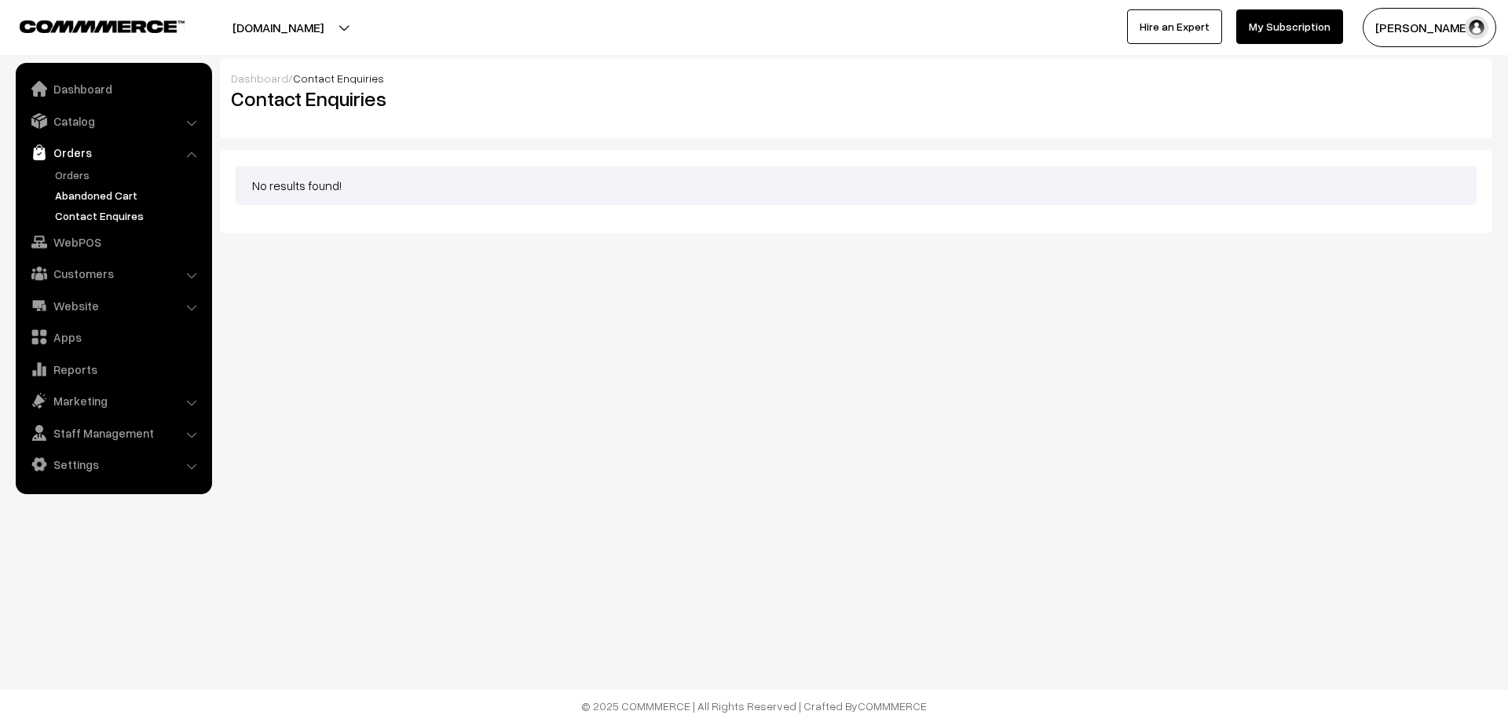
click at [88, 197] on link "Abandoned Cart" at bounding box center [129, 195] width 156 height 16
click at [93, 194] on link "Abandoned Cart" at bounding box center [129, 195] width 156 height 16
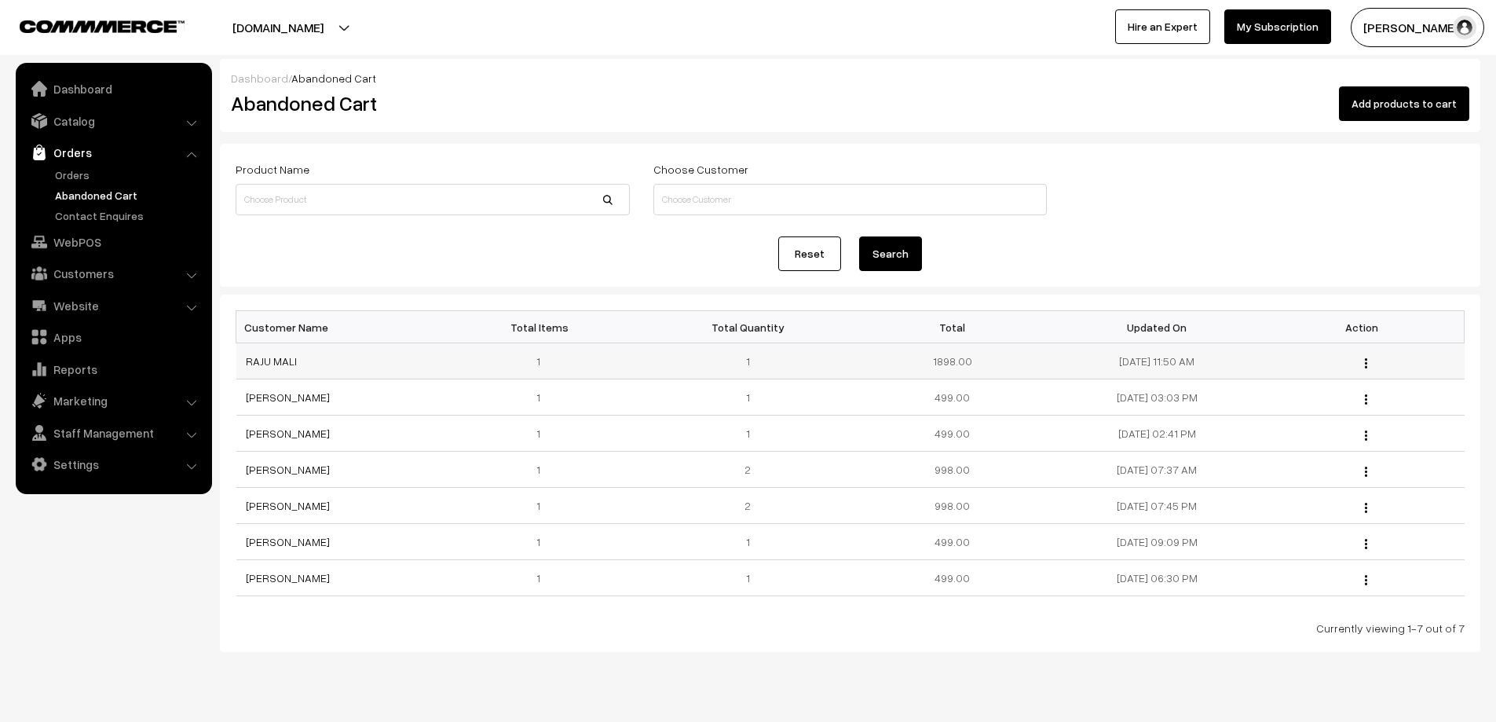
click at [1365, 361] on img "button" at bounding box center [1366, 363] width 2 height 10
click at [42, 86] on img at bounding box center [39, 89] width 16 height 16
